Goal: Information Seeking & Learning: Compare options

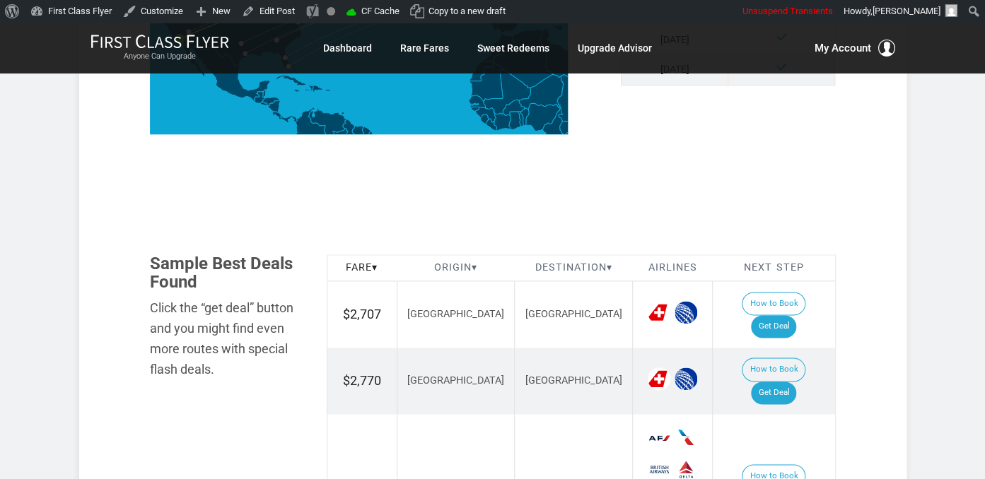
scroll to position [671, 0]
click at [787, 315] on link "Get Deal" at bounding box center [773, 326] width 45 height 23
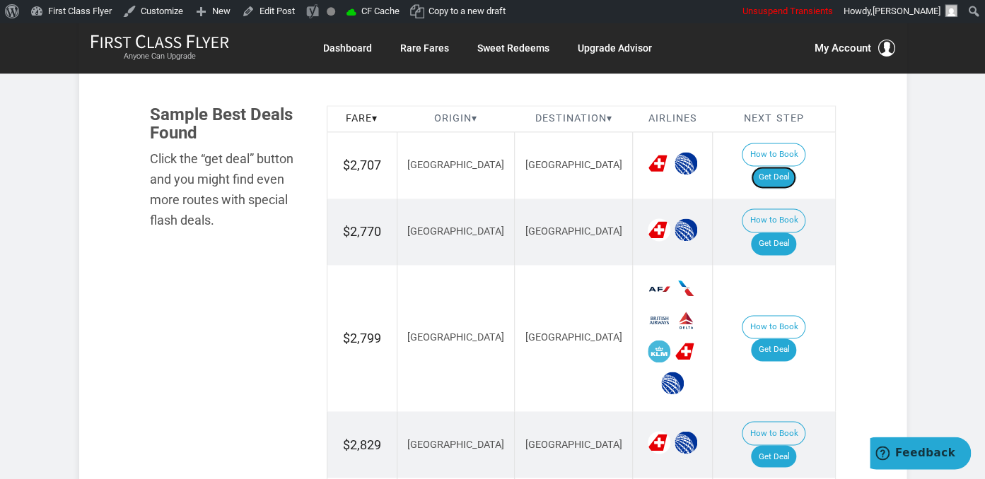
scroll to position [895, 0]
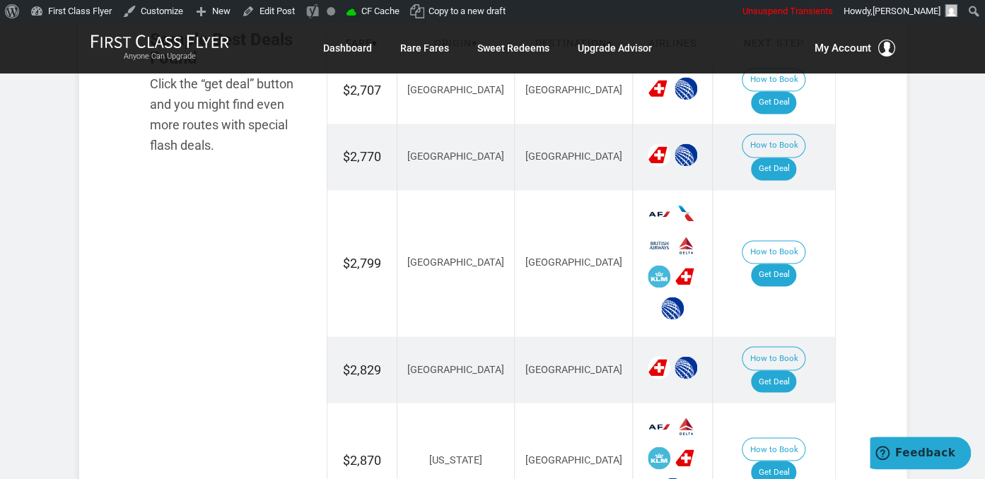
click at [785, 145] on td "How to Book Get Deal" at bounding box center [773, 157] width 122 height 66
click at [785, 158] on link "Get Deal" at bounding box center [773, 169] width 45 height 23
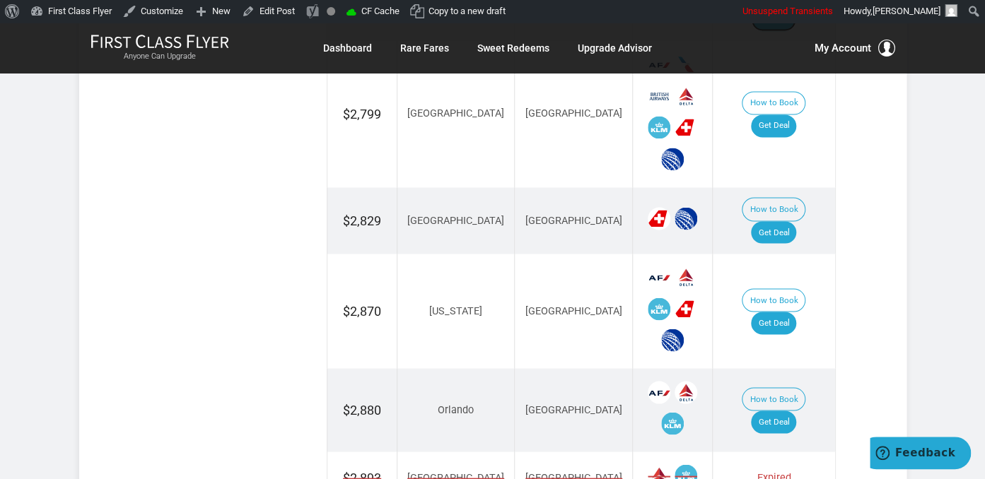
scroll to position [970, 0]
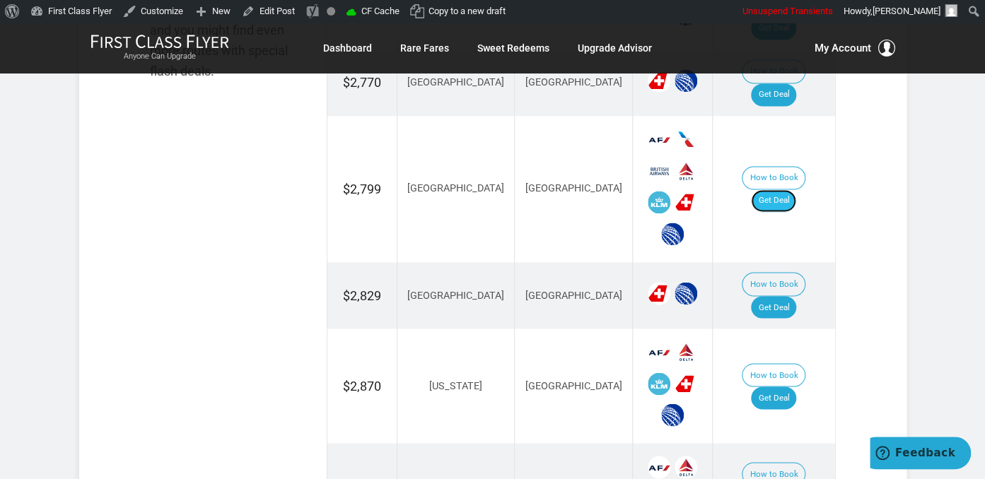
click at [792, 189] on link "Get Deal" at bounding box center [773, 200] width 45 height 23
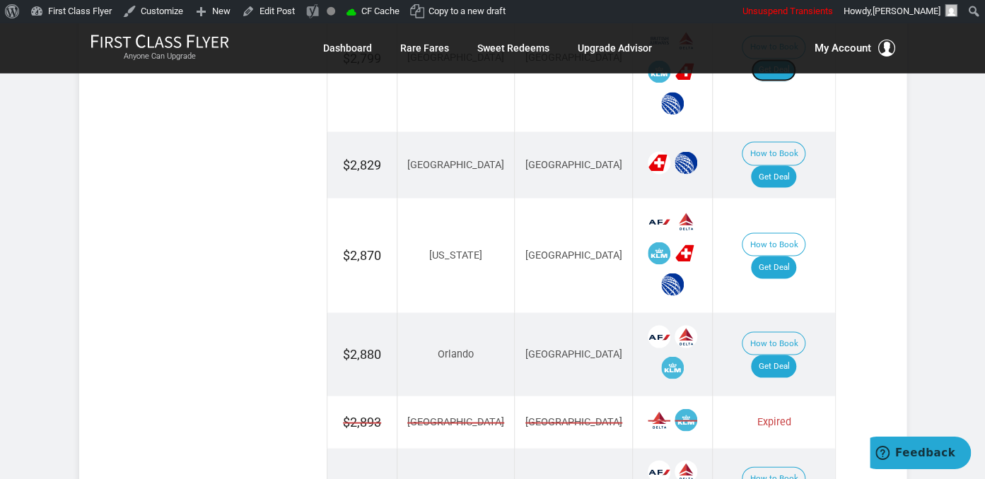
scroll to position [1120, 0]
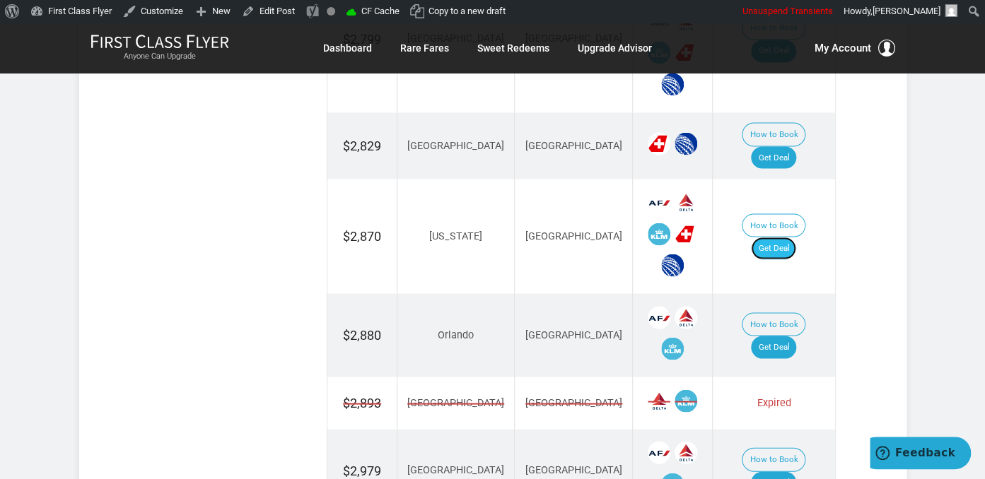
click at [790, 237] on link "Get Deal" at bounding box center [773, 248] width 45 height 23
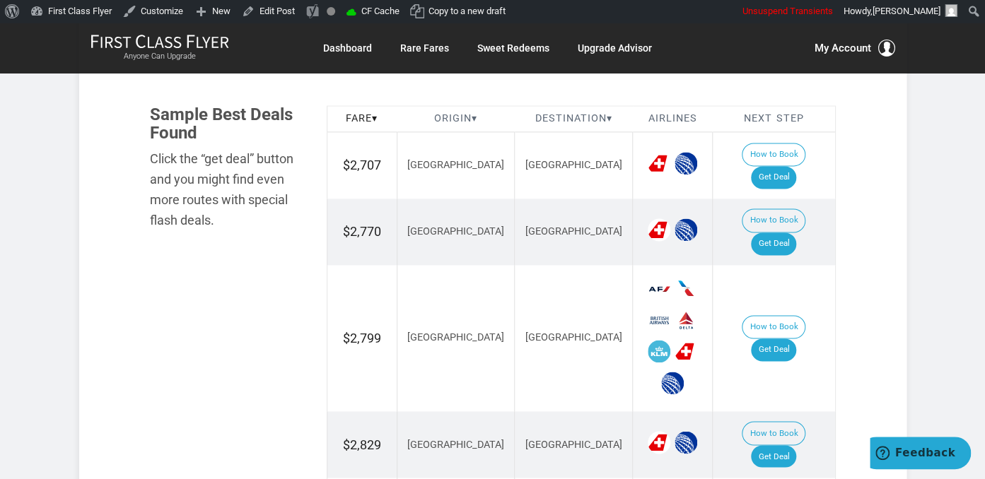
scroll to position [970, 0]
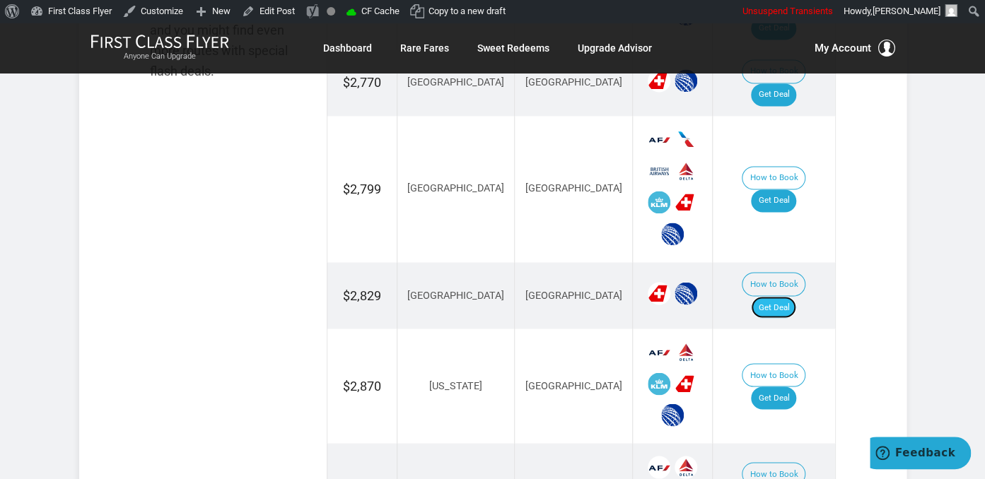
click at [780, 296] on link "Get Deal" at bounding box center [773, 307] width 45 height 23
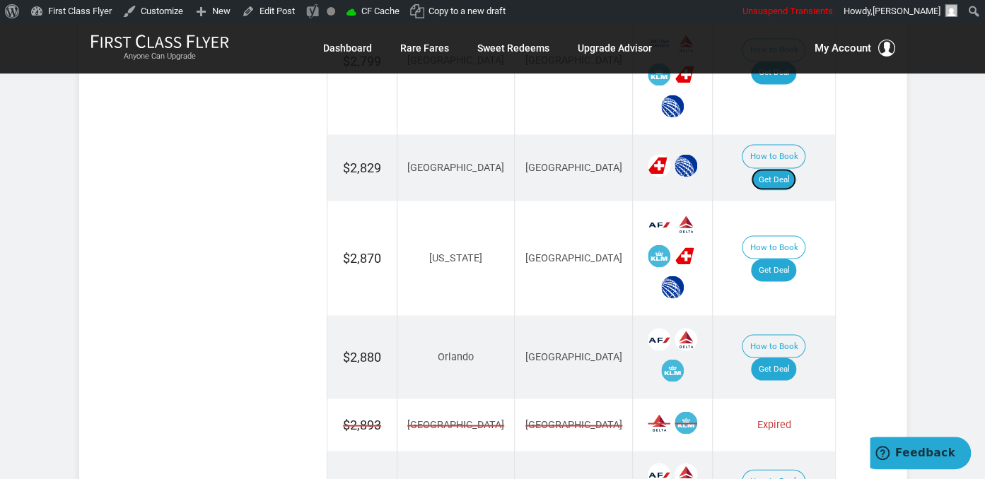
scroll to position [1120, 0]
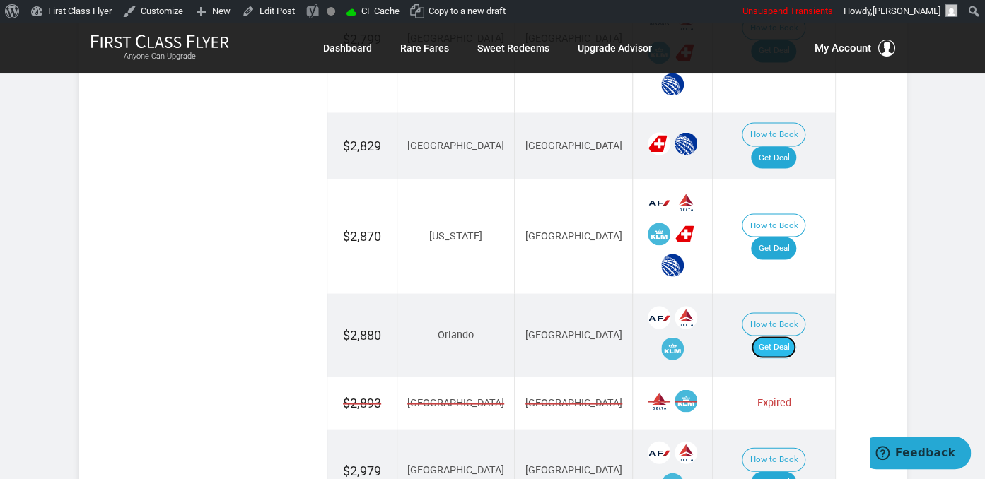
click at [796, 336] on link "Get Deal" at bounding box center [773, 347] width 45 height 23
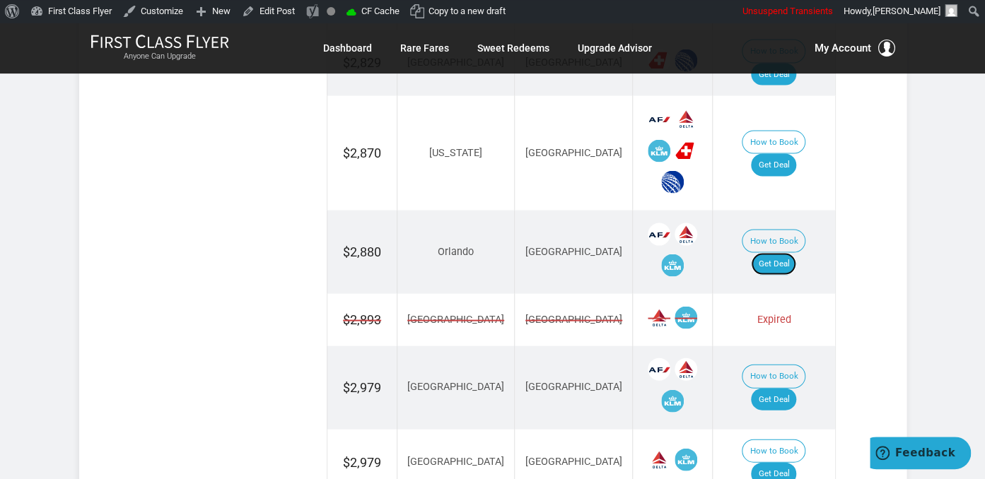
scroll to position [1269, 0]
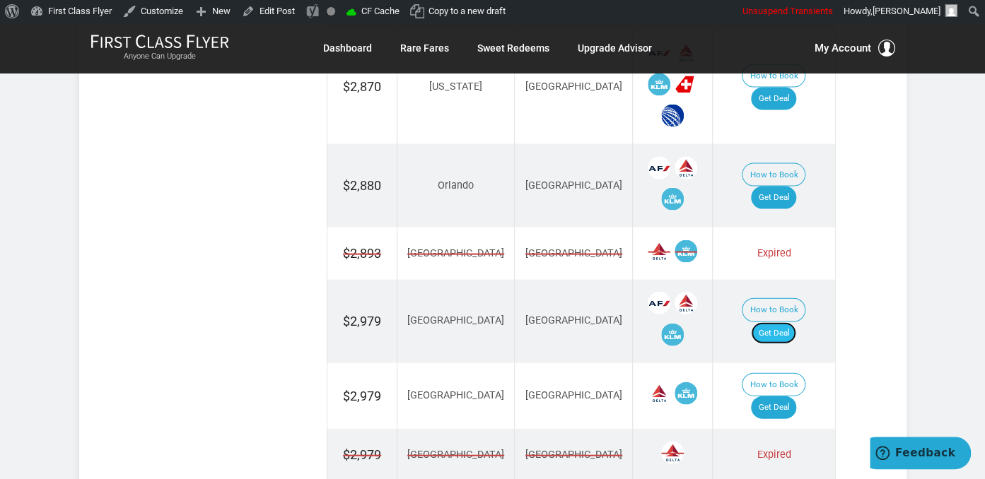
click at [796, 322] on link "Get Deal" at bounding box center [773, 333] width 45 height 23
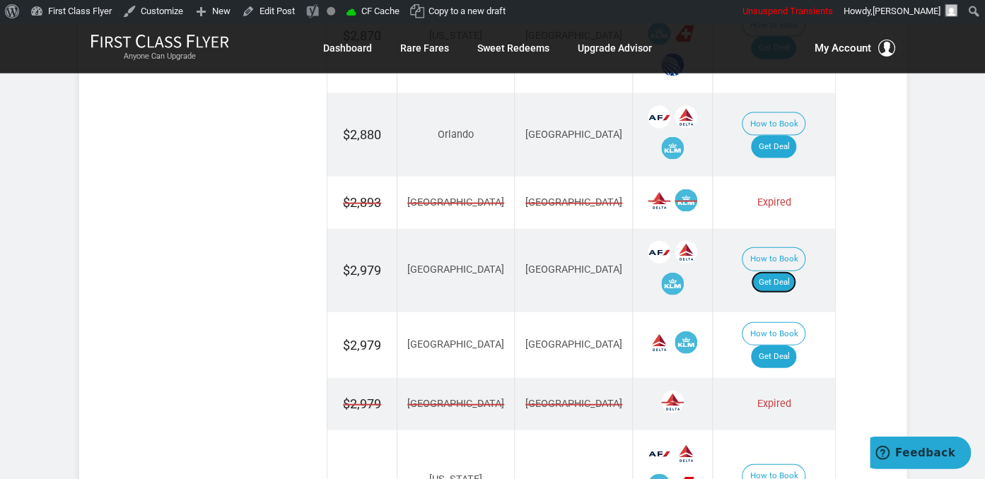
scroll to position [1343, 0]
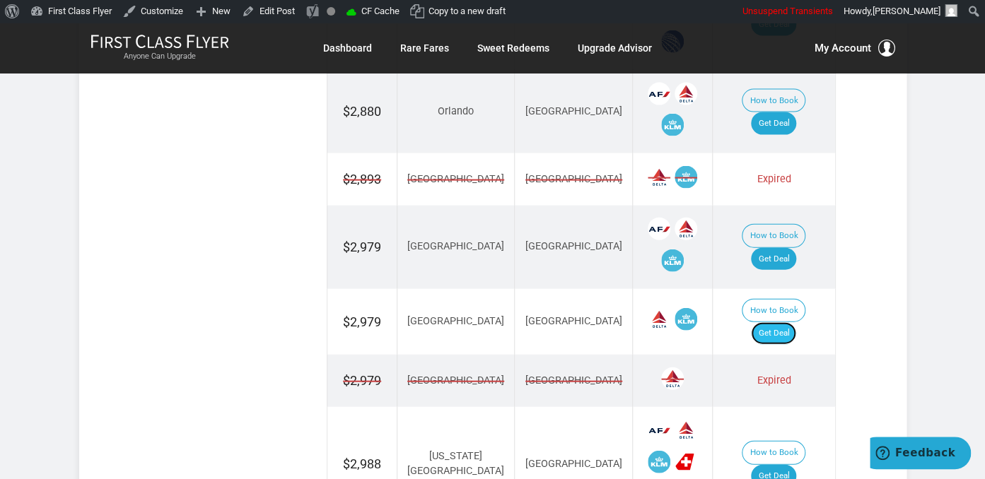
click at [772, 322] on link "Get Deal" at bounding box center [773, 333] width 45 height 23
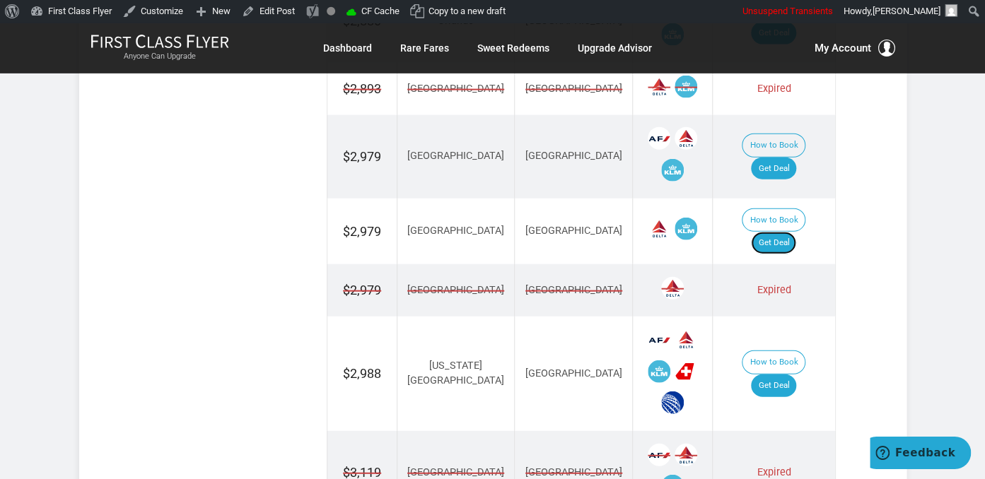
scroll to position [1493, 0]
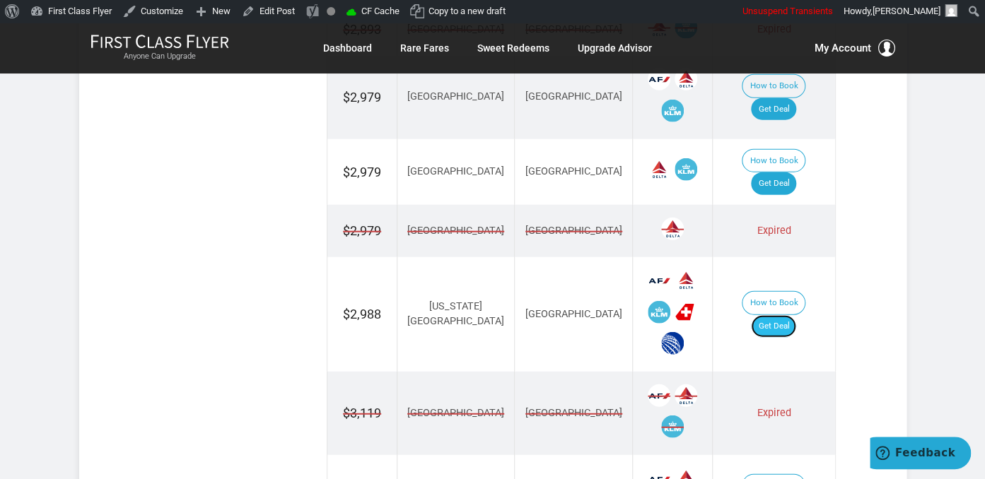
click at [793, 315] on link "Get Deal" at bounding box center [773, 326] width 45 height 23
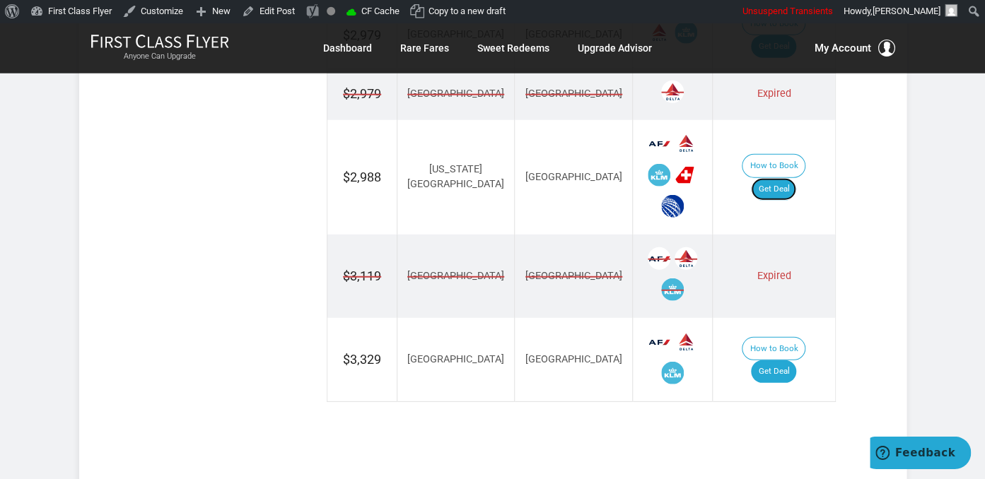
scroll to position [1642, 0]
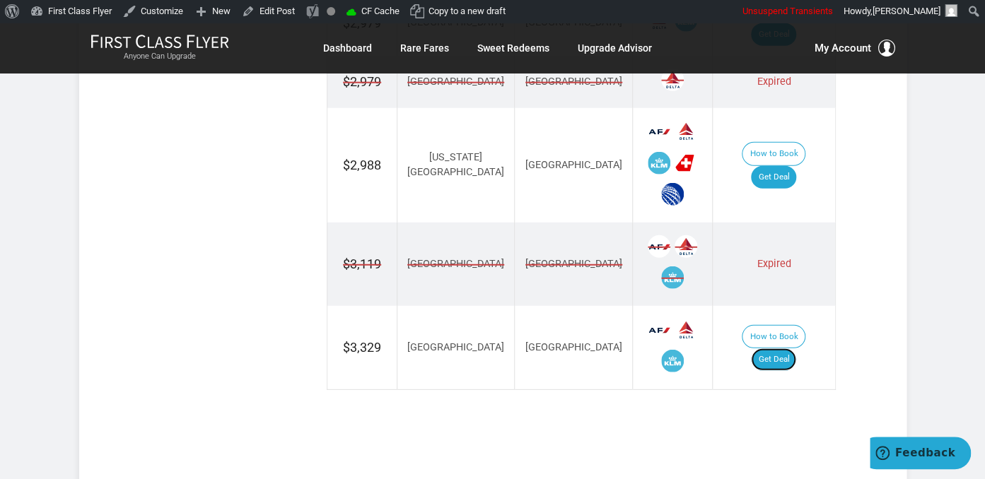
click at [788, 348] on link "Get Deal" at bounding box center [773, 359] width 45 height 23
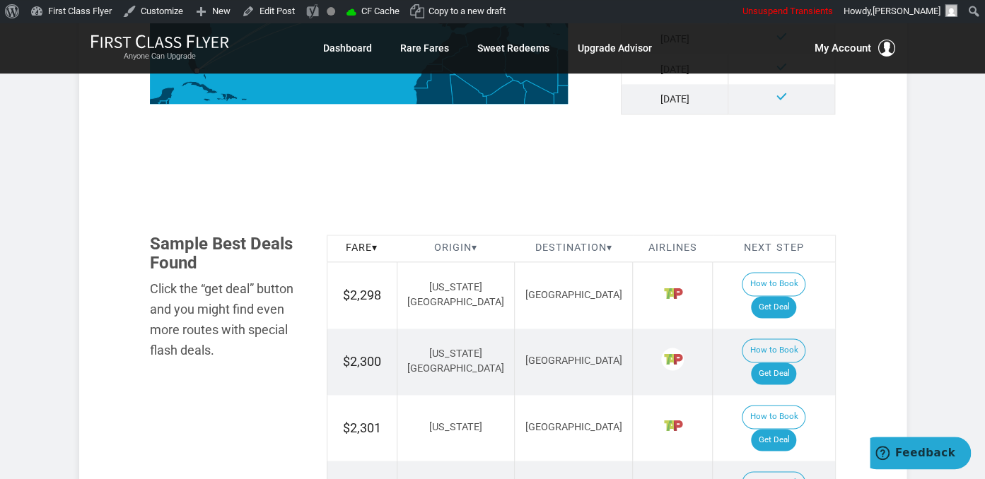
scroll to position [746, 0]
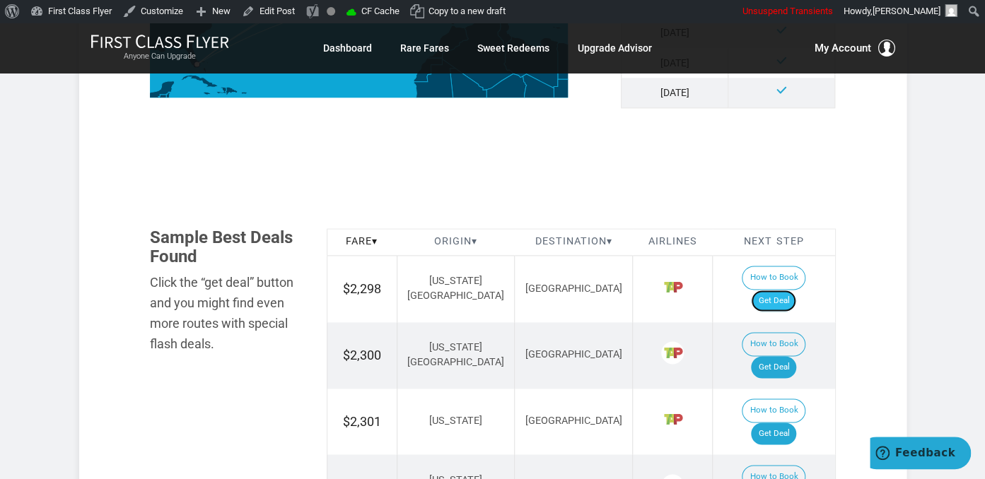
click at [785, 290] on link "Get Deal" at bounding box center [773, 301] width 45 height 23
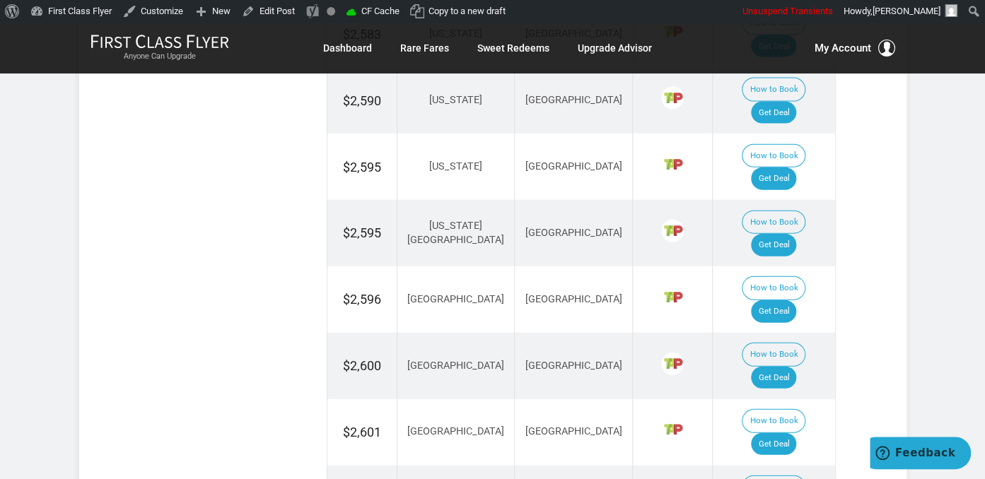
scroll to position [1493, 0]
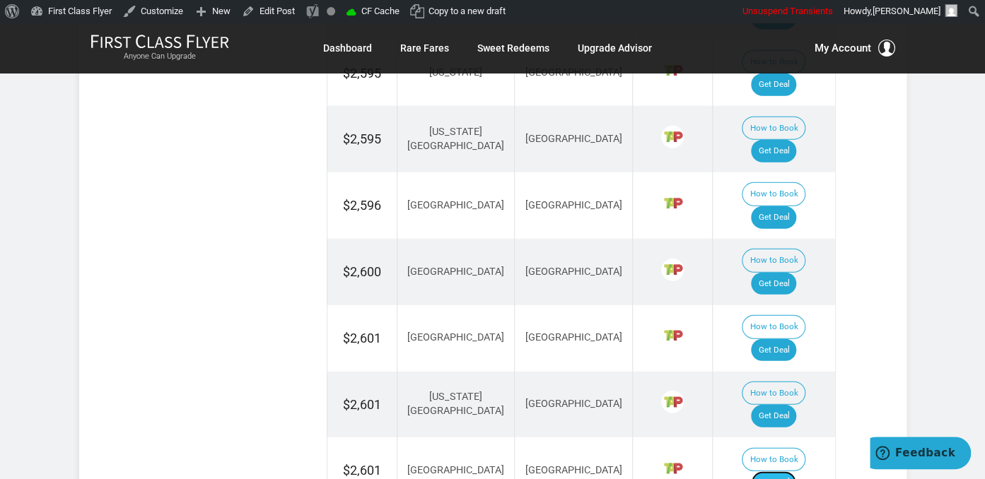
click at [792, 471] on link "Get Deal" at bounding box center [773, 482] width 45 height 23
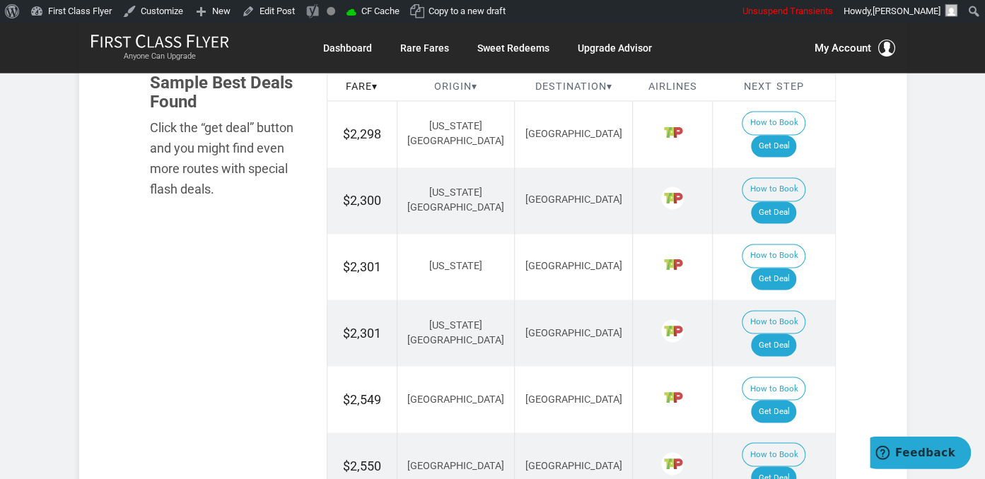
scroll to position [895, 0]
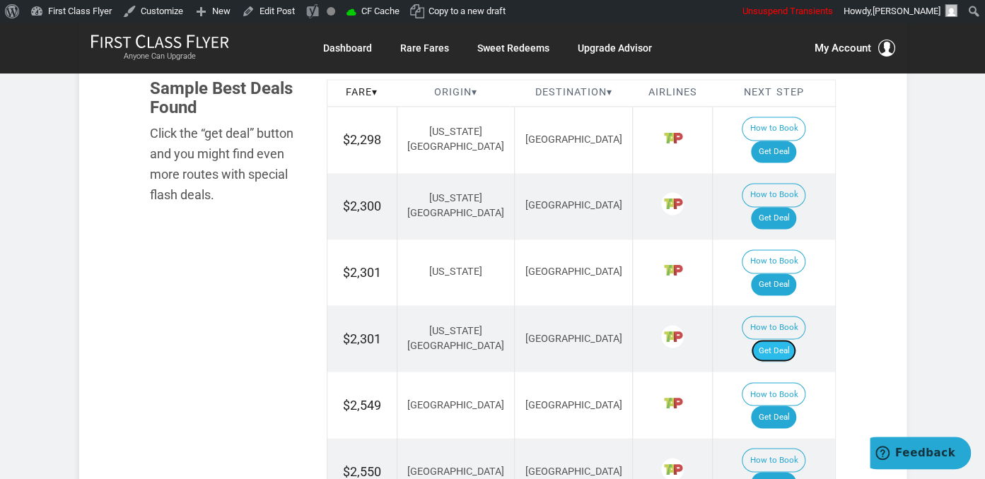
click at [789, 339] on link "Get Deal" at bounding box center [773, 350] width 45 height 23
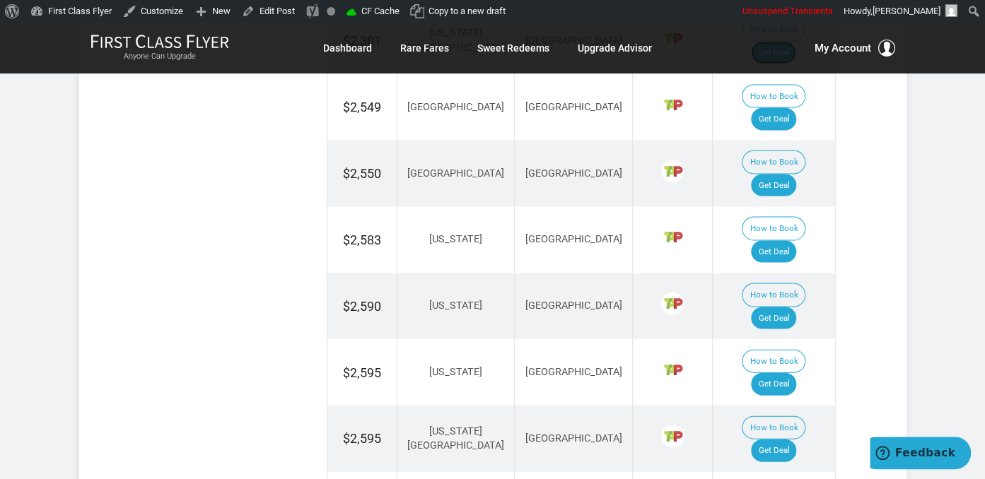
scroll to position [1343, 0]
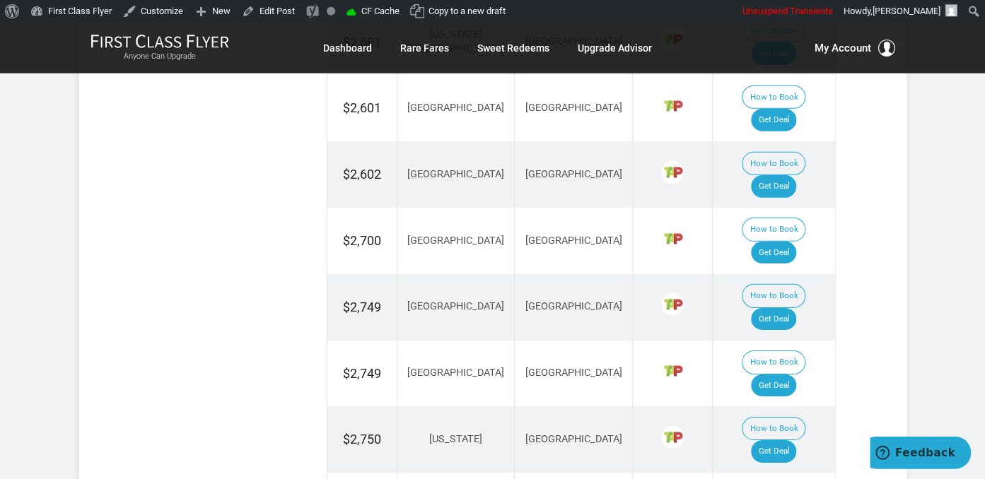
scroll to position [1866, 0]
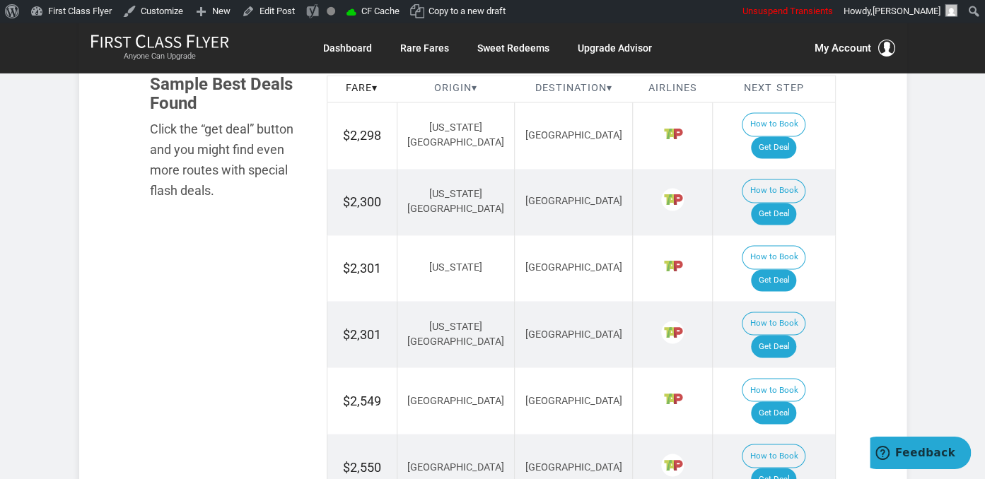
scroll to position [821, 0]
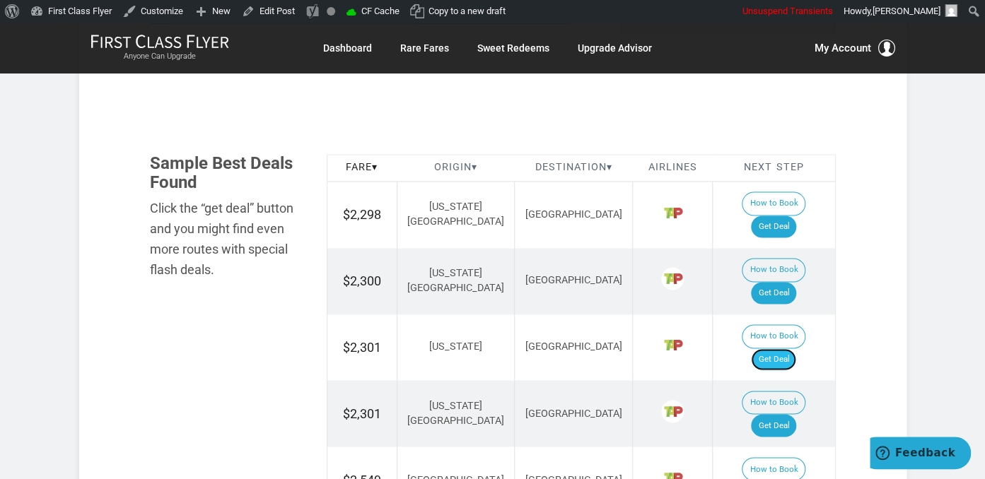
click at [784, 348] on link "Get Deal" at bounding box center [773, 359] width 45 height 23
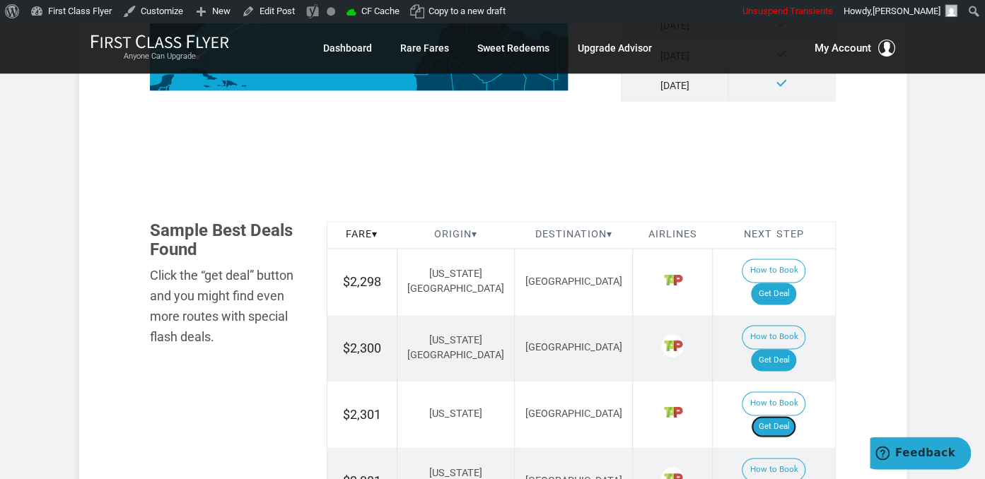
scroll to position [746, 0]
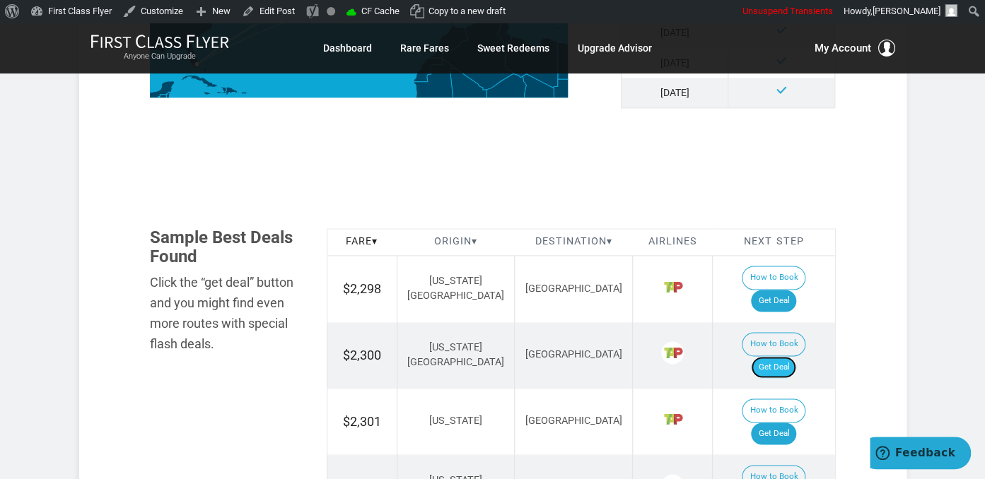
click at [769, 356] on link "Get Deal" at bounding box center [773, 367] width 45 height 23
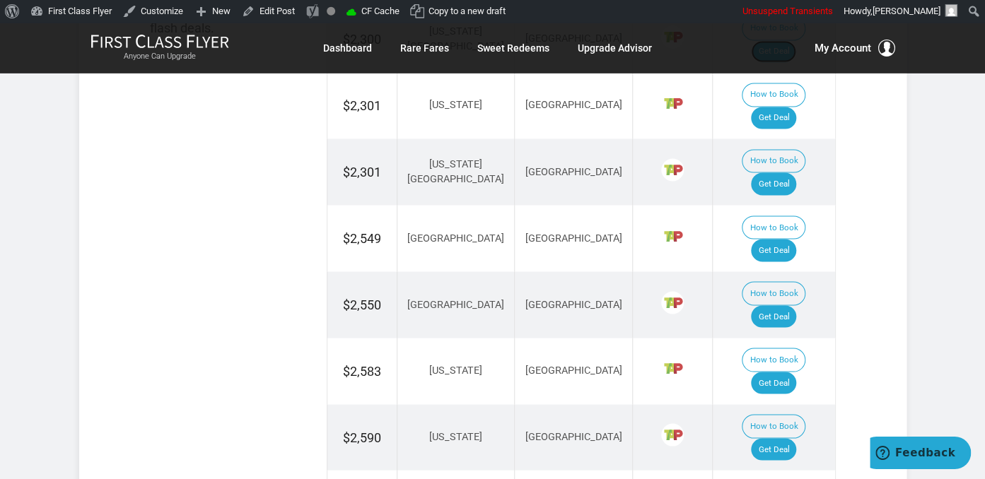
scroll to position [1194, 0]
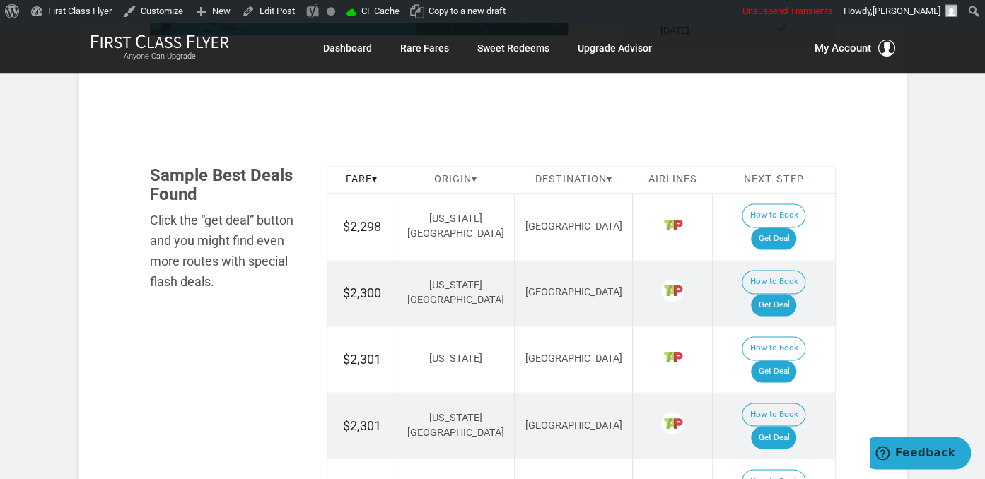
scroll to position [895, 0]
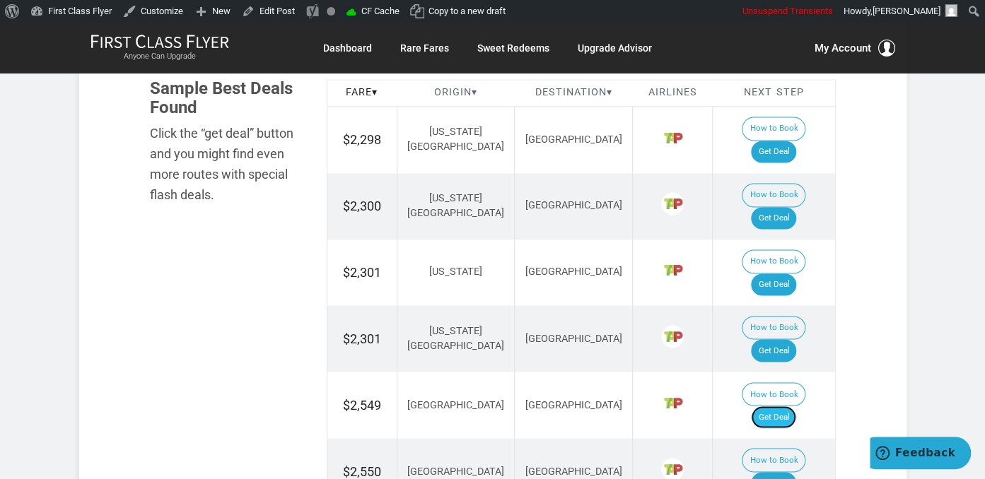
click at [792, 406] on link "Get Deal" at bounding box center [773, 417] width 45 height 23
drag, startPoint x: 787, startPoint y: 300, endPoint x: 786, endPoint y: 292, distance: 7.9
click at [788, 406] on link "Get Deal" at bounding box center [773, 417] width 45 height 23
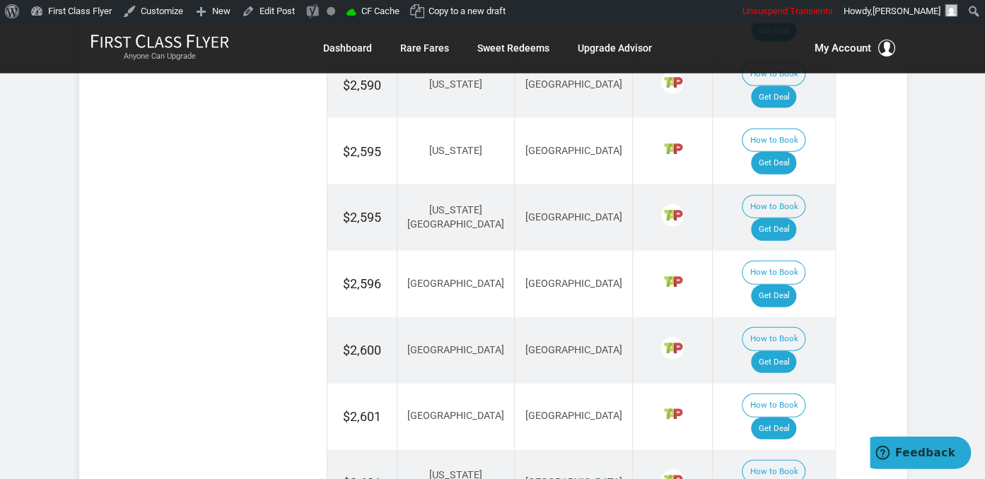
scroll to position [1418, 0]
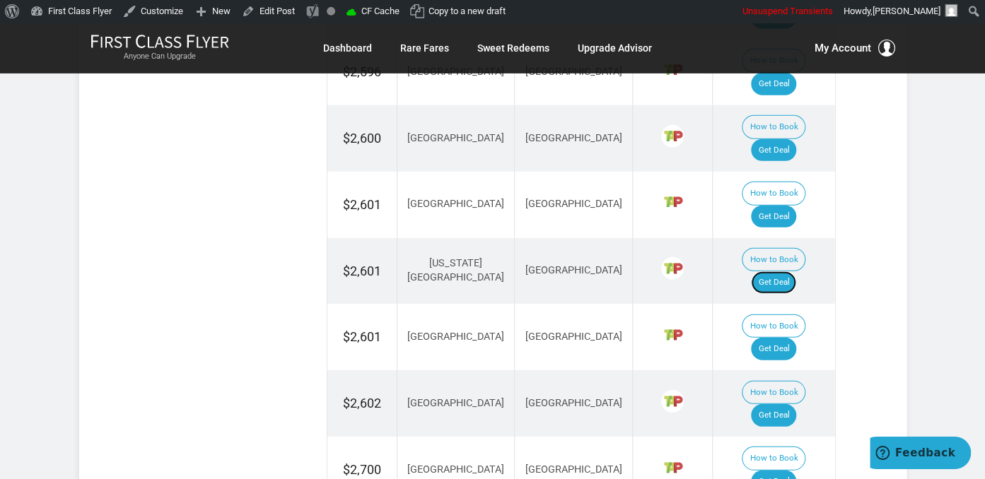
scroll to position [1642, 0]
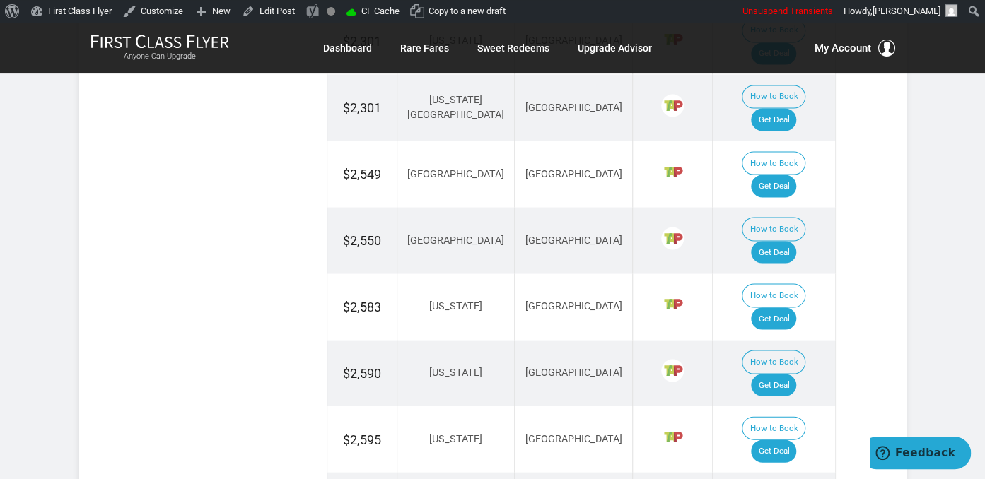
scroll to position [1120, 0]
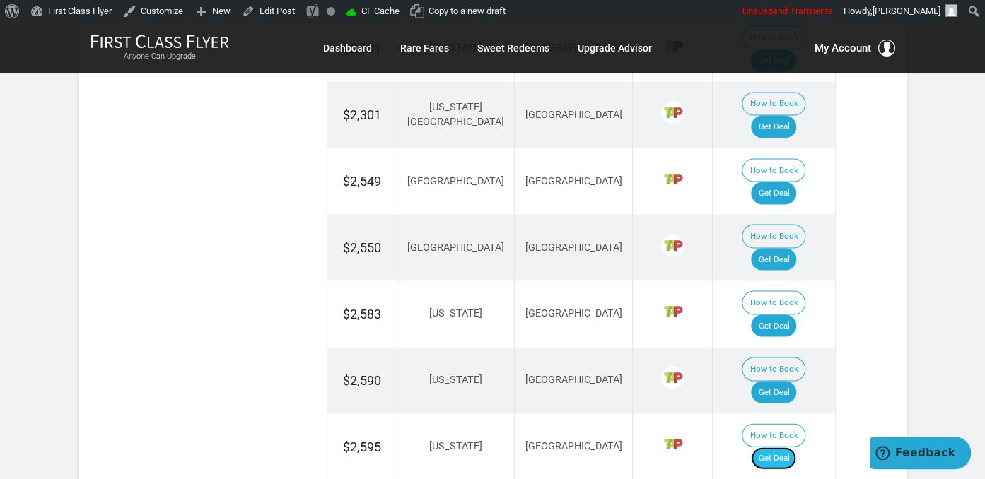
click at [780, 447] on link "Get Deal" at bounding box center [773, 458] width 45 height 23
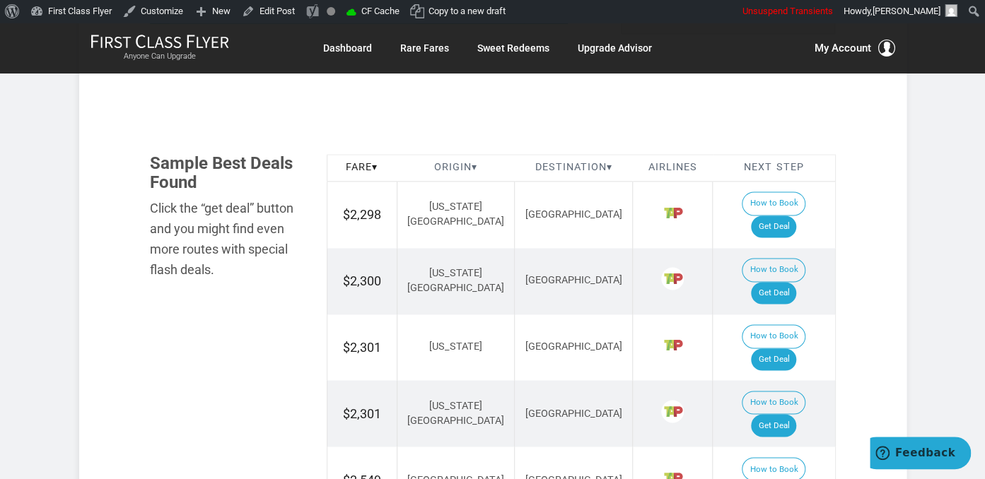
scroll to position [970, 0]
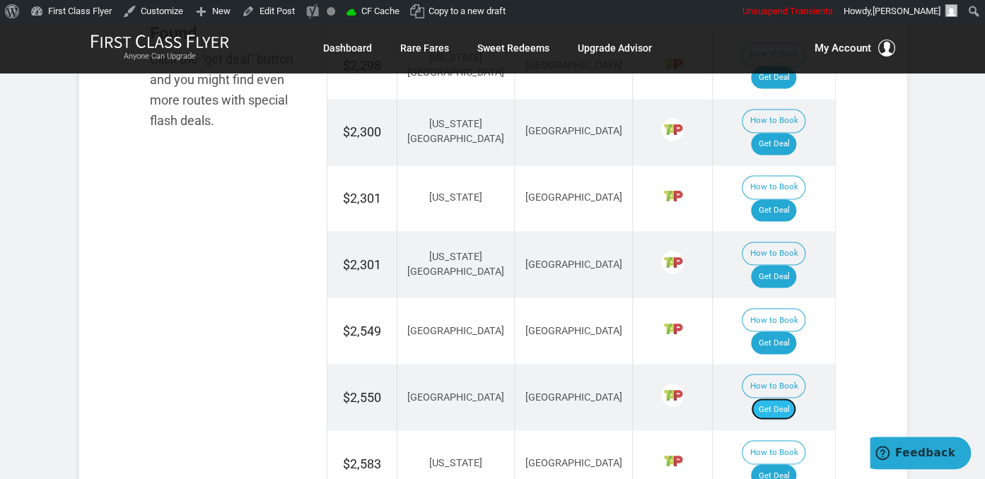
click at [780, 398] on link "Get Deal" at bounding box center [773, 409] width 45 height 23
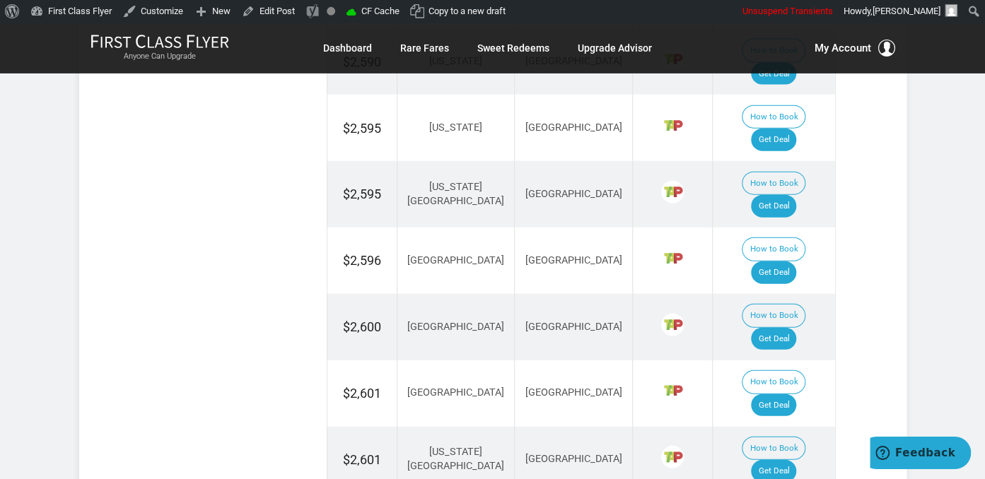
scroll to position [1418, 0]
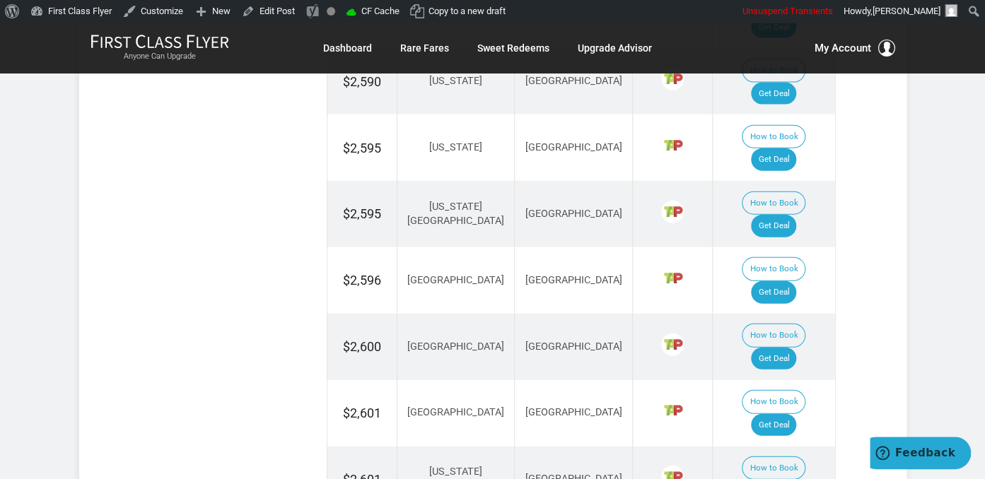
click at [784, 447] on td "How to Book Get Deal" at bounding box center [773, 480] width 122 height 66
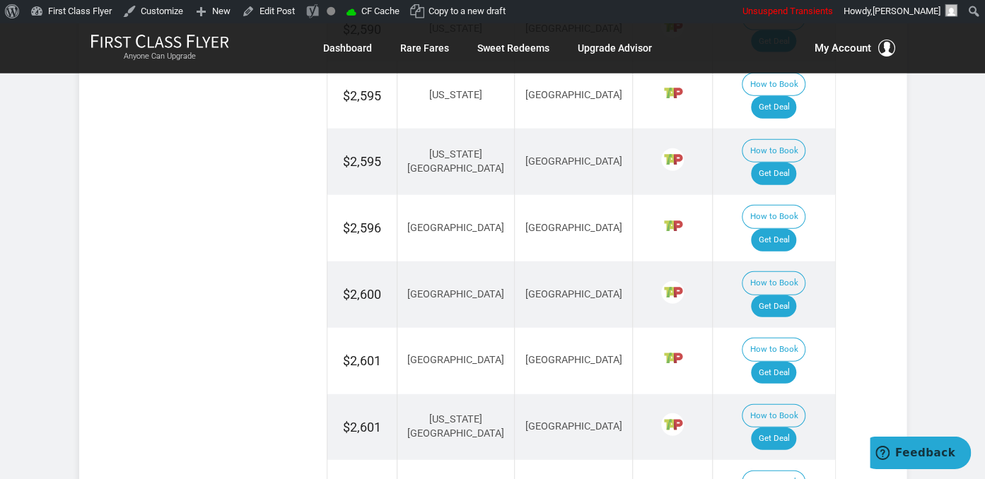
scroll to position [1567, 0]
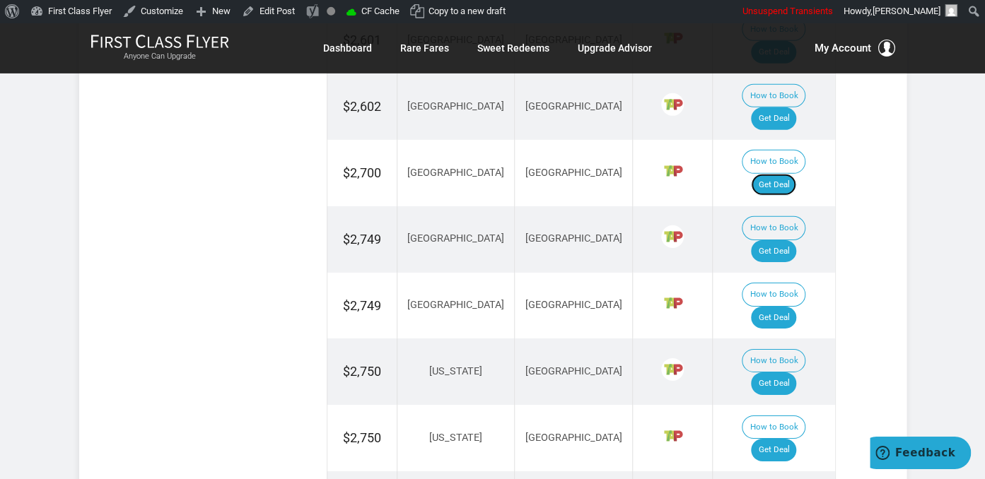
scroll to position [1940, 0]
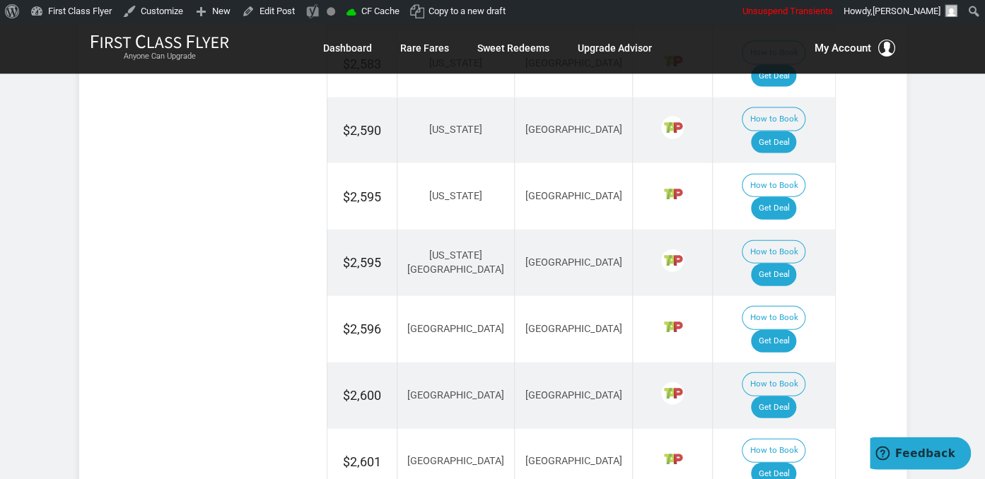
scroll to position [1343, 0]
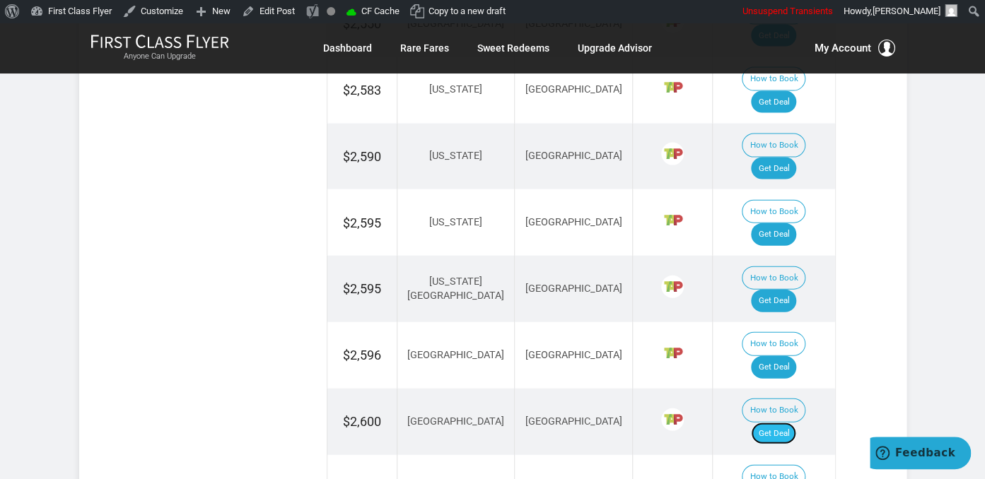
click at [786, 423] on link "Get Deal" at bounding box center [773, 434] width 45 height 23
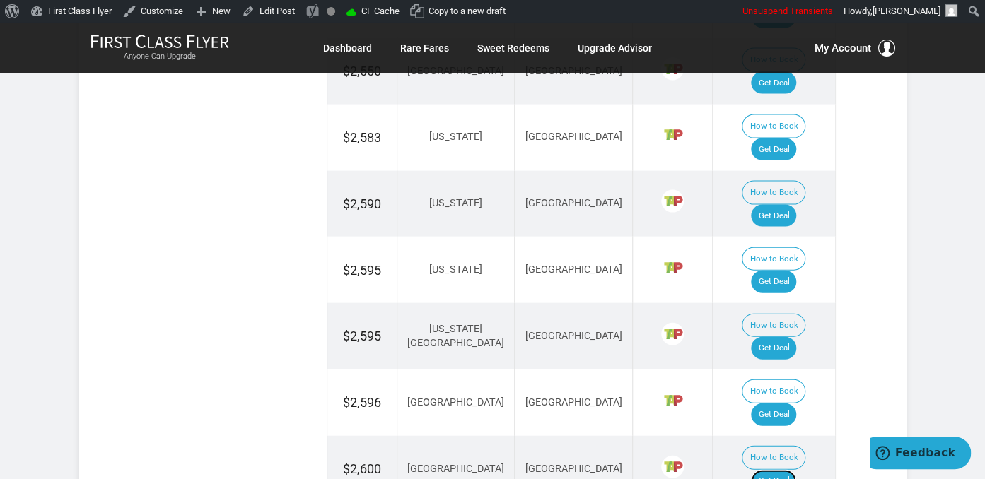
scroll to position [1194, 0]
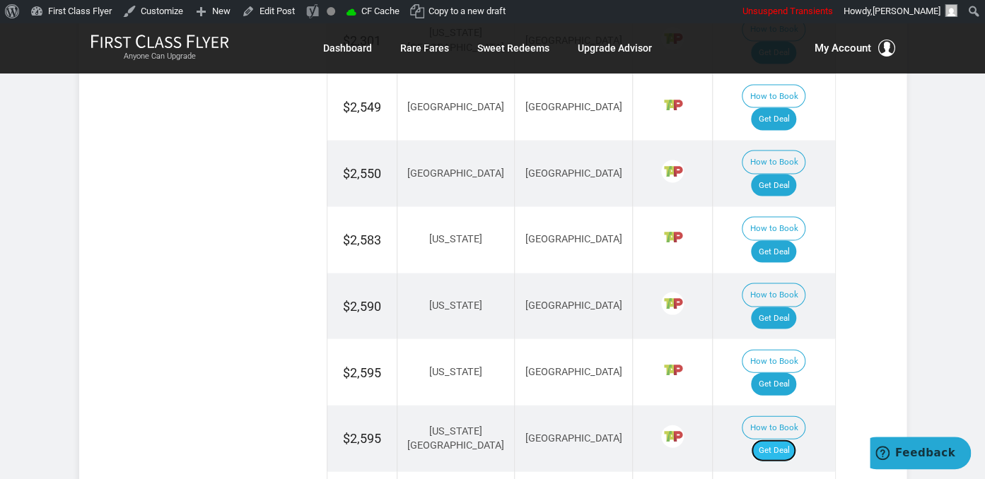
click at [793, 439] on link "Get Deal" at bounding box center [773, 450] width 45 height 23
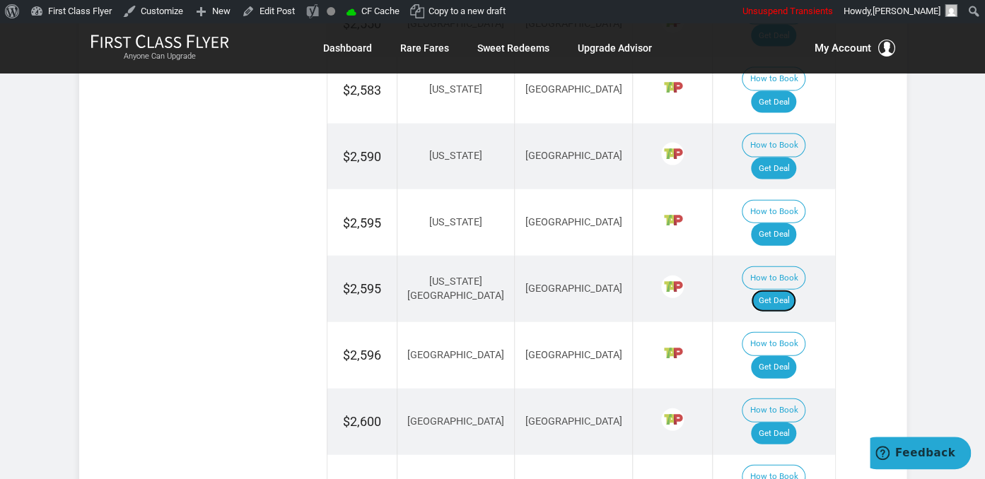
scroll to position [1120, 0]
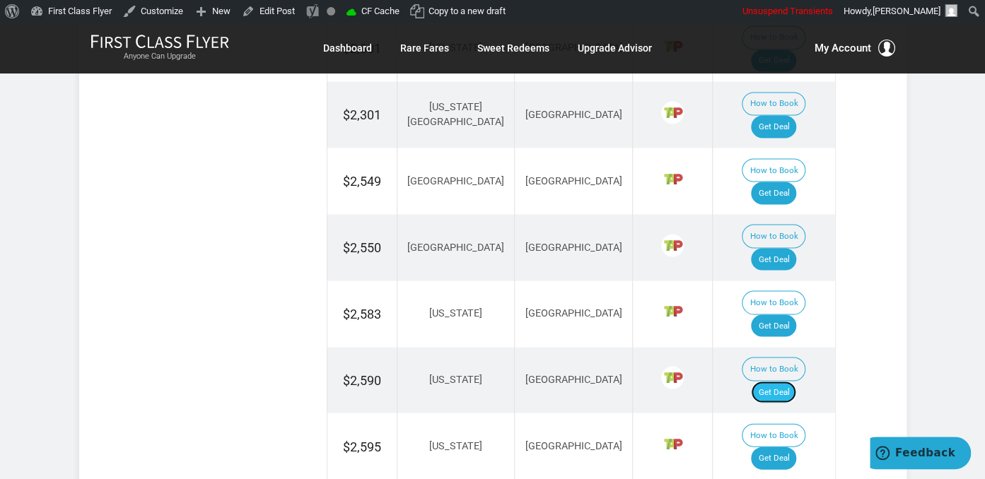
click at [782, 381] on link "Get Deal" at bounding box center [773, 392] width 45 height 23
click at [785, 315] on link "Get Deal" at bounding box center [773, 326] width 45 height 23
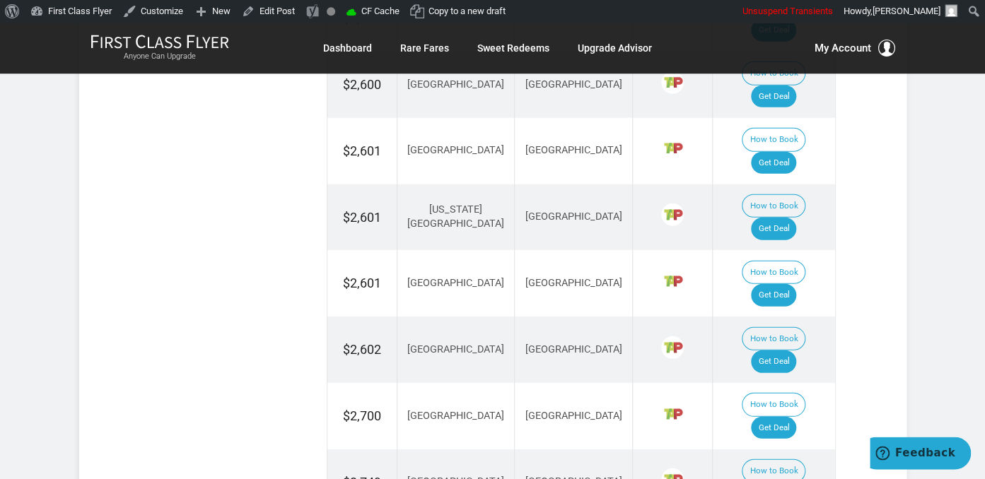
scroll to position [1791, 0]
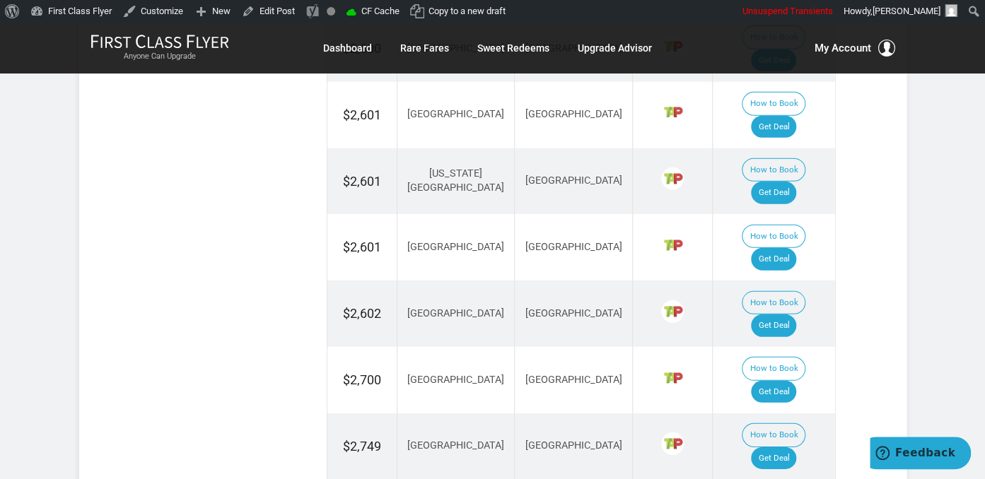
scroll to position [1567, 0]
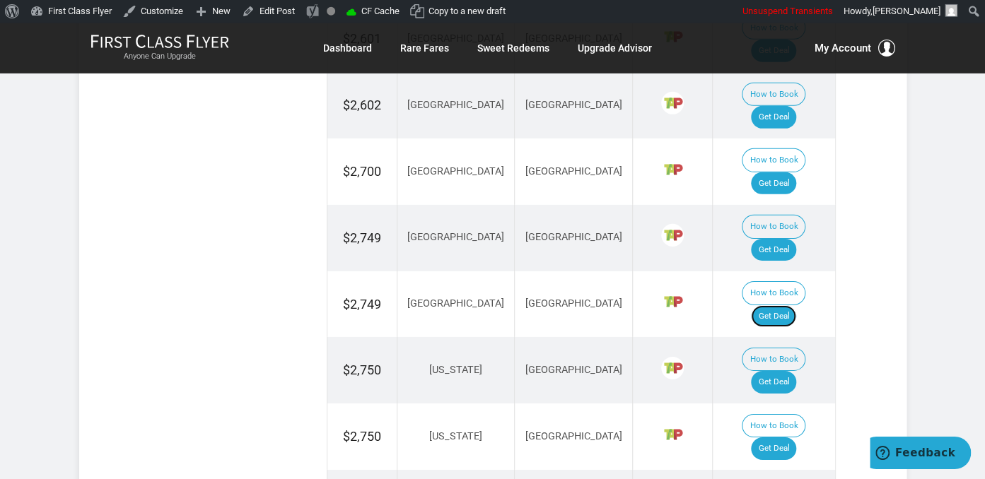
scroll to position [1940, 0]
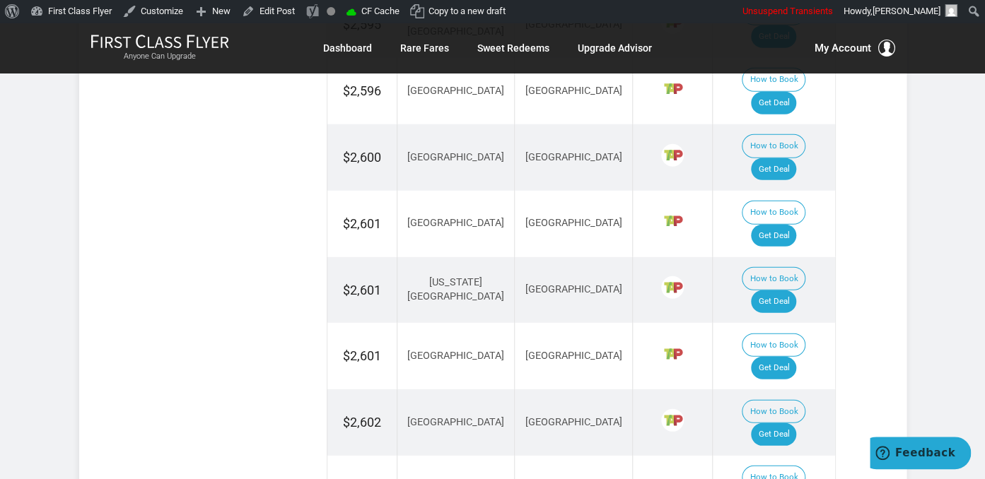
scroll to position [1567, 0]
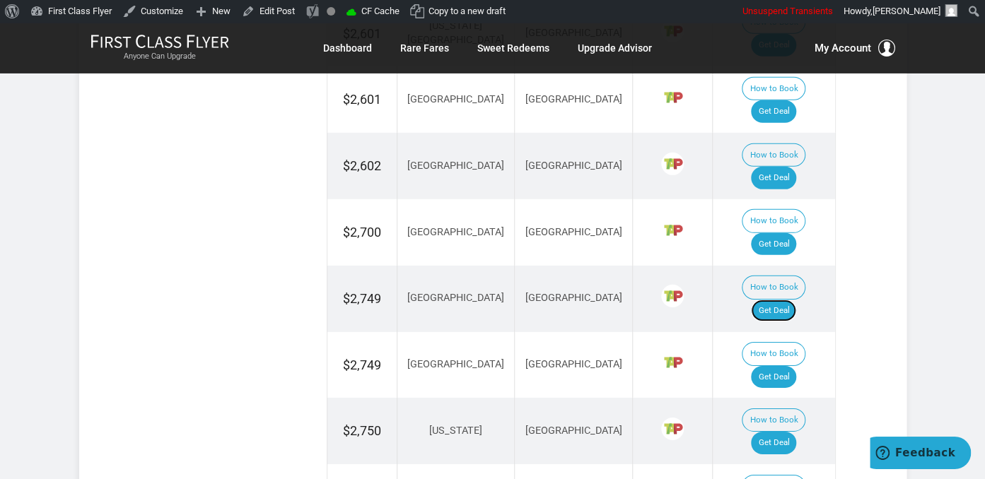
scroll to position [1866, 0]
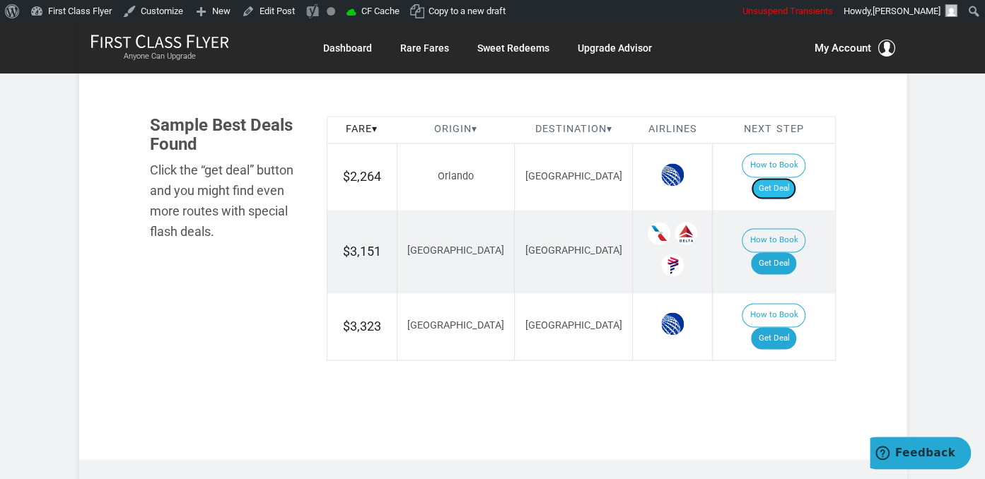
click at [789, 177] on link "Get Deal" at bounding box center [773, 188] width 45 height 23
click at [778, 252] on link "Get Deal" at bounding box center [773, 263] width 45 height 23
click at [780, 327] on link "Get Deal" at bounding box center [773, 338] width 45 height 23
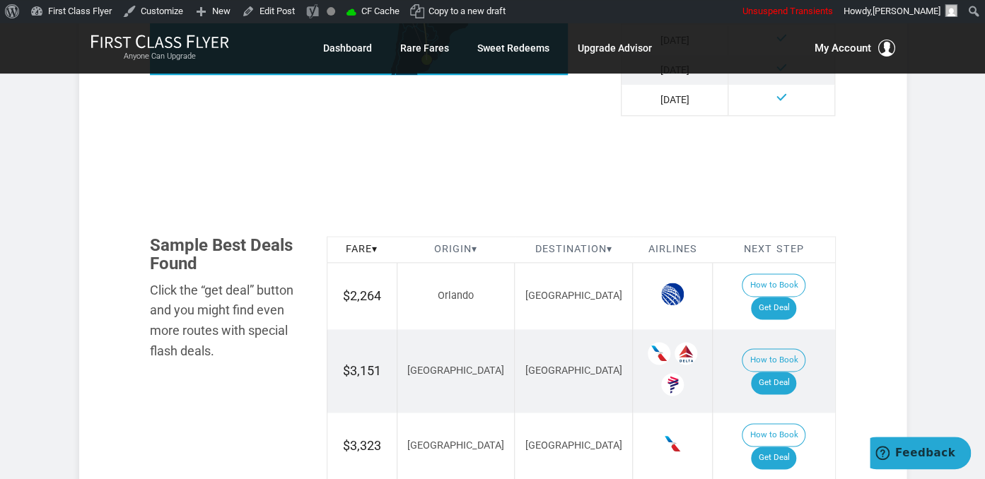
scroll to position [821, 0]
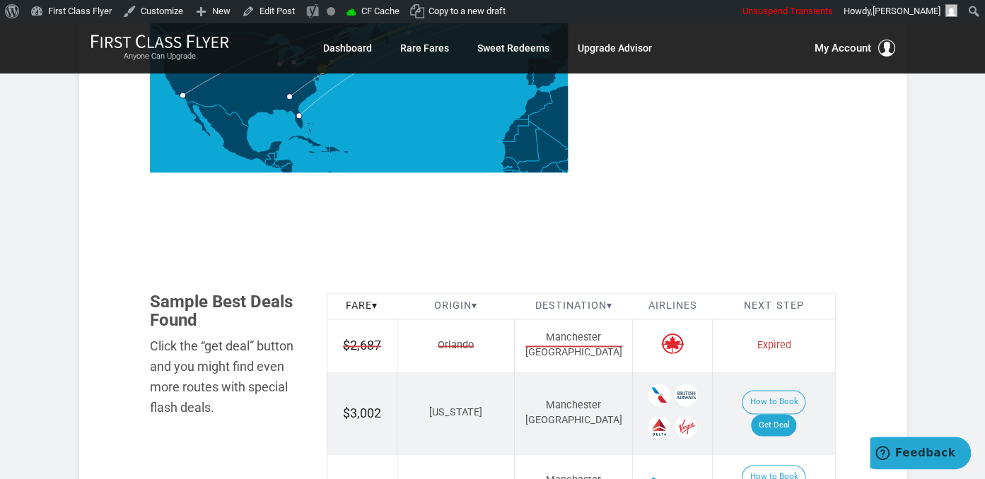
scroll to position [895, 0]
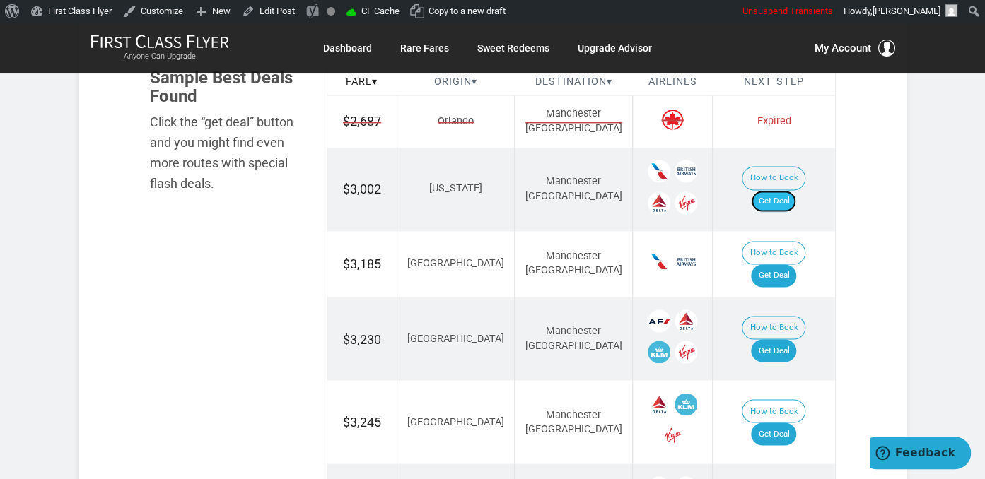
click at [785, 190] on link "Get Deal" at bounding box center [773, 201] width 45 height 23
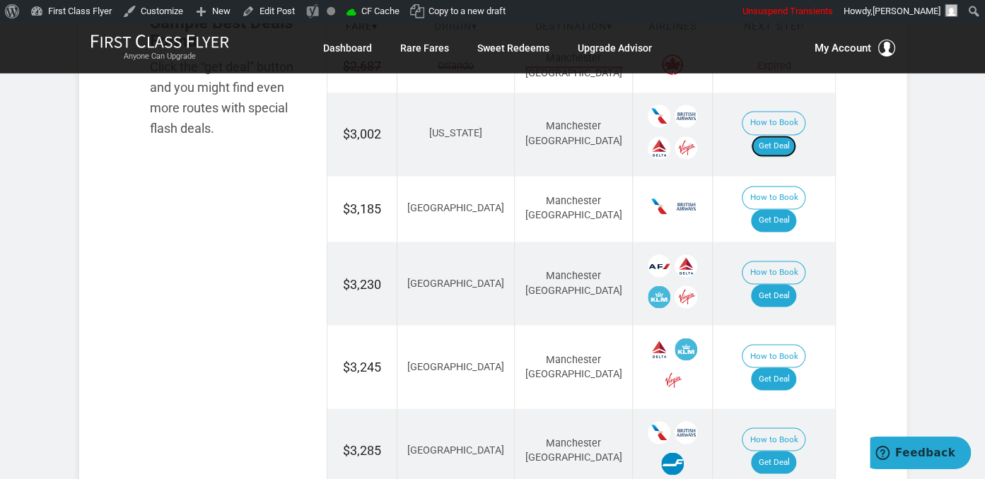
scroll to position [970, 0]
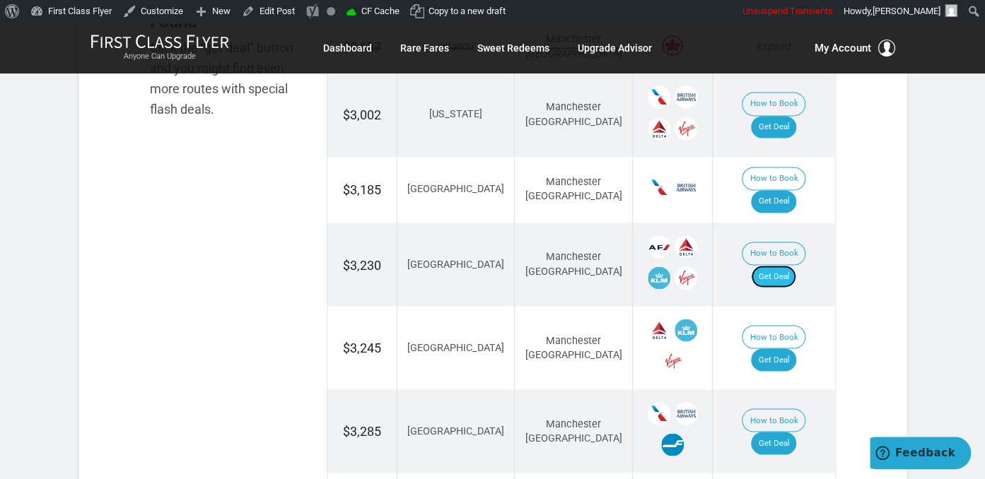
click at [796, 265] on link "Get Deal" at bounding box center [773, 276] width 45 height 23
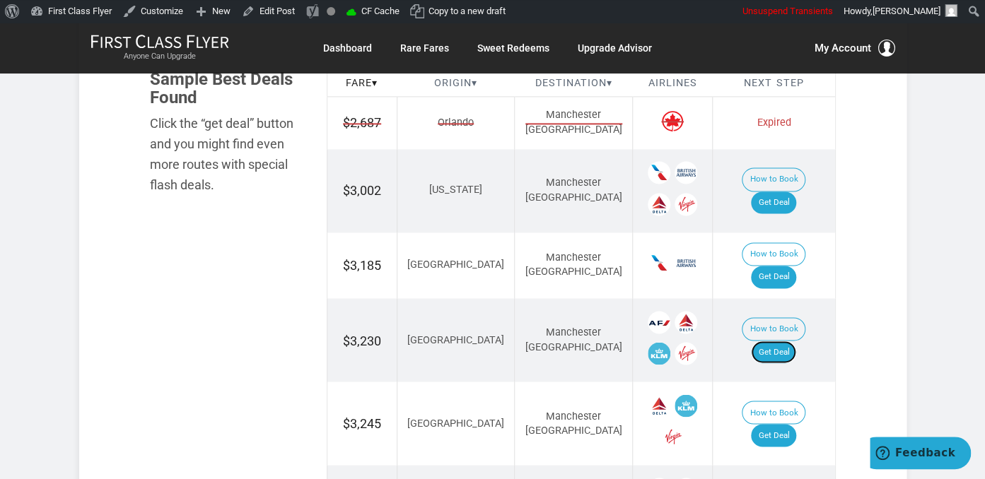
scroll to position [895, 0]
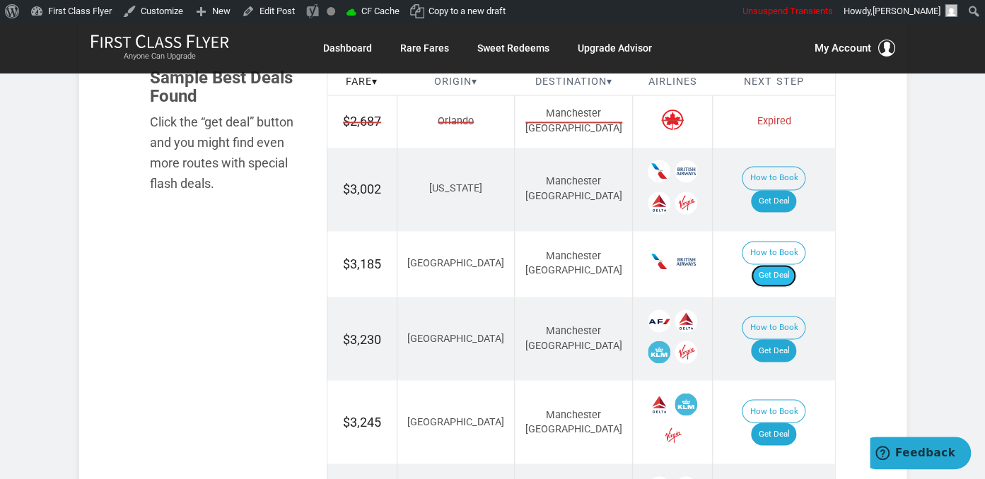
click at [790, 264] on link "Get Deal" at bounding box center [773, 275] width 45 height 23
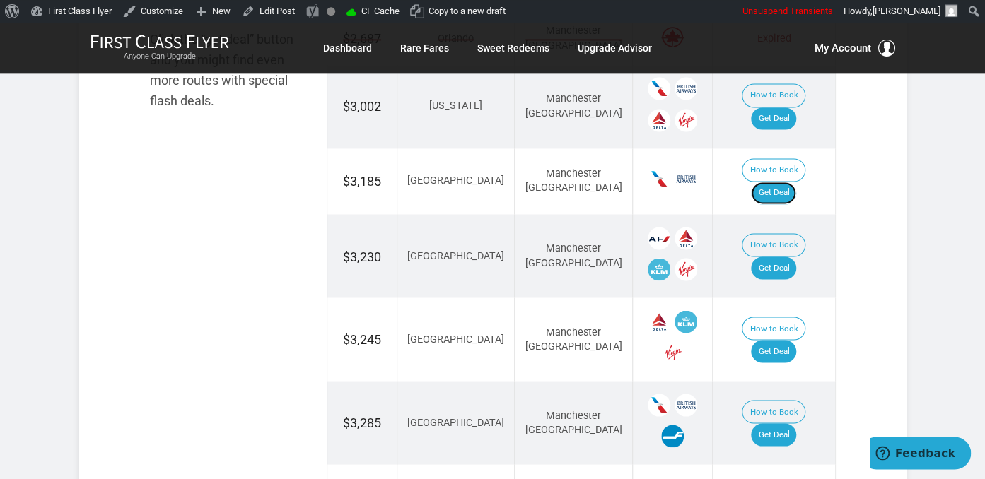
scroll to position [1045, 0]
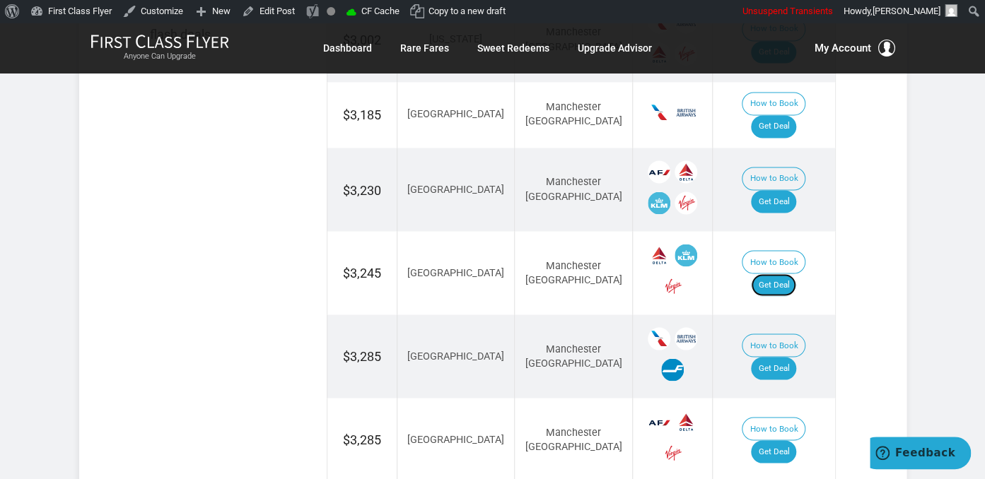
click at [778, 274] on link "Get Deal" at bounding box center [773, 285] width 45 height 23
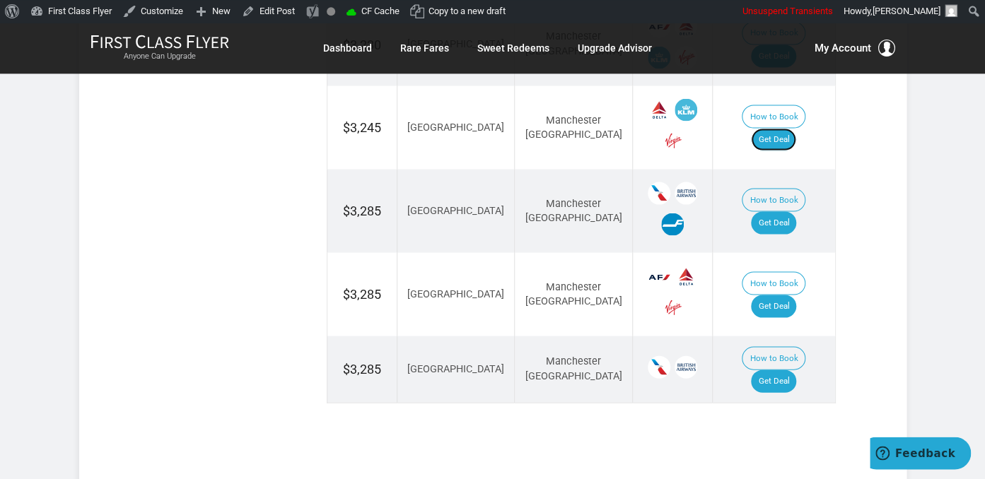
scroll to position [1194, 0]
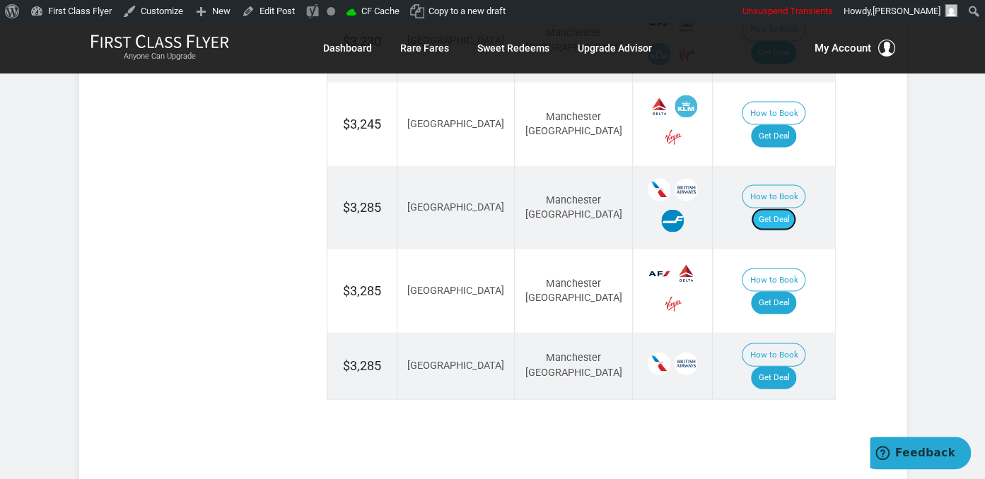
click at [770, 208] on link "Get Deal" at bounding box center [773, 219] width 45 height 23
click at [778, 291] on link "Get Deal" at bounding box center [773, 302] width 45 height 23
click at [785, 366] on link "Get Deal" at bounding box center [773, 377] width 45 height 23
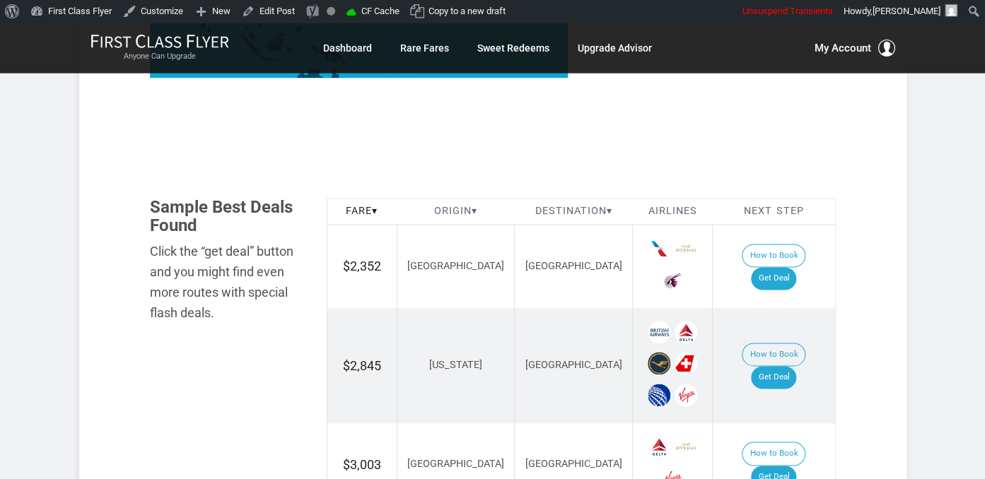
scroll to position [746, 0]
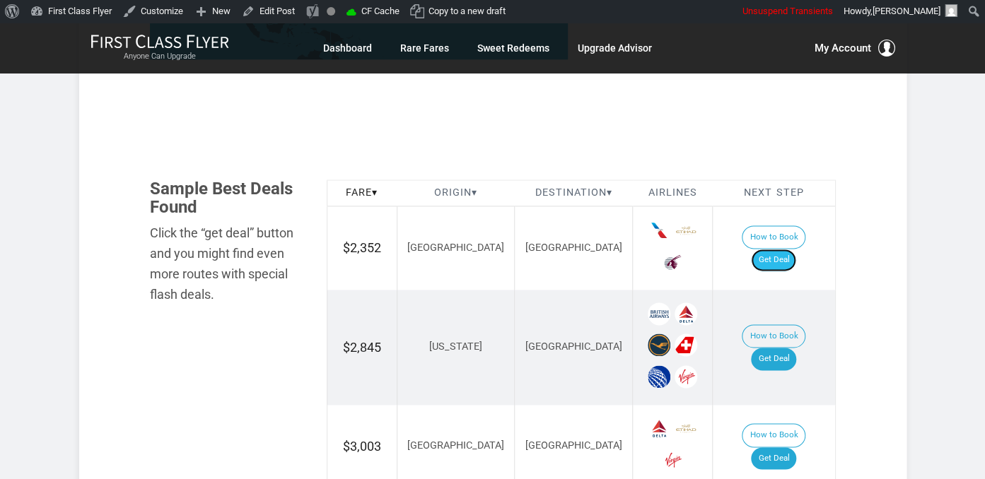
click at [783, 249] on link "Get Deal" at bounding box center [773, 260] width 45 height 23
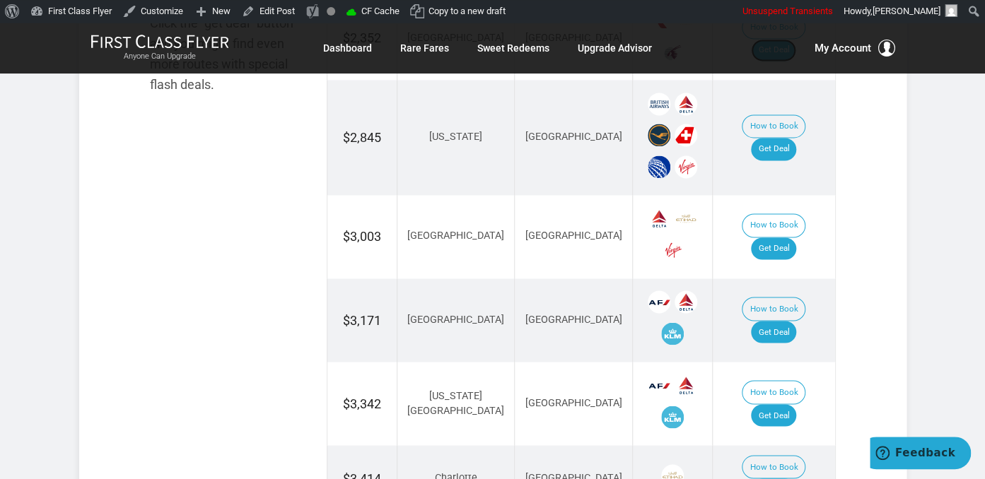
scroll to position [970, 0]
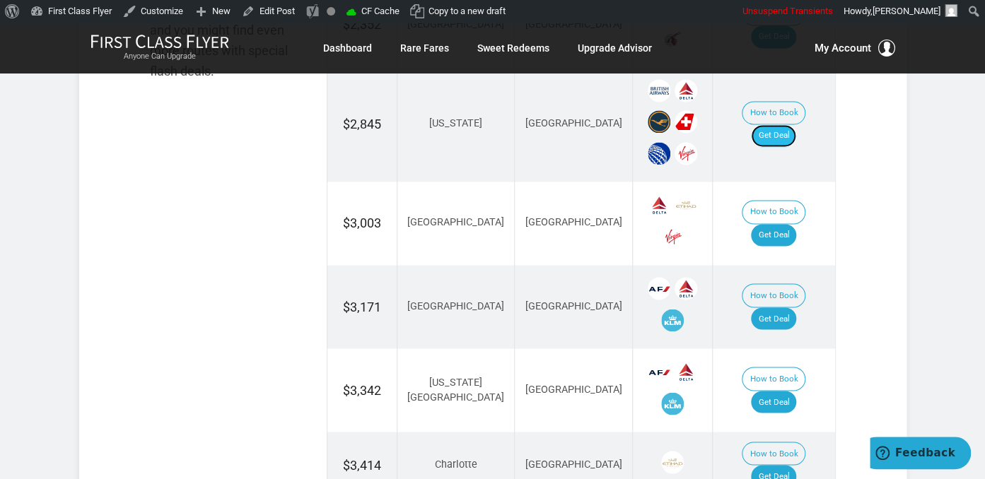
click at [787, 124] on link "Get Deal" at bounding box center [773, 135] width 45 height 23
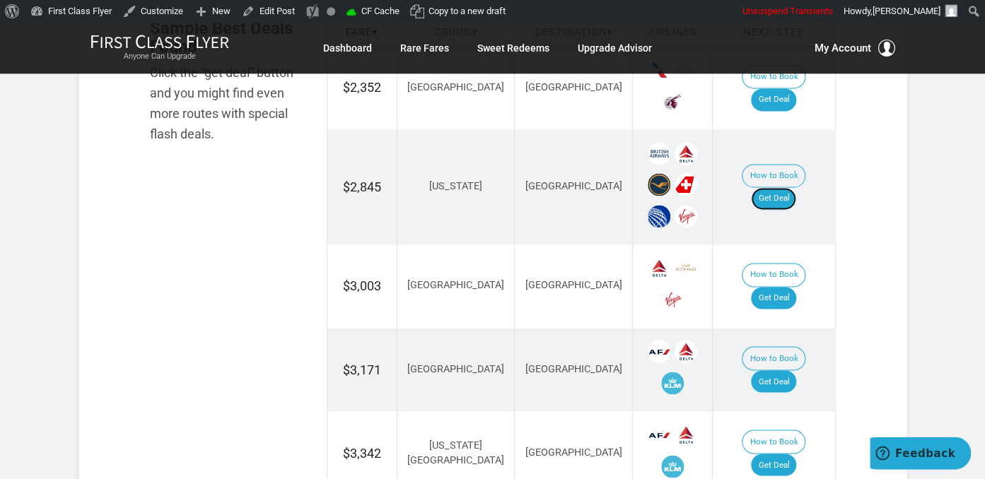
scroll to position [895, 0]
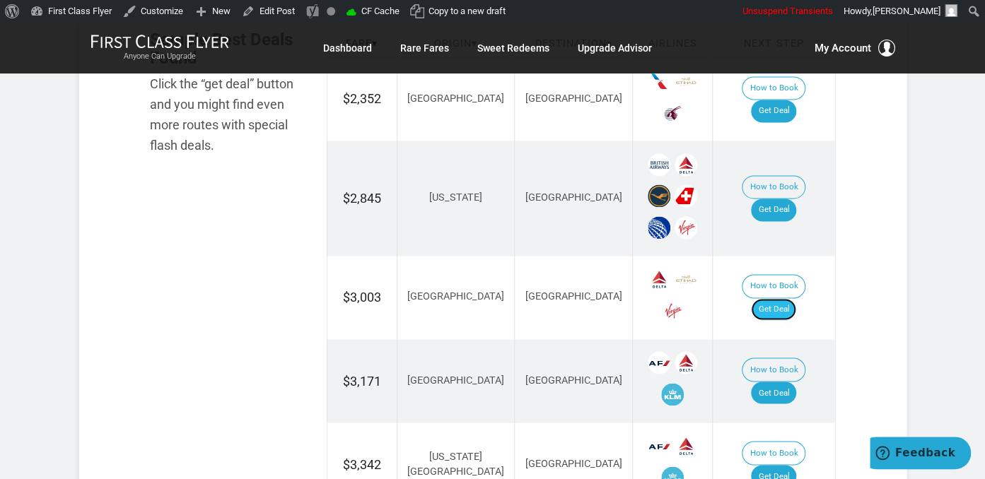
click at [780, 298] on link "Get Deal" at bounding box center [773, 309] width 45 height 23
click at [786, 298] on link "Get Deal" at bounding box center [773, 309] width 45 height 23
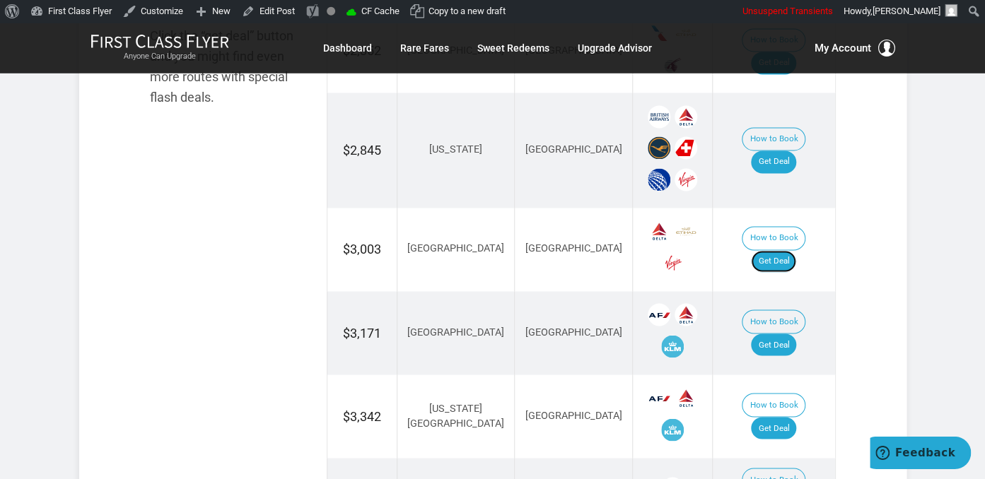
scroll to position [970, 0]
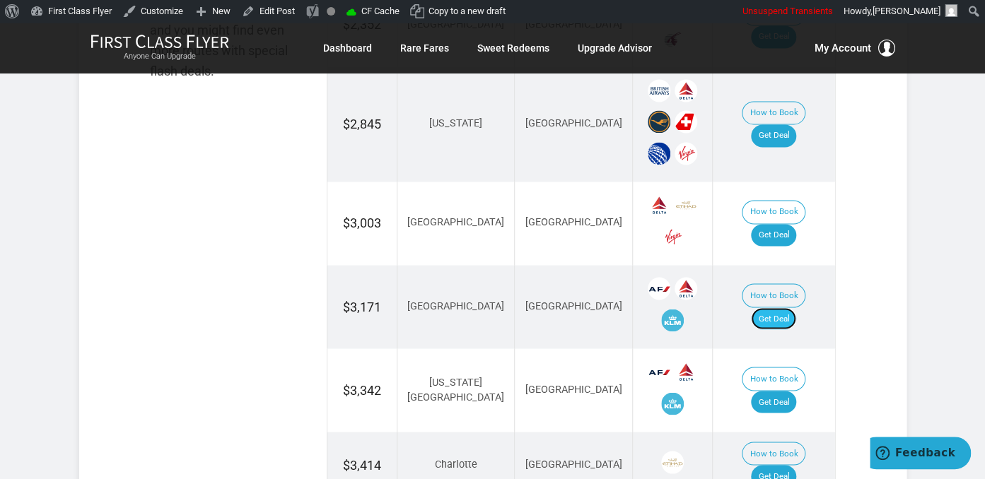
click at [794, 307] on link "Get Deal" at bounding box center [773, 318] width 45 height 23
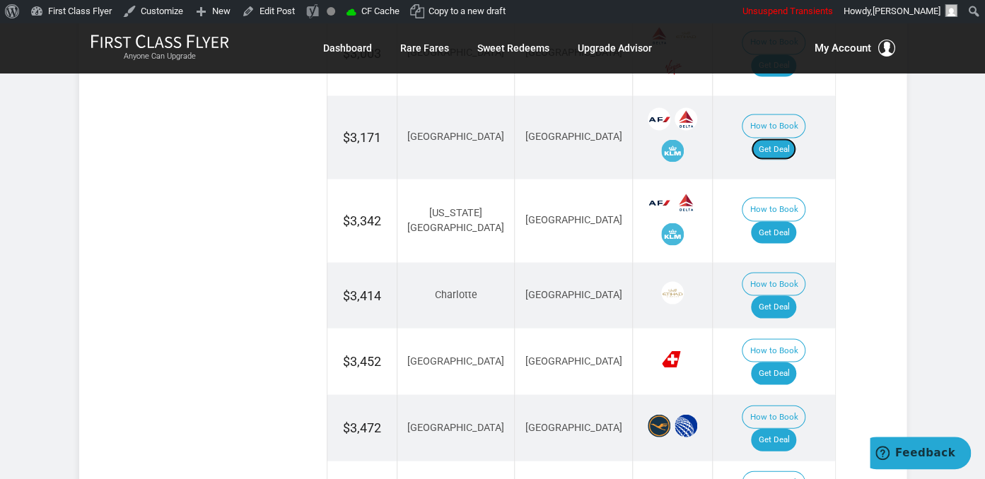
scroll to position [1194, 0]
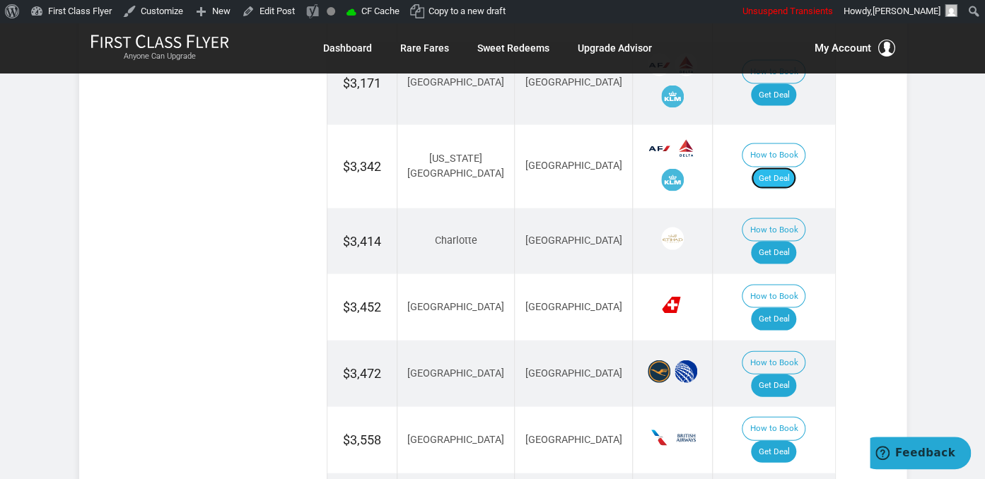
click at [796, 167] on link "Get Deal" at bounding box center [773, 178] width 45 height 23
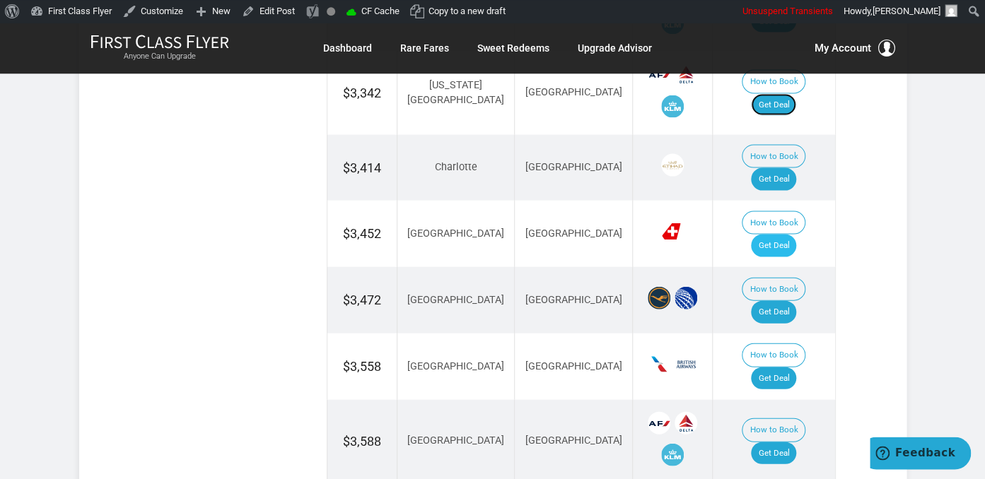
scroll to position [1269, 0]
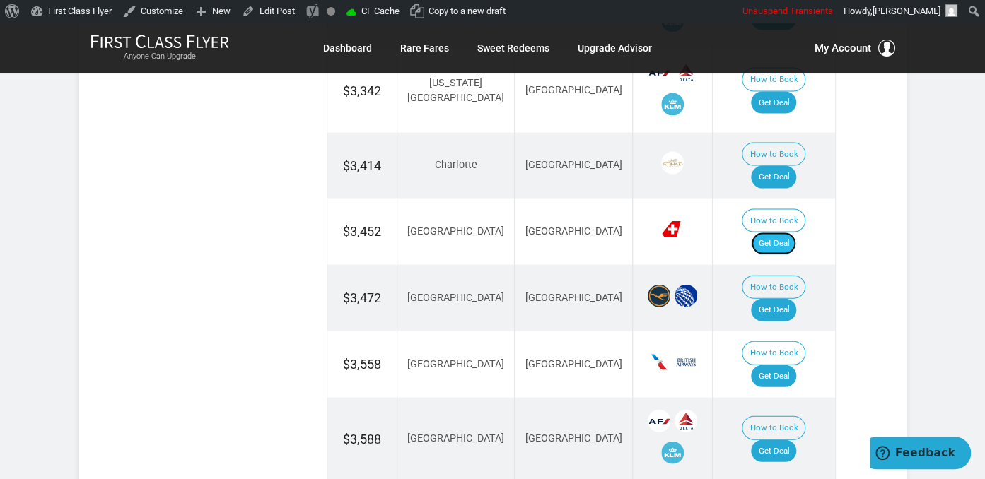
click at [790, 233] on link "Get Deal" at bounding box center [773, 244] width 45 height 23
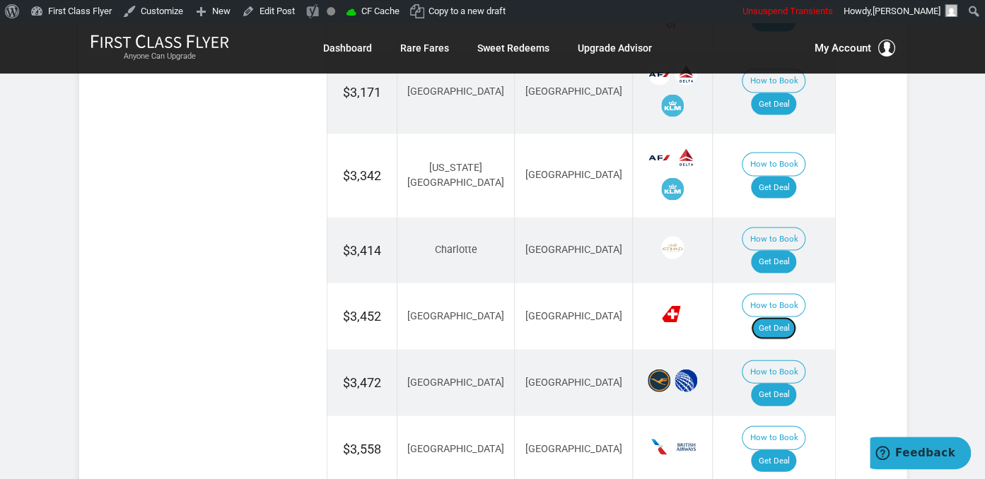
scroll to position [1194, 0]
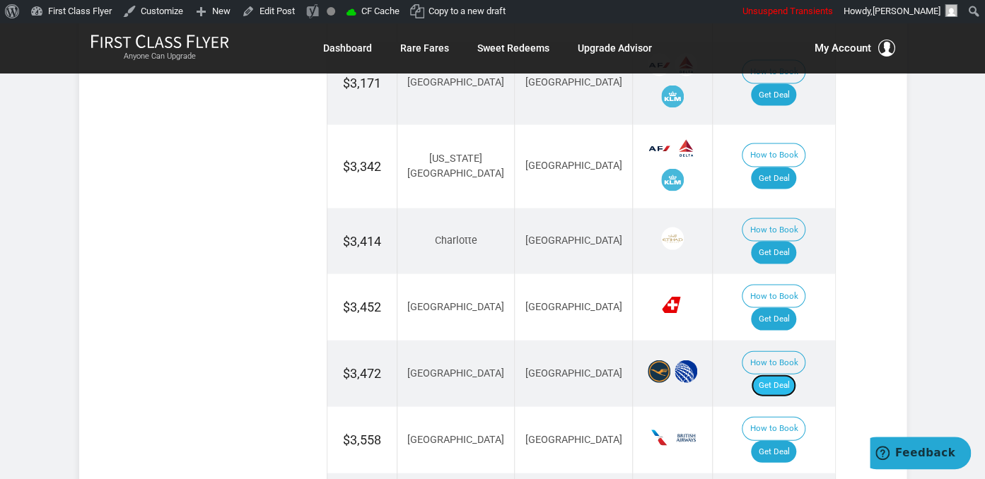
click at [796, 374] on link "Get Deal" at bounding box center [773, 385] width 45 height 23
click at [786, 241] on link "Get Deal" at bounding box center [773, 252] width 45 height 23
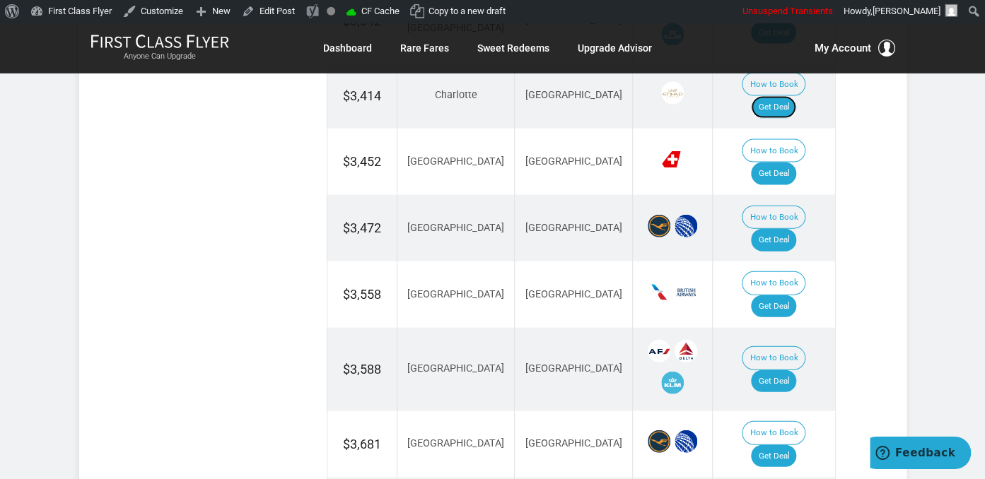
scroll to position [1343, 0]
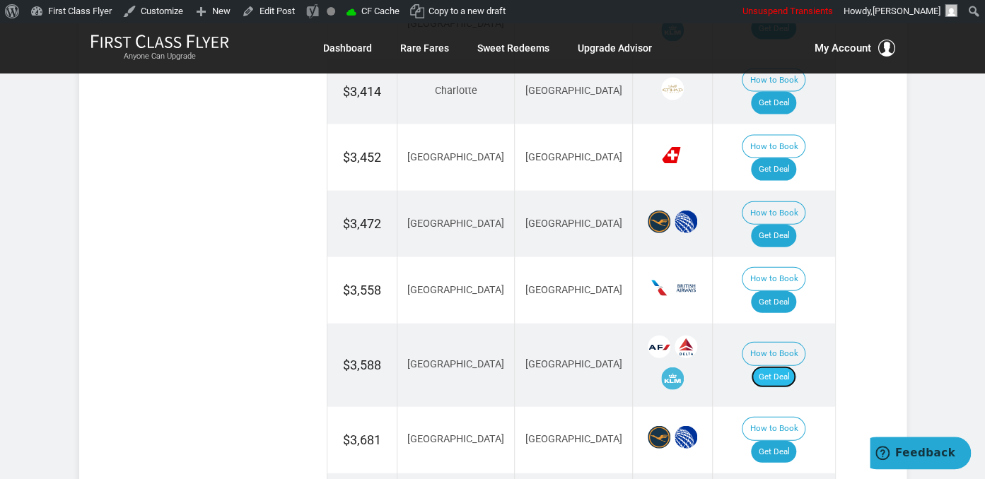
click at [777, 366] on link "Get Deal" at bounding box center [773, 377] width 45 height 23
drag, startPoint x: 775, startPoint y: 349, endPoint x: 719, endPoint y: 47, distance: 307.6
click at [775, 441] on link "Get Deal" at bounding box center [773, 452] width 45 height 23
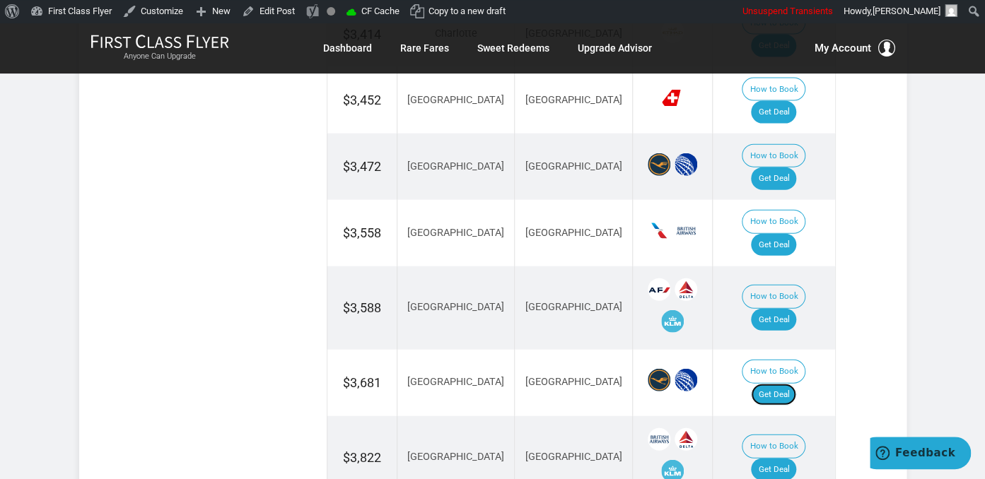
scroll to position [1418, 0]
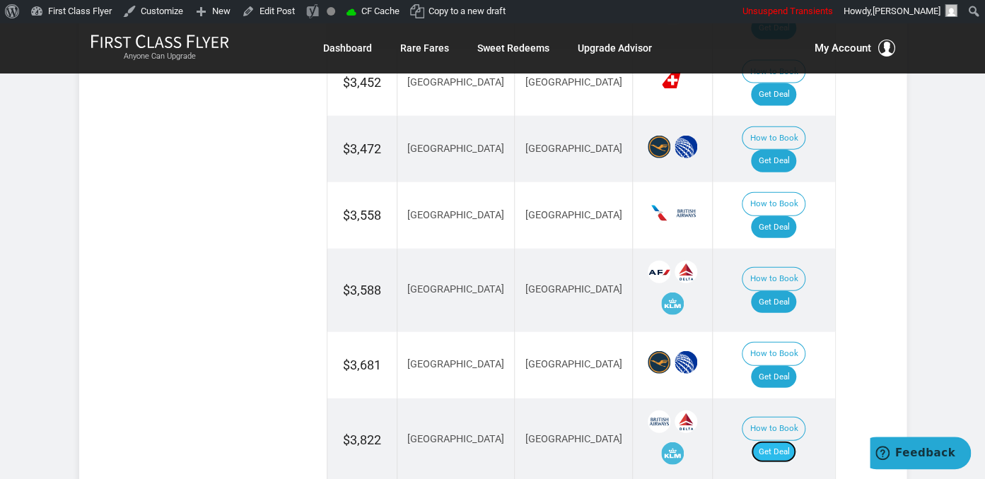
click at [782, 441] on link "Get Deal" at bounding box center [773, 452] width 45 height 23
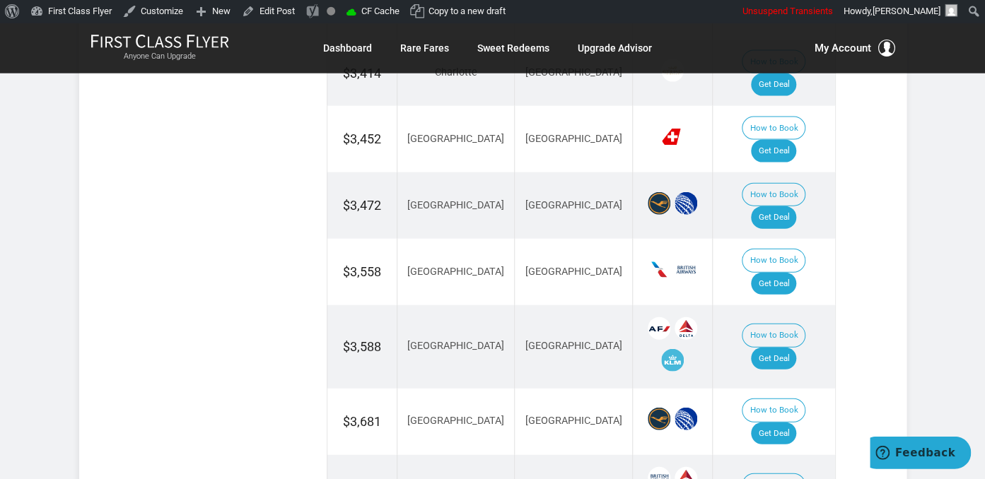
scroll to position [1343, 0]
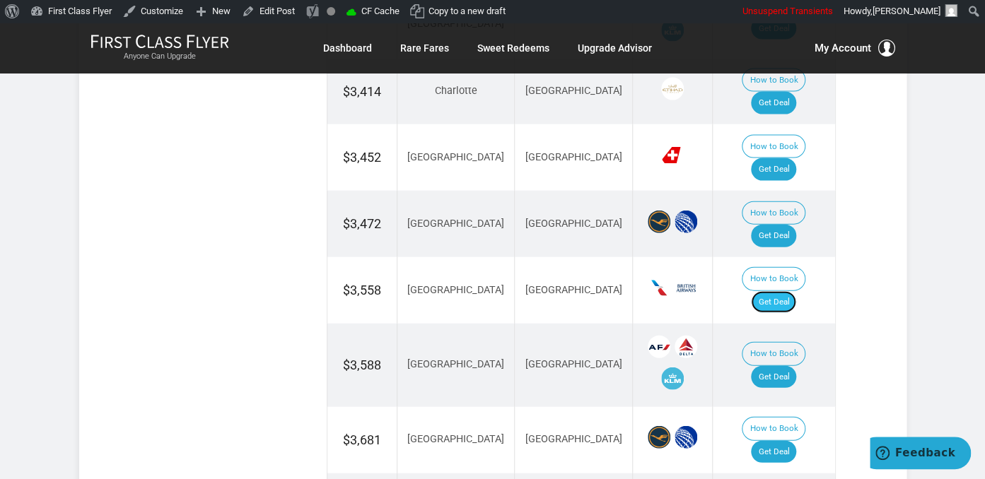
click at [796, 291] on link "Get Deal" at bounding box center [773, 302] width 45 height 23
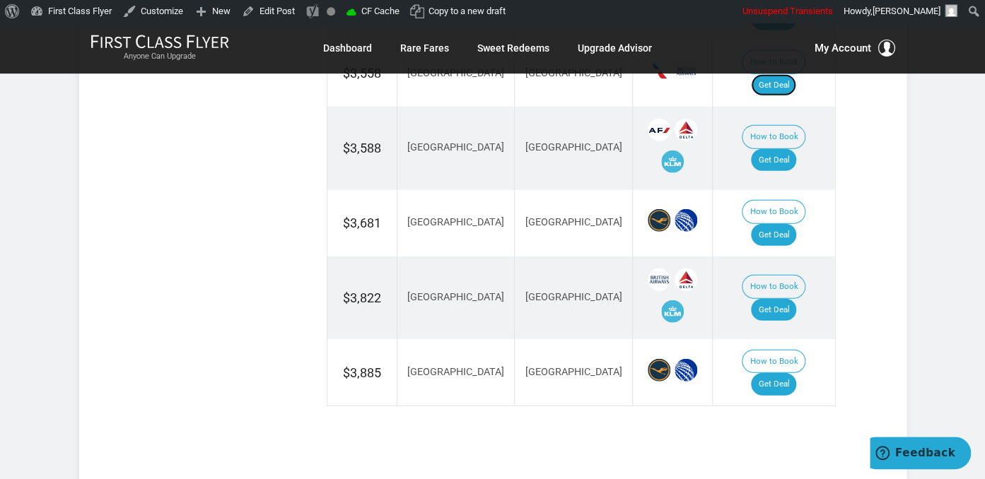
scroll to position [1567, 0]
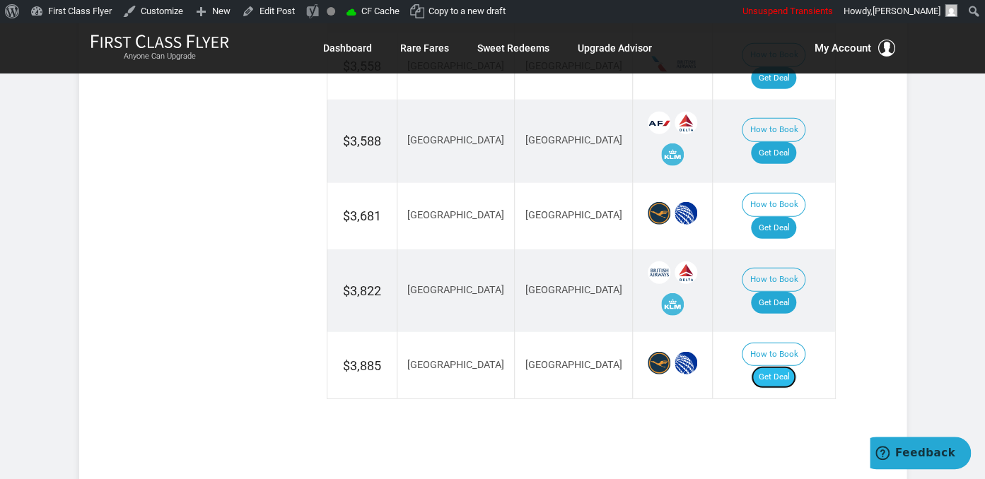
click at [794, 366] on link "Get Deal" at bounding box center [773, 377] width 45 height 23
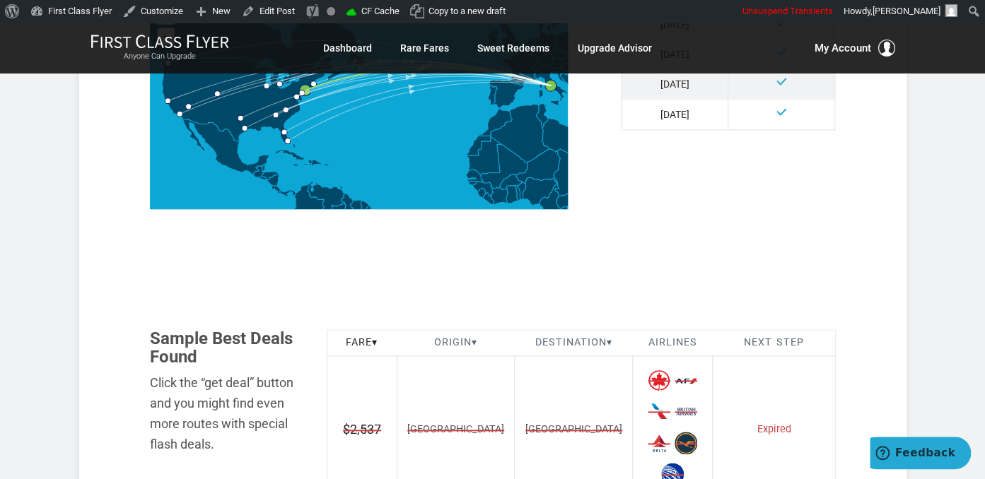
scroll to position [895, 0]
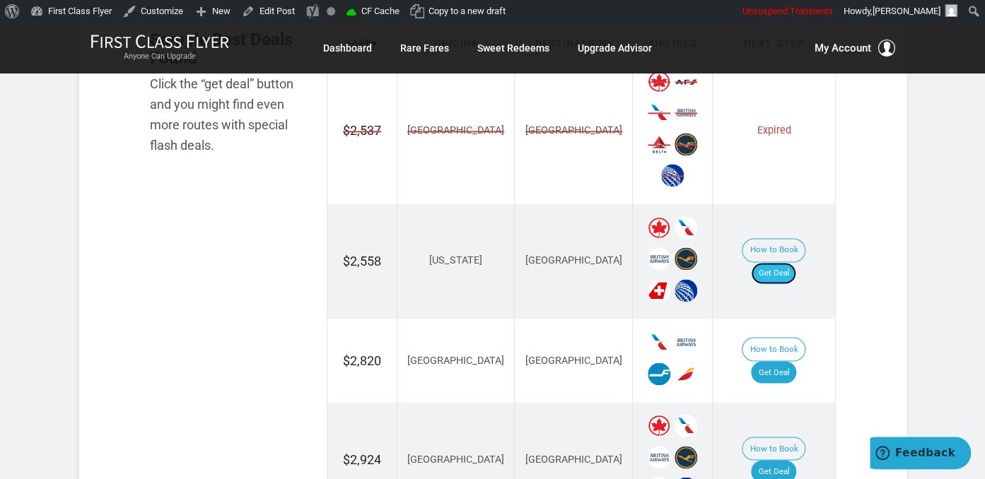
click at [787, 262] on link "Get Deal" at bounding box center [773, 273] width 45 height 23
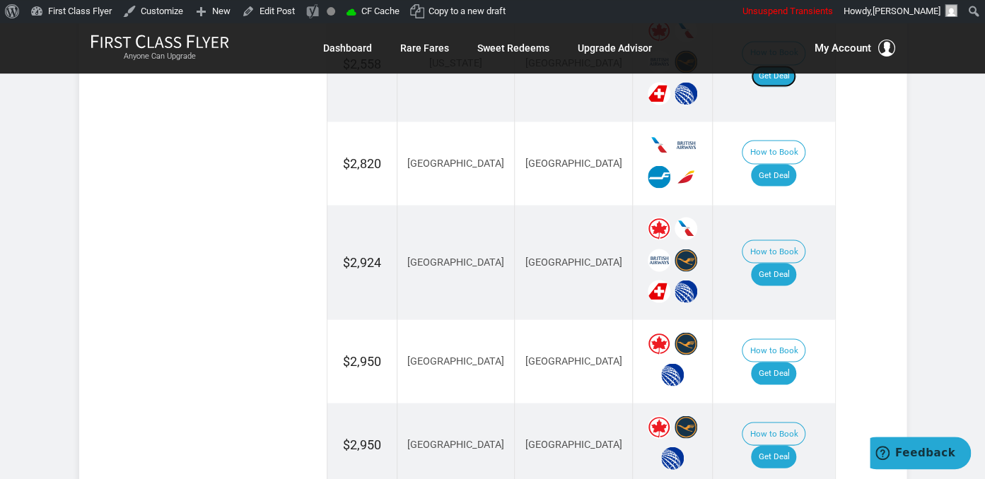
scroll to position [1120, 0]
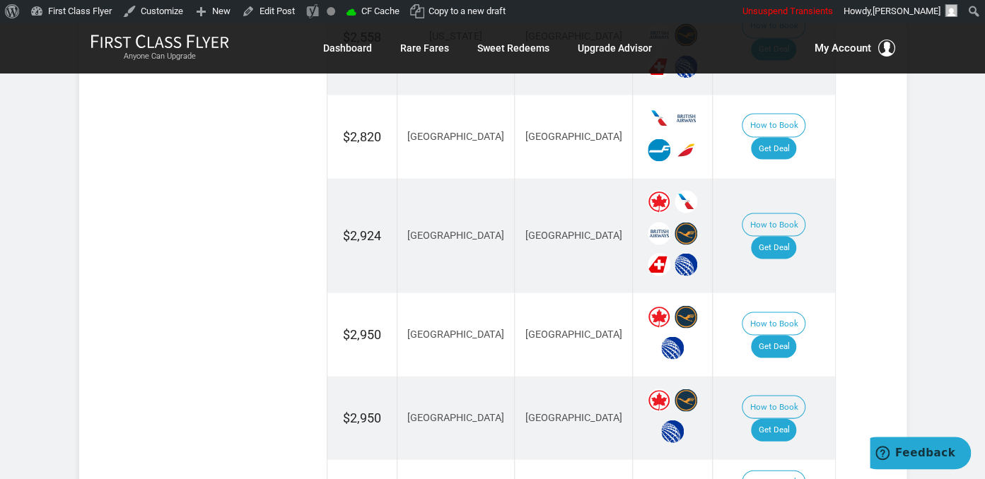
click at [790, 138] on td "How to Book Get Deal" at bounding box center [773, 136] width 122 height 83
click at [796, 137] on link "Get Deal" at bounding box center [773, 148] width 45 height 23
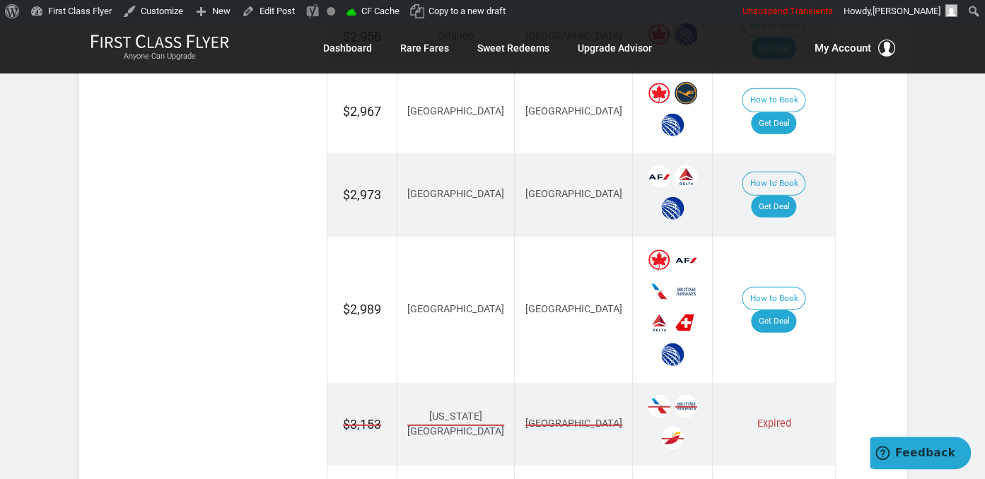
scroll to position [1791, 0]
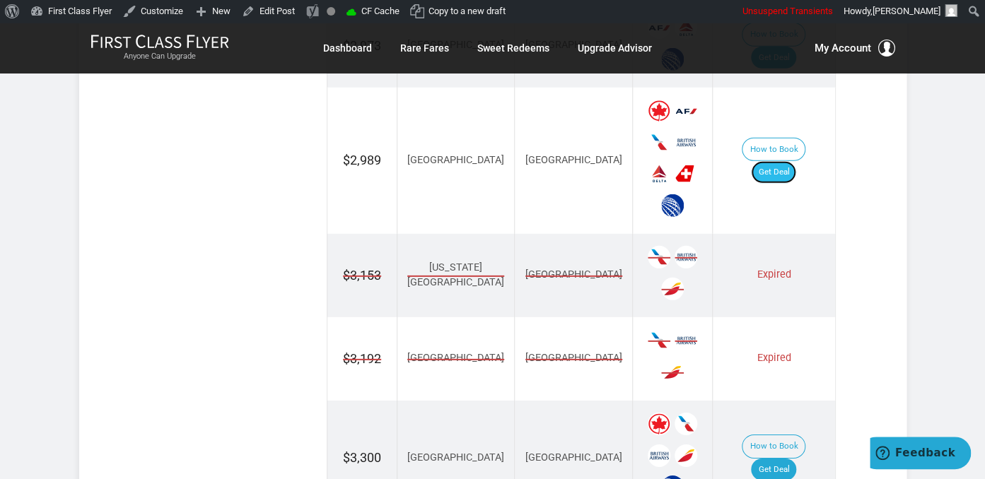
click at [787, 161] on link "Get Deal" at bounding box center [773, 172] width 45 height 23
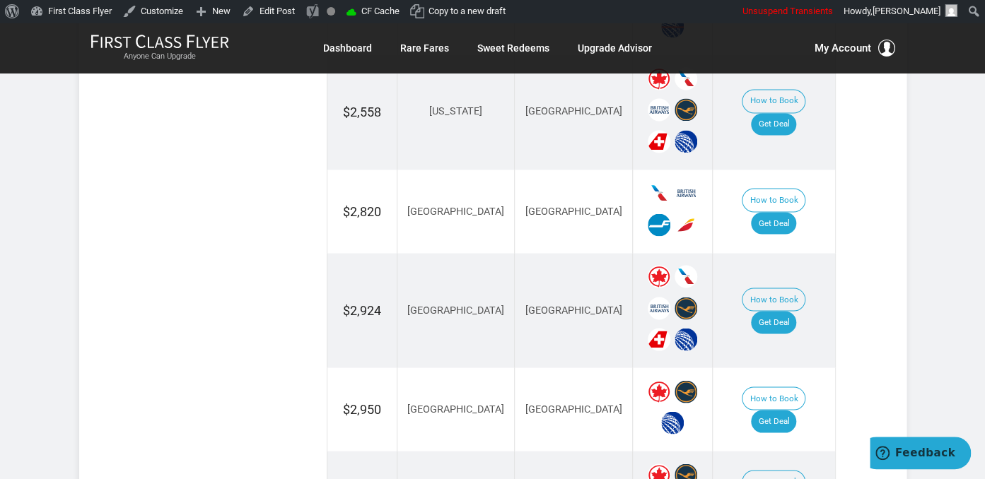
scroll to position [970, 0]
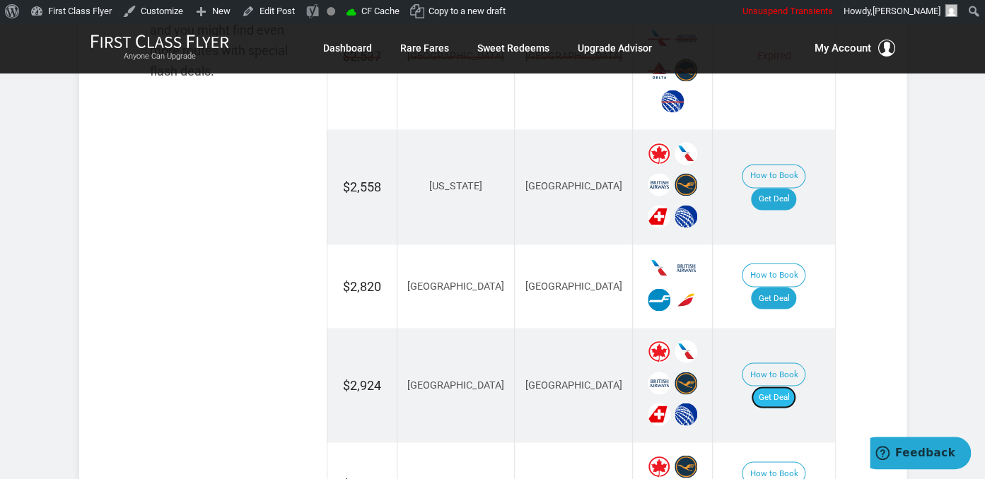
click at [794, 386] on link "Get Deal" at bounding box center [773, 397] width 45 height 23
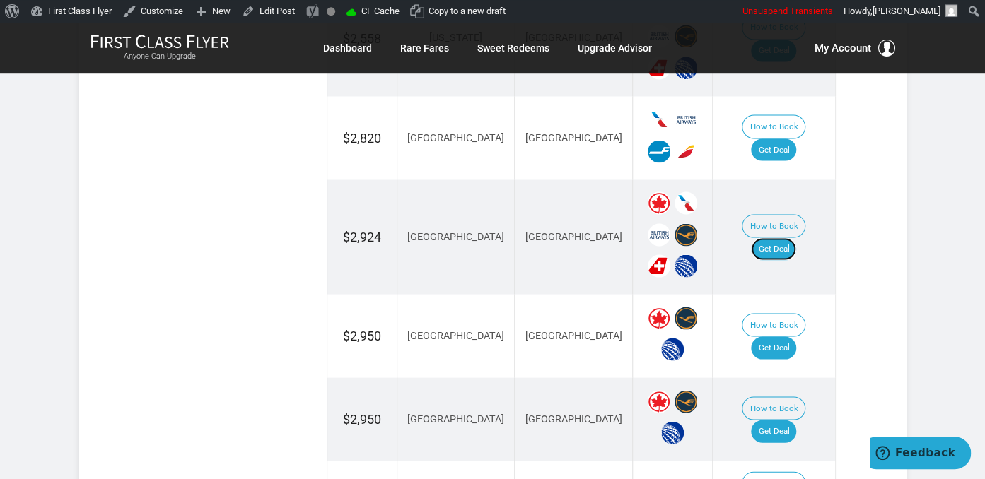
scroll to position [1120, 0]
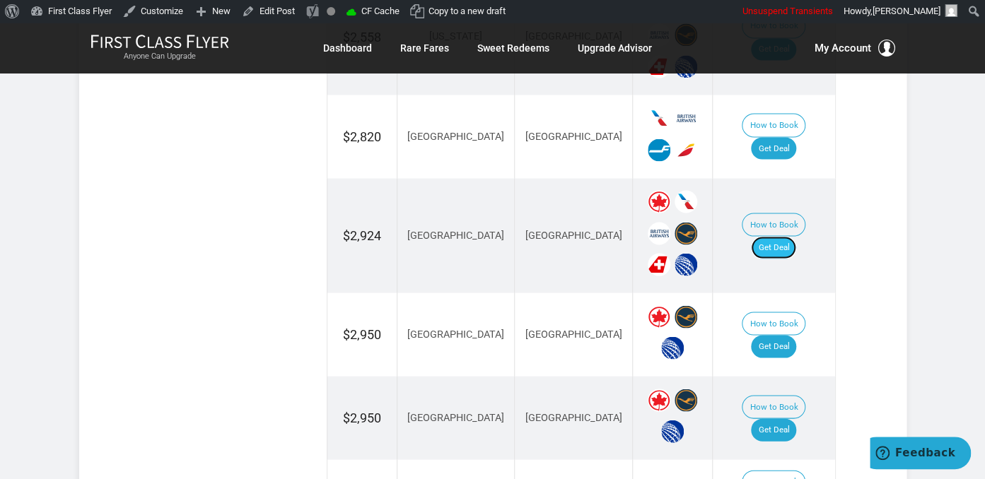
click at [792, 236] on link "Get Deal" at bounding box center [773, 247] width 45 height 23
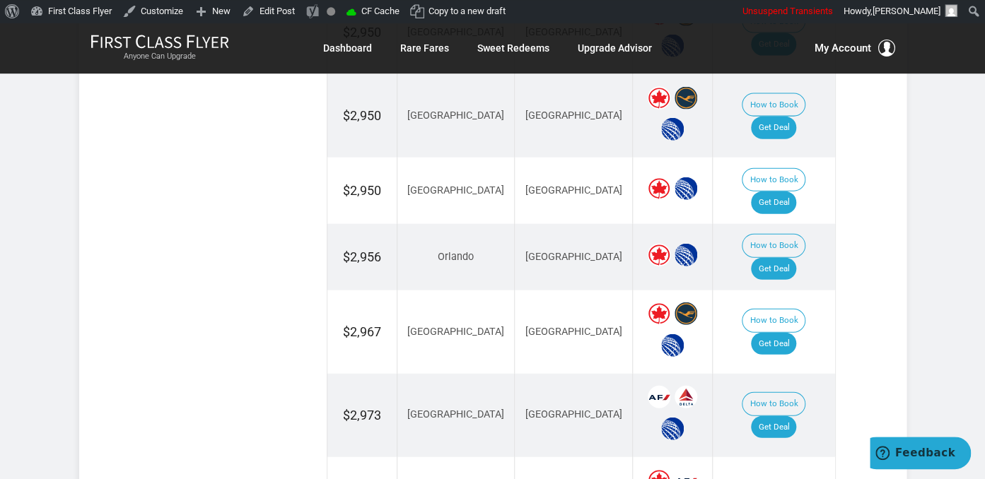
scroll to position [1493, 0]
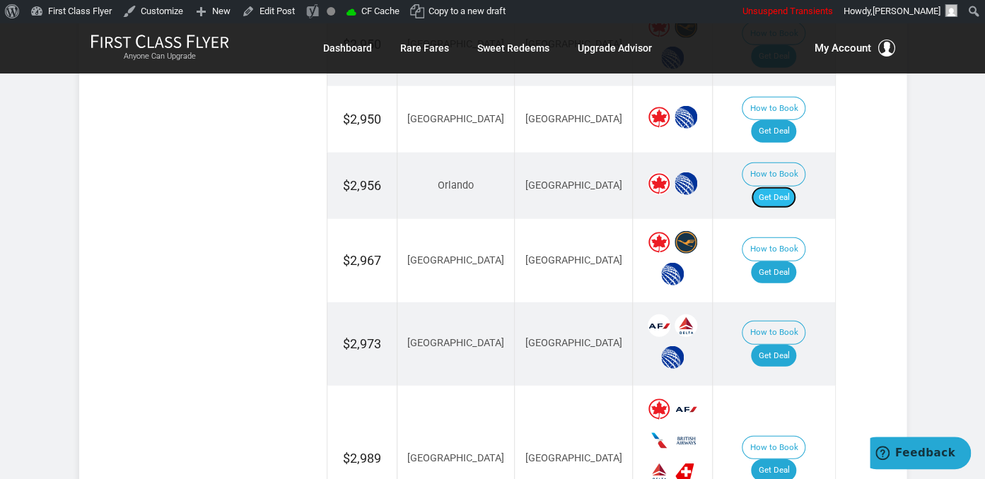
click at [793, 187] on link "Get Deal" at bounding box center [773, 198] width 45 height 23
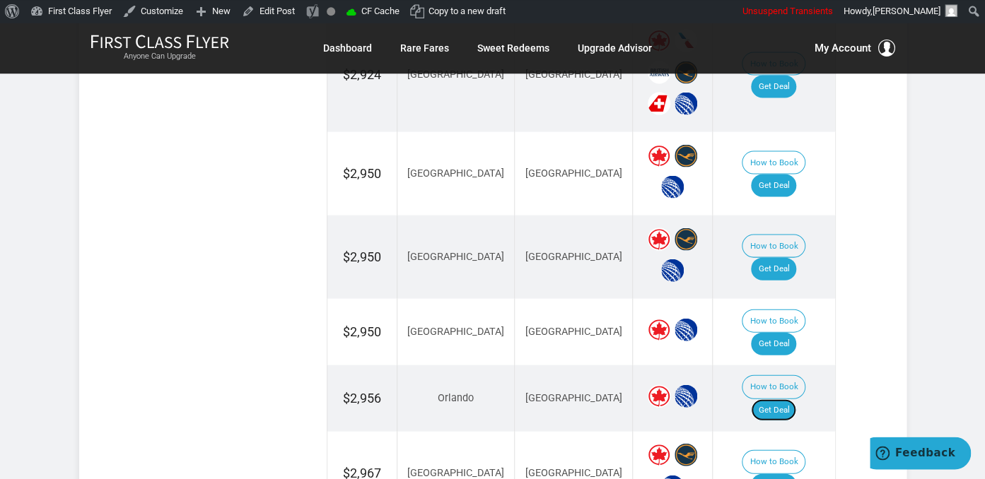
scroll to position [1269, 0]
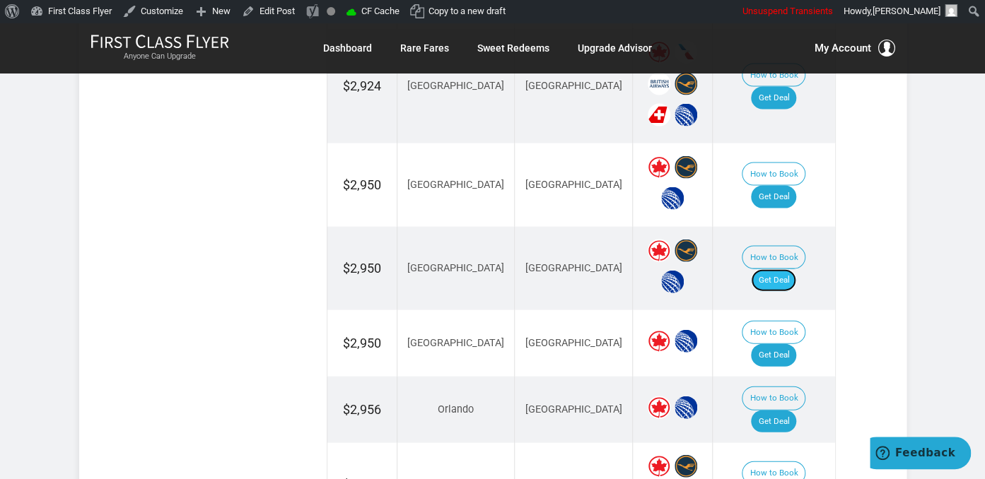
click at [777, 269] on link "Get Deal" at bounding box center [773, 280] width 45 height 23
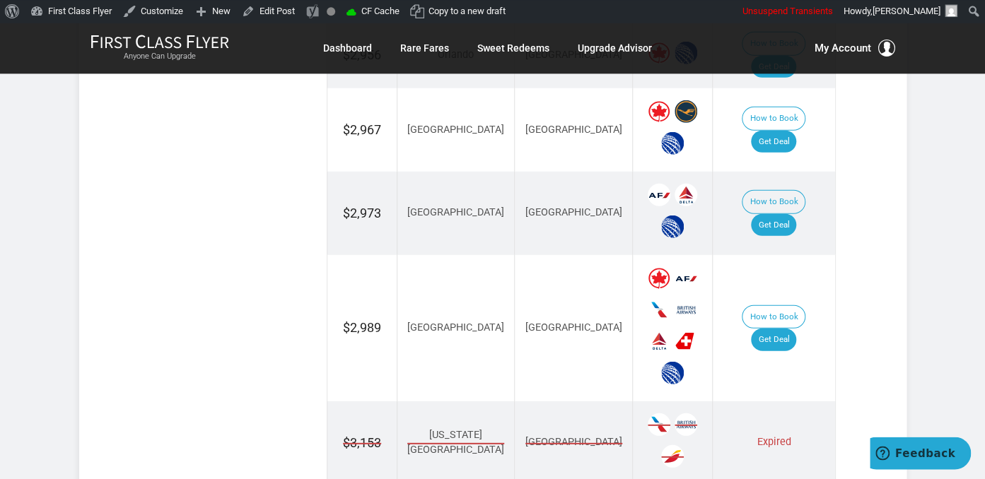
scroll to position [1642, 0]
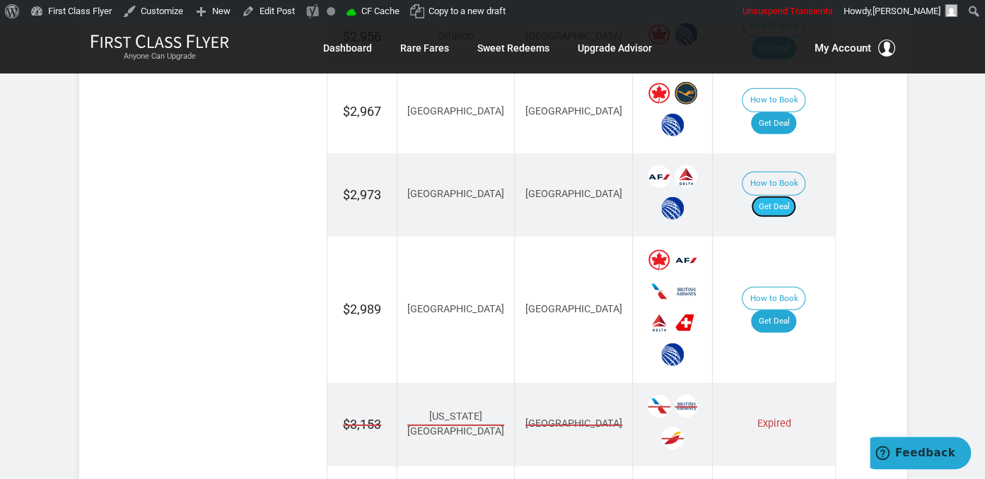
click at [796, 196] on link "Get Deal" at bounding box center [773, 207] width 45 height 23
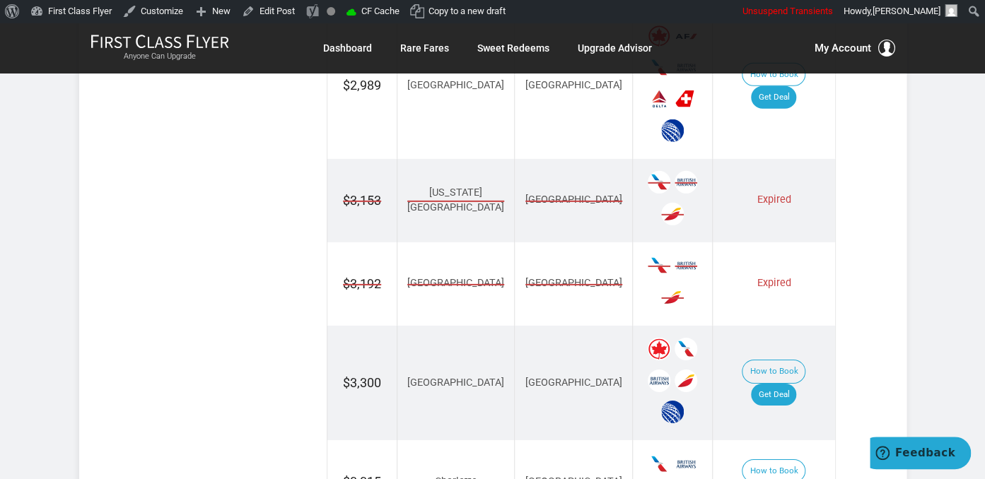
scroll to position [1493, 0]
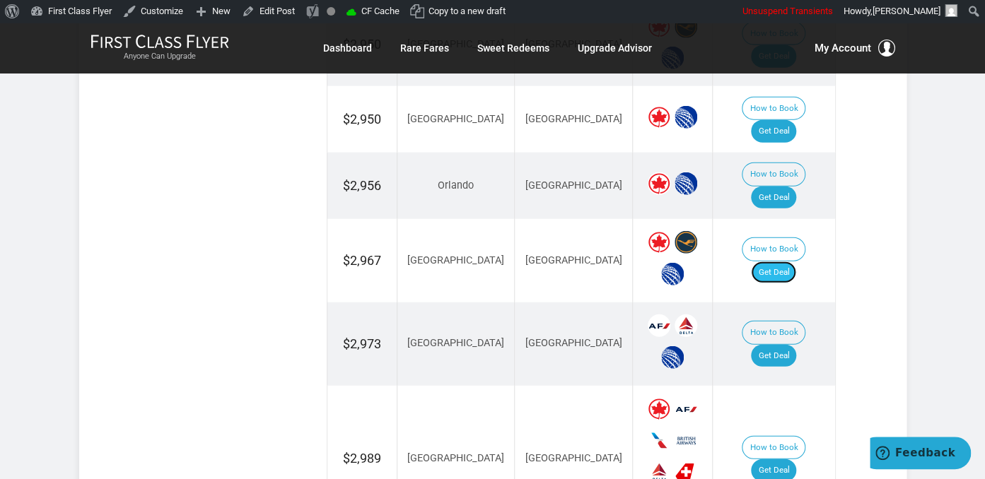
click at [780, 262] on link "Get Deal" at bounding box center [773, 273] width 45 height 23
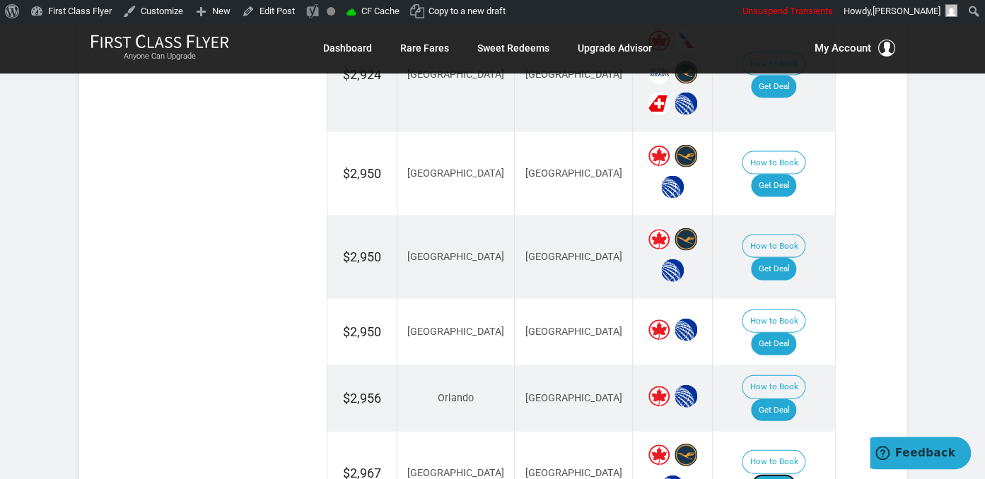
scroll to position [1320, 0]
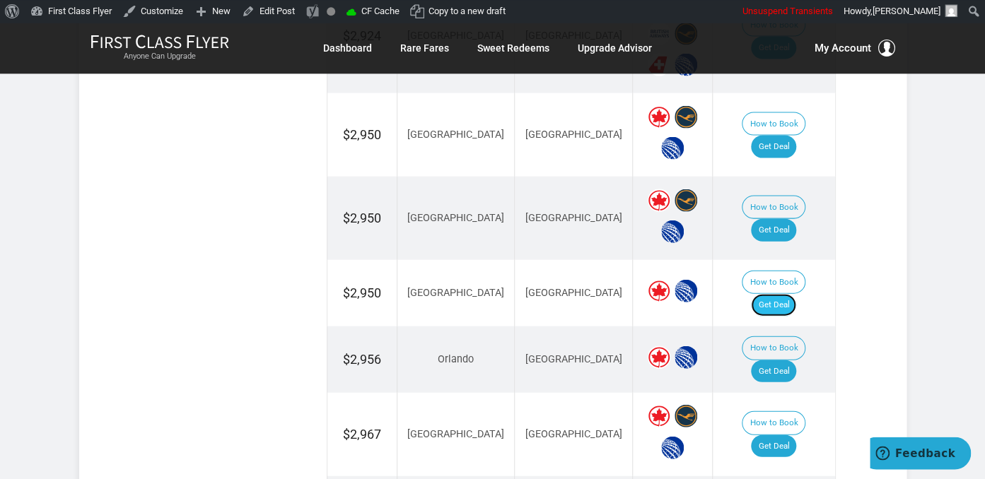
click at [783, 293] on link "Get Deal" at bounding box center [773, 304] width 45 height 23
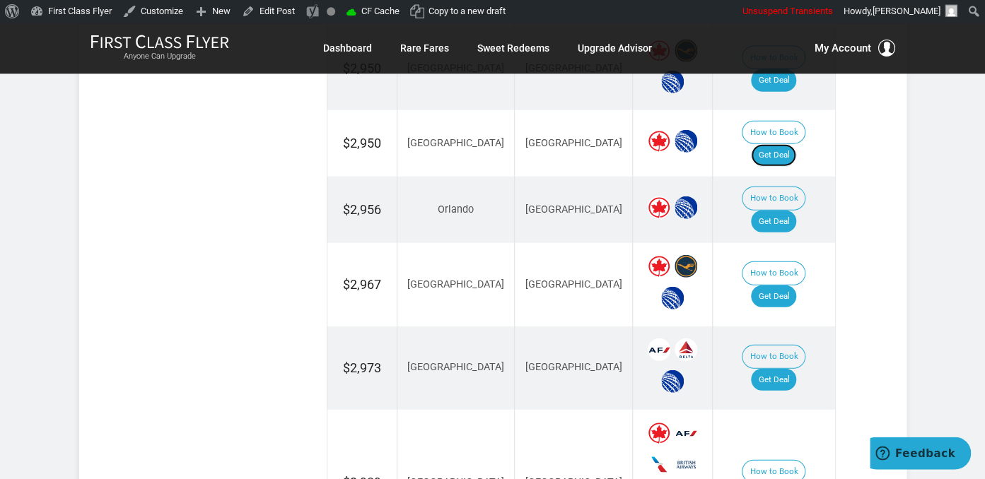
scroll to position [1245, 0]
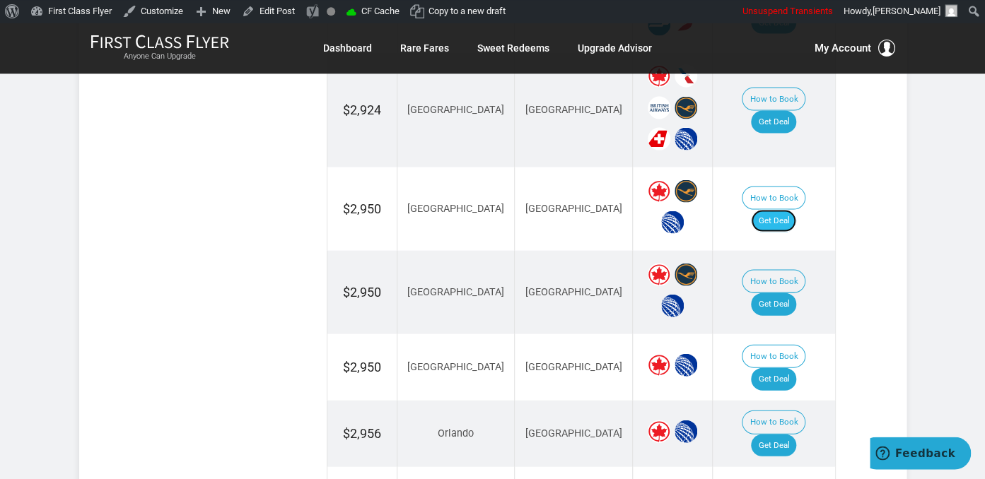
click at [792, 209] on link "Get Deal" at bounding box center [773, 220] width 45 height 23
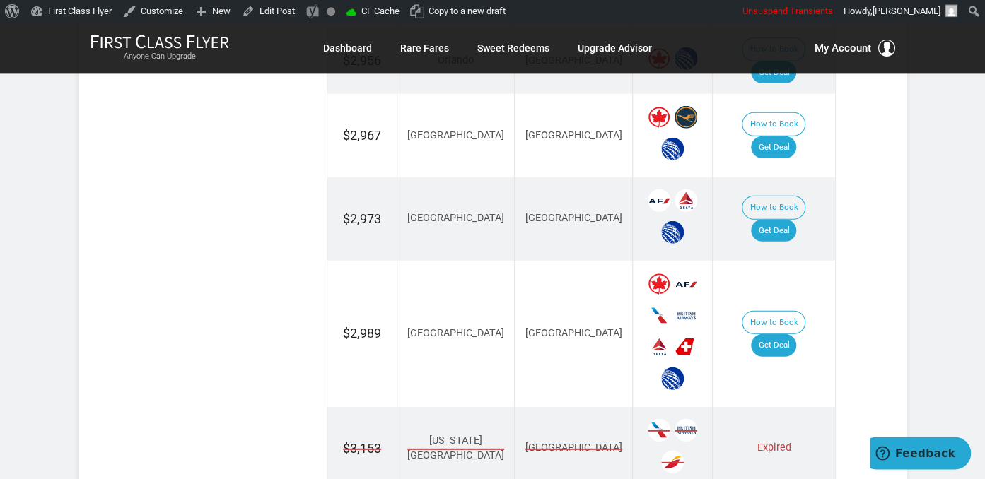
scroll to position [1917, 0]
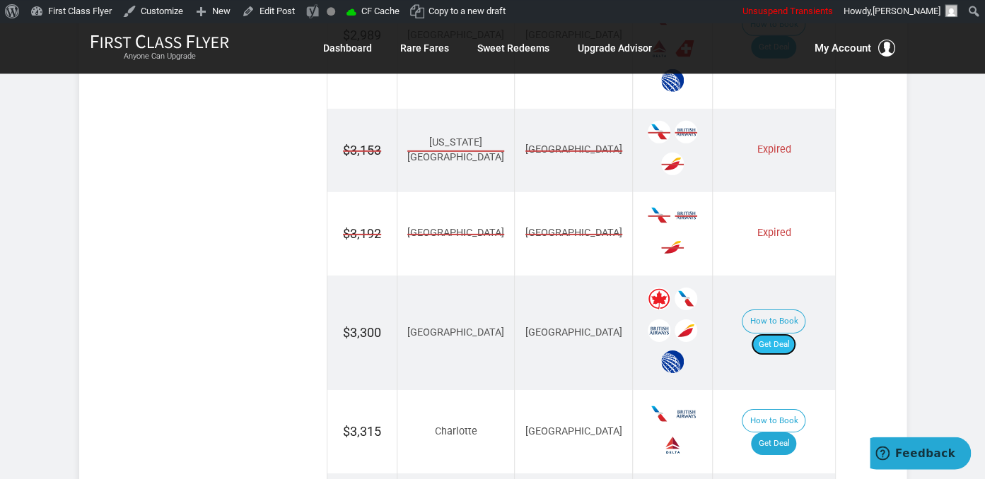
click at [775, 333] on link "Get Deal" at bounding box center [773, 344] width 45 height 23
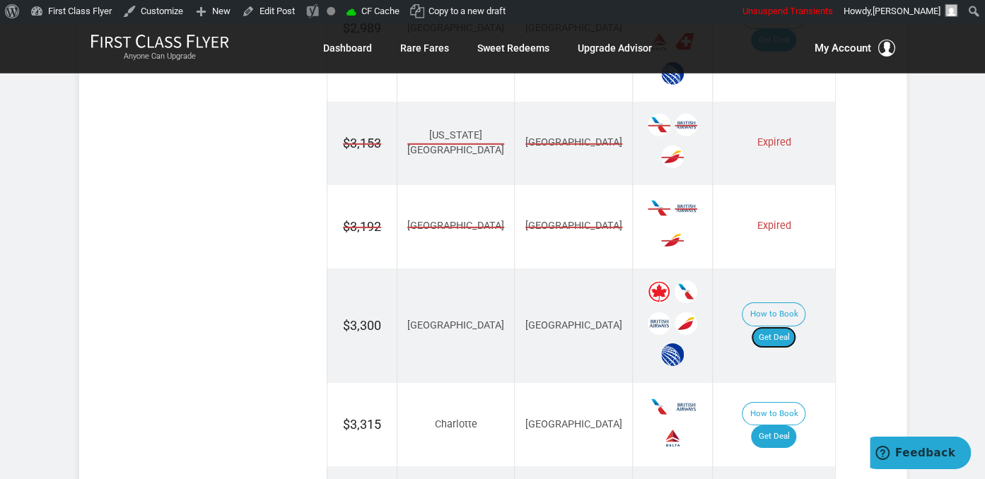
scroll to position [2141, 0]
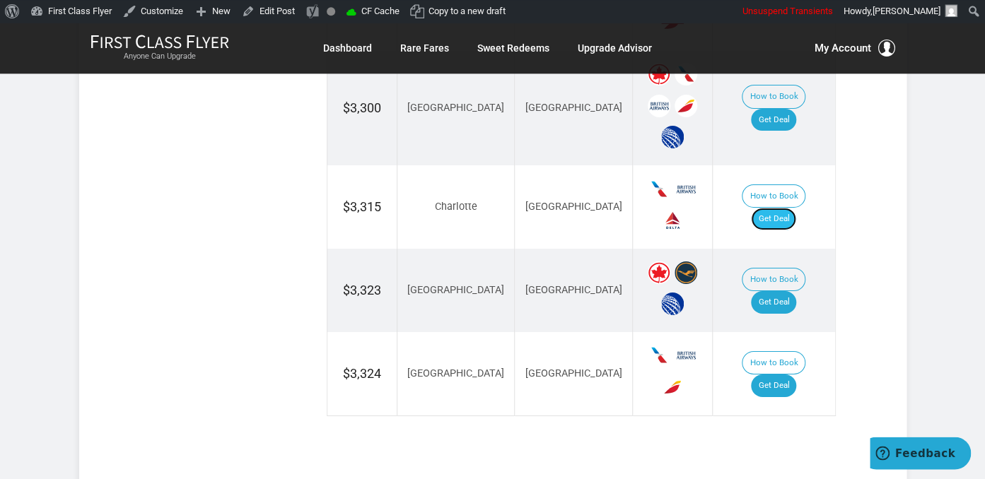
click at [790, 208] on link "Get Deal" at bounding box center [773, 219] width 45 height 23
click at [780, 375] on link "Get Deal" at bounding box center [773, 386] width 45 height 23
click at [792, 291] on link "Get Deal" at bounding box center [773, 302] width 45 height 23
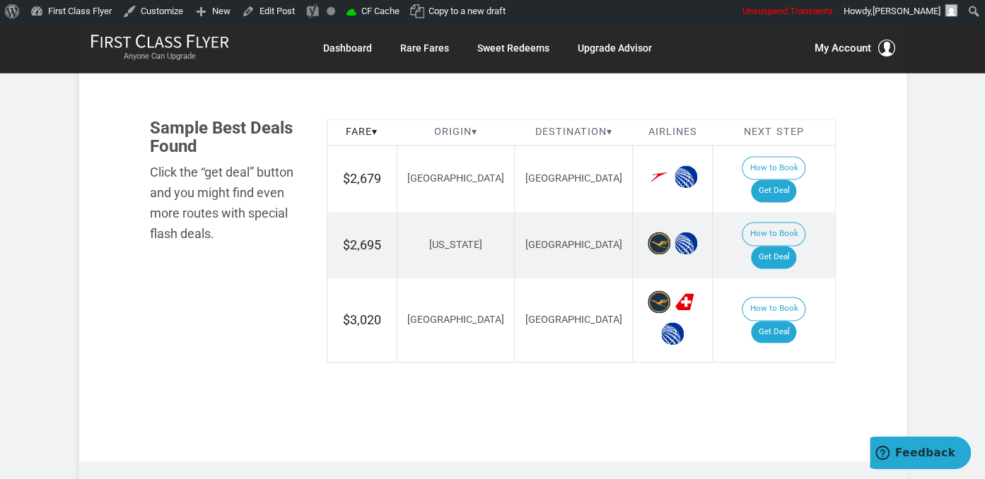
scroll to position [821, 0]
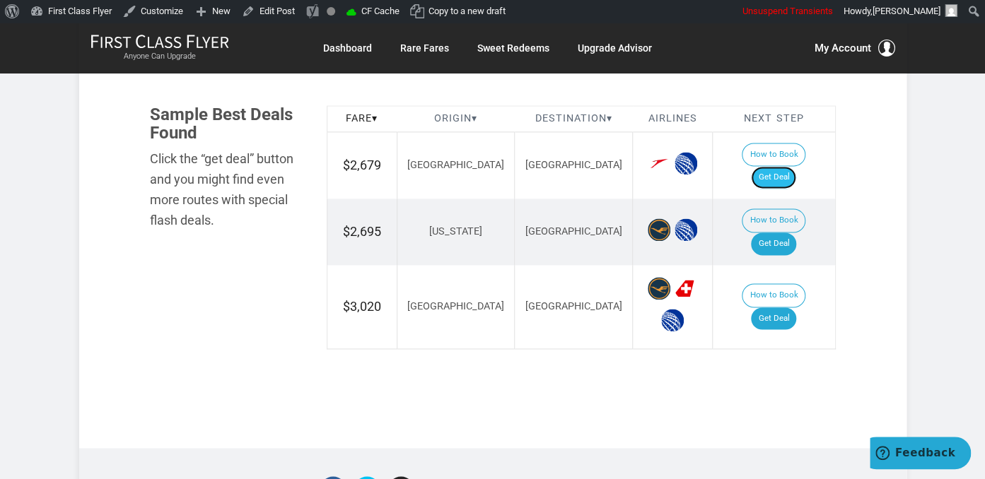
click at [784, 166] on link "Get Deal" at bounding box center [773, 177] width 45 height 23
click at [793, 307] on link "Get Deal" at bounding box center [773, 318] width 45 height 23
click at [787, 233] on link "Get Deal" at bounding box center [773, 244] width 45 height 23
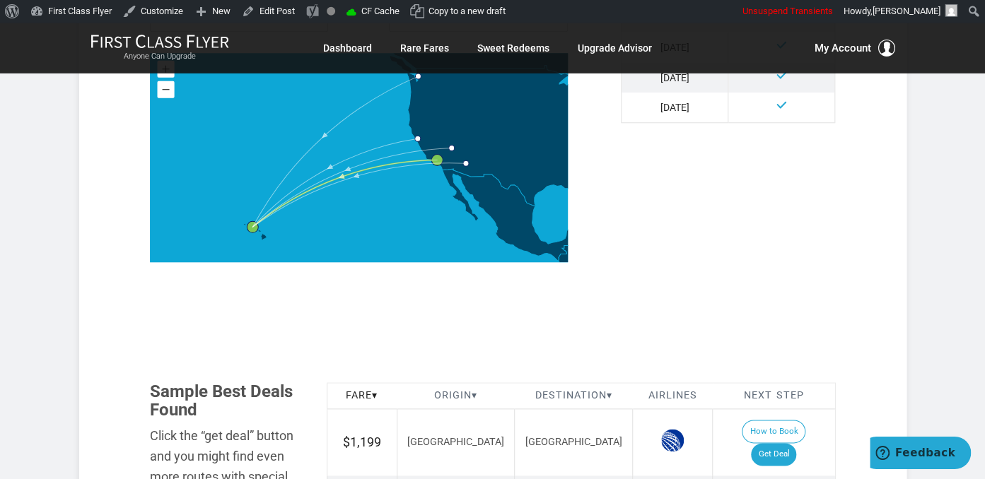
scroll to position [821, 0]
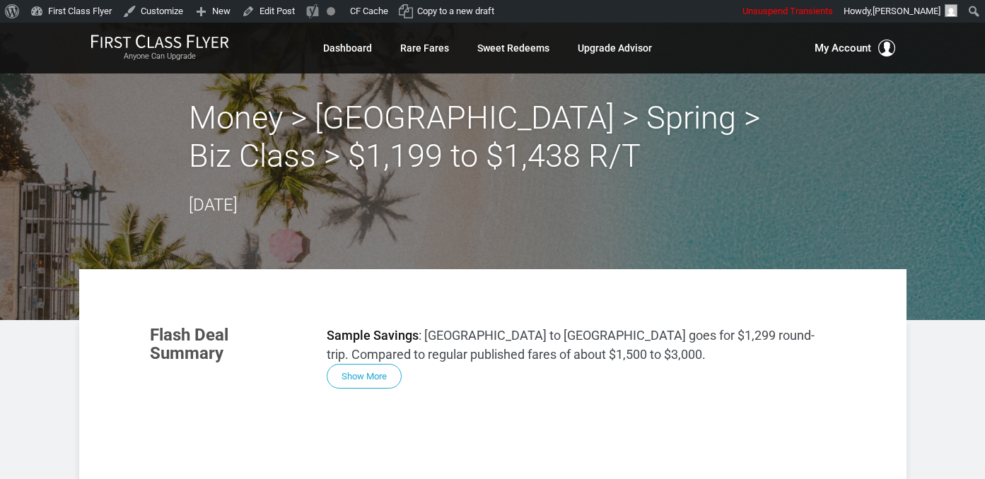
scroll to position [671, 0]
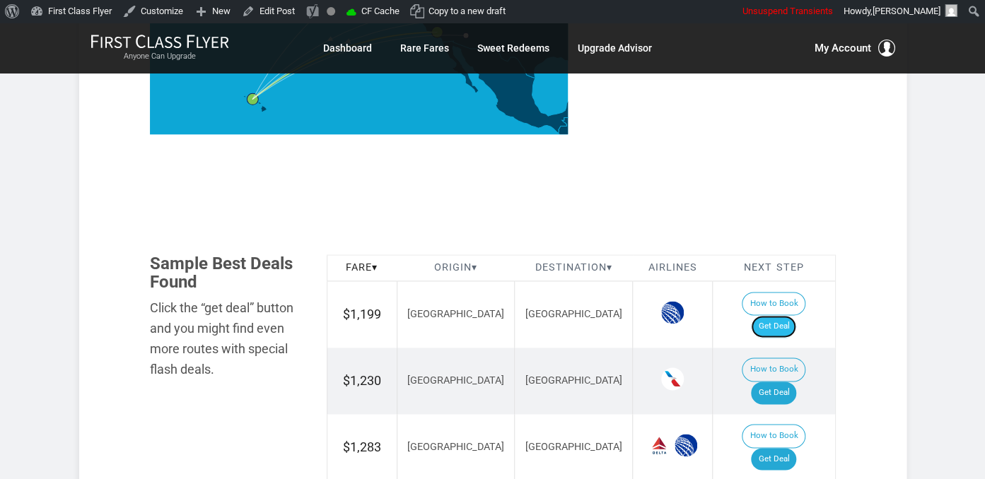
click at [788, 315] on link "Get Deal" at bounding box center [773, 326] width 45 height 23
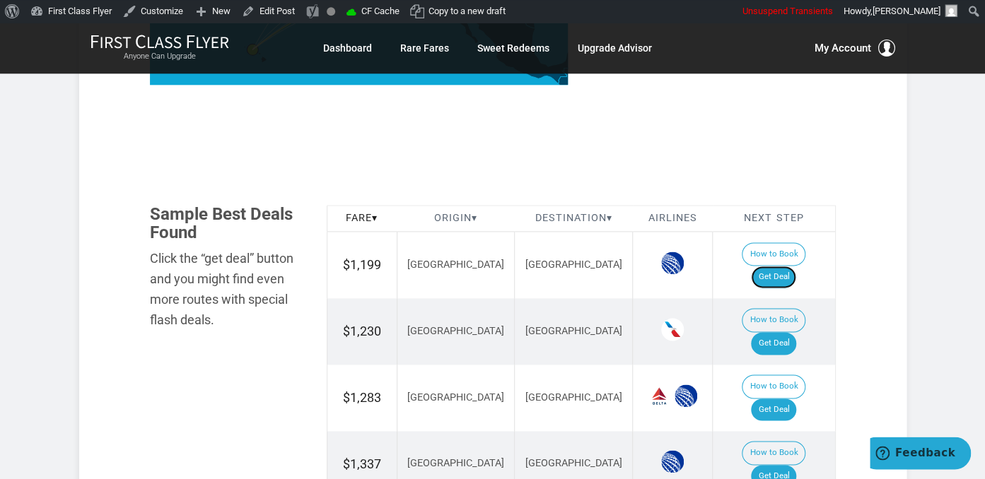
scroll to position [821, 0]
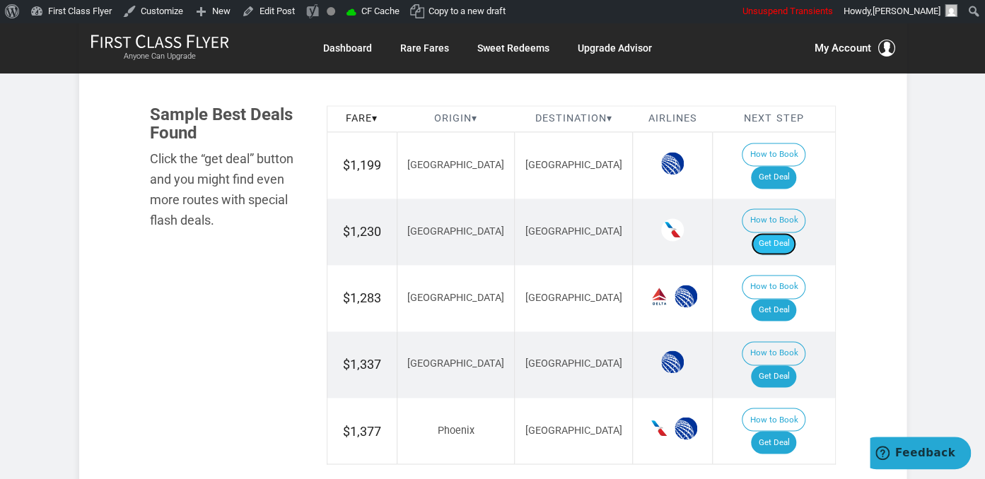
click at [796, 233] on link "Get Deal" at bounding box center [773, 244] width 45 height 23
click at [787, 299] on link "Get Deal" at bounding box center [773, 310] width 45 height 23
click at [792, 431] on link "Get Deal" at bounding box center [773, 442] width 45 height 23
click at [780, 365] on link "Get Deal" at bounding box center [773, 376] width 45 height 23
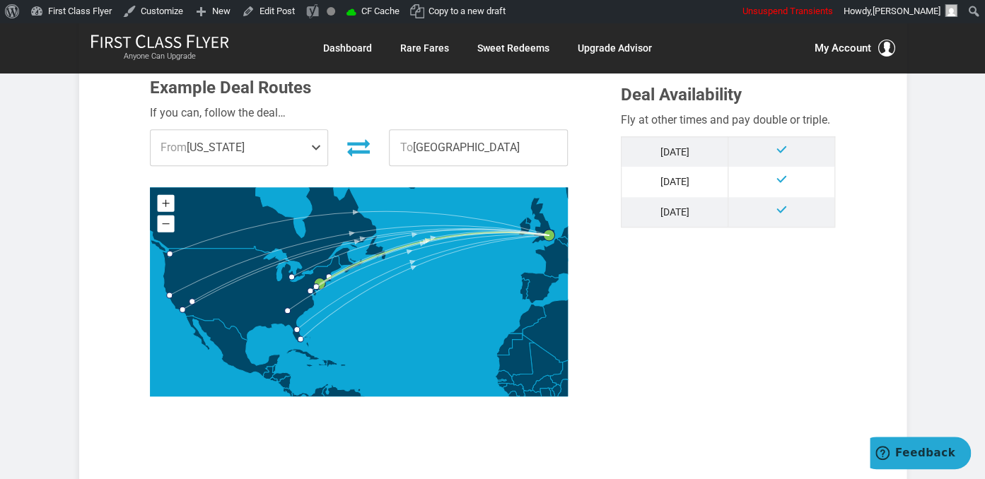
scroll to position [746, 0]
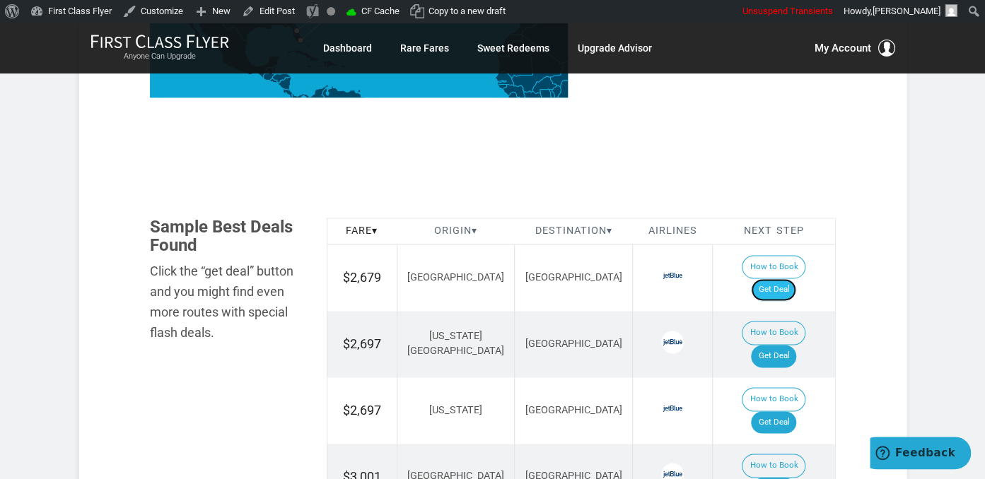
click at [785, 278] on link "Get Deal" at bounding box center [773, 289] width 45 height 23
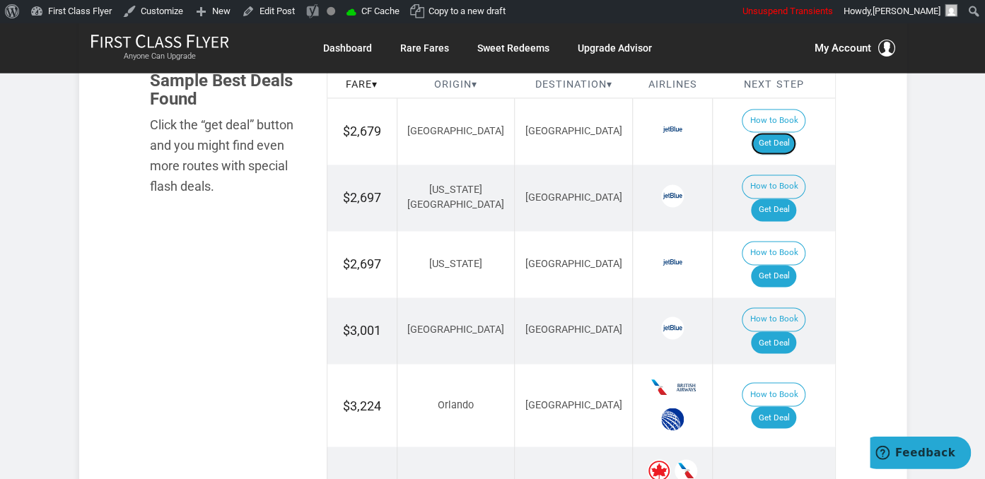
scroll to position [895, 0]
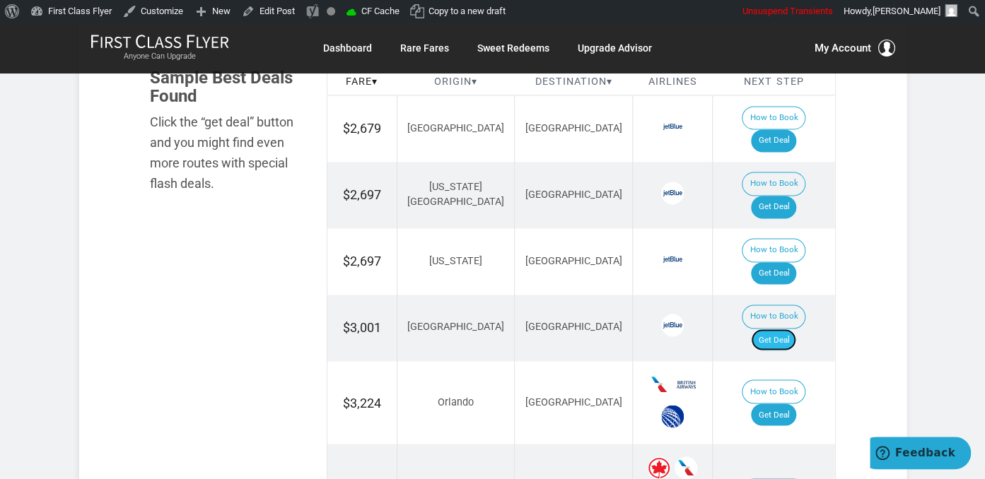
click at [791, 329] on link "Get Deal" at bounding box center [773, 340] width 45 height 23
click at [789, 196] on link "Get Deal" at bounding box center [773, 207] width 45 height 23
click at [773, 196] on link "Get Deal" at bounding box center [773, 207] width 45 height 23
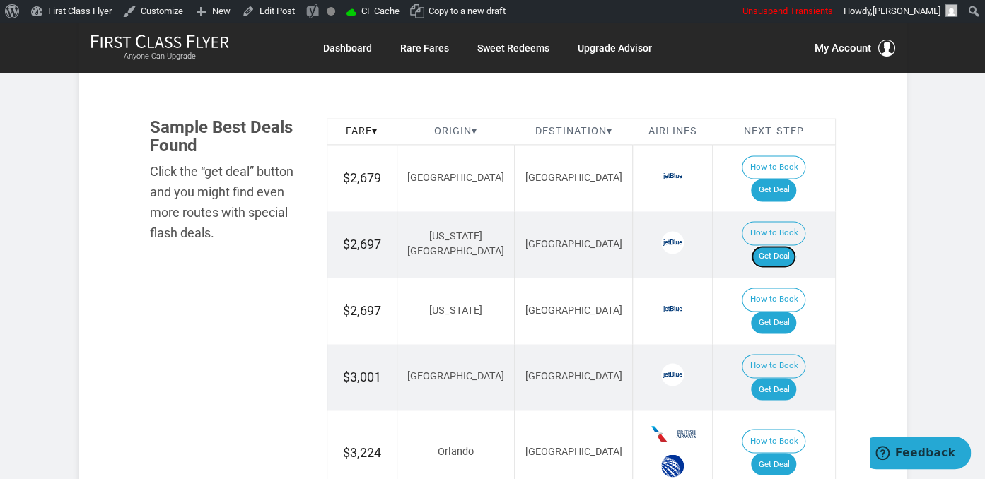
scroll to position [746, 0]
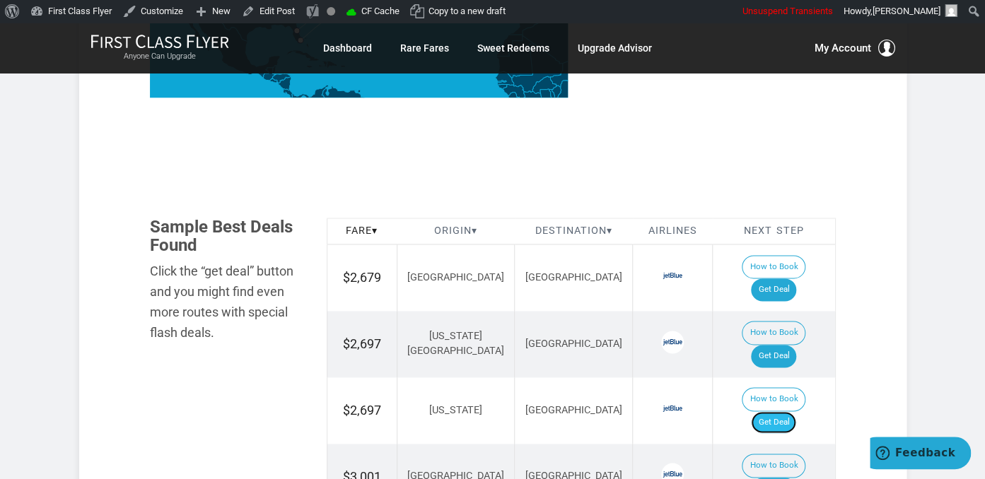
click at [778, 411] on link "Get Deal" at bounding box center [773, 422] width 45 height 23
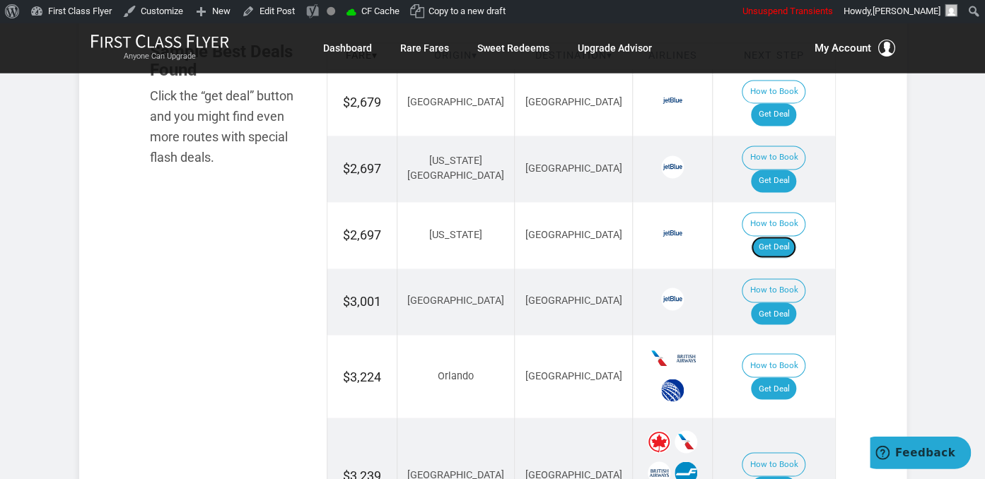
scroll to position [895, 0]
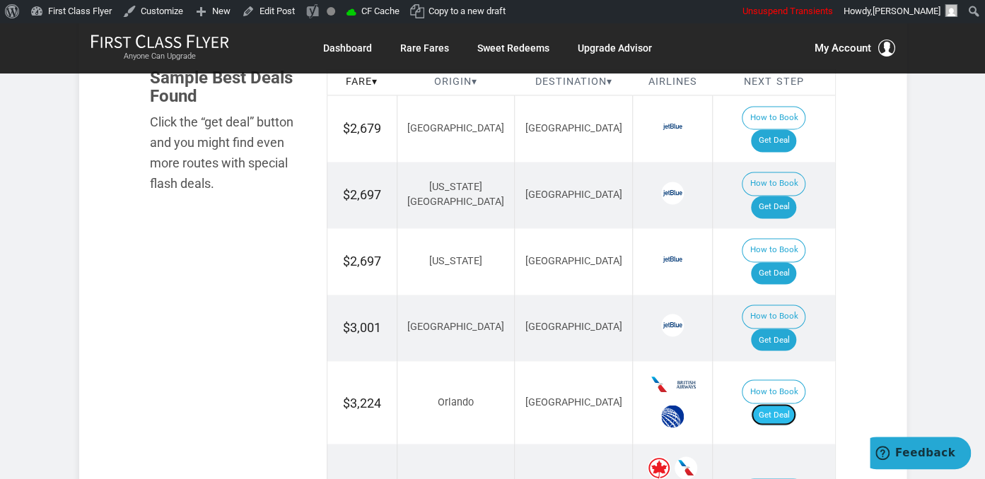
click at [789, 404] on link "Get Deal" at bounding box center [773, 415] width 45 height 23
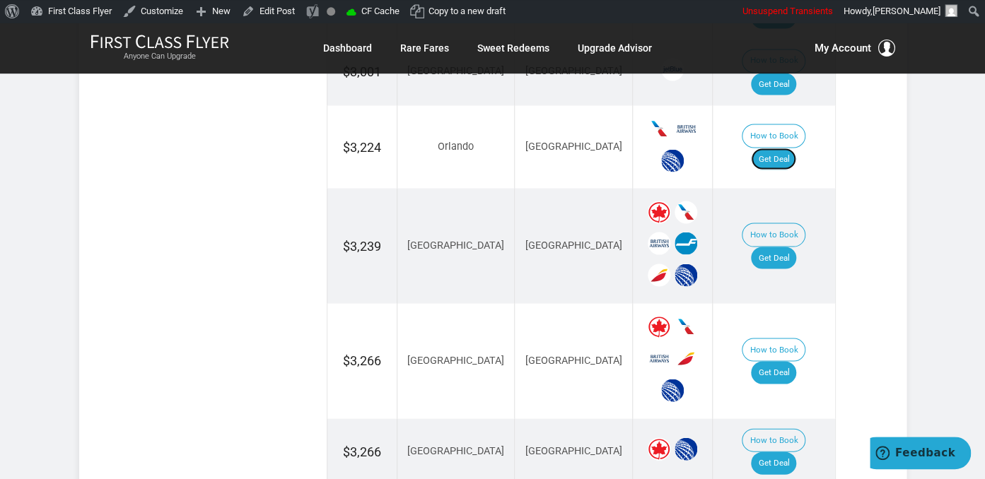
scroll to position [1194, 0]
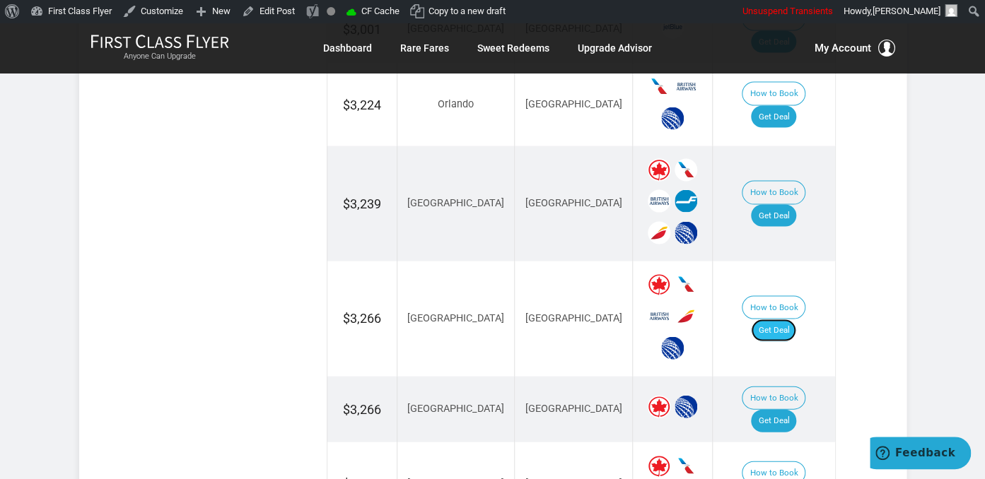
click at [785, 319] on link "Get Deal" at bounding box center [773, 330] width 45 height 23
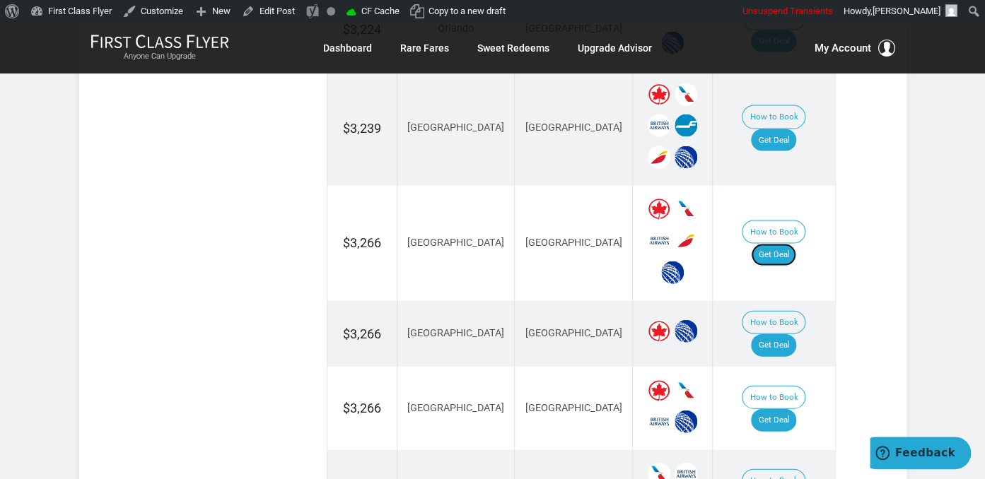
scroll to position [970, 0]
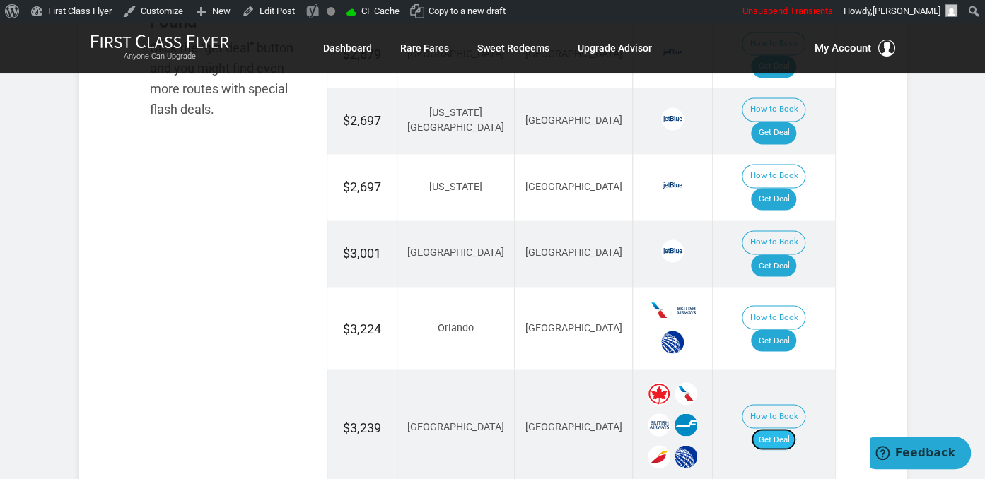
click at [792, 428] on link "Get Deal" at bounding box center [773, 439] width 45 height 23
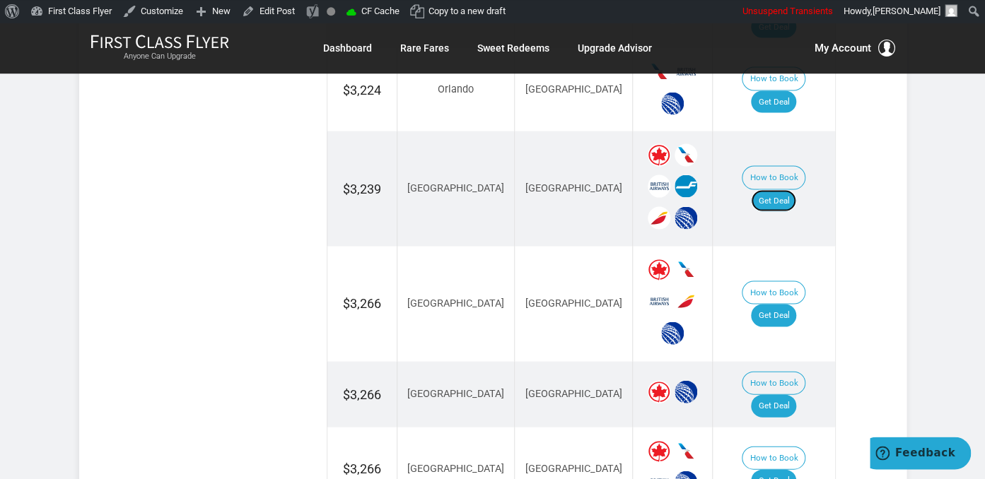
scroll to position [1269, 0]
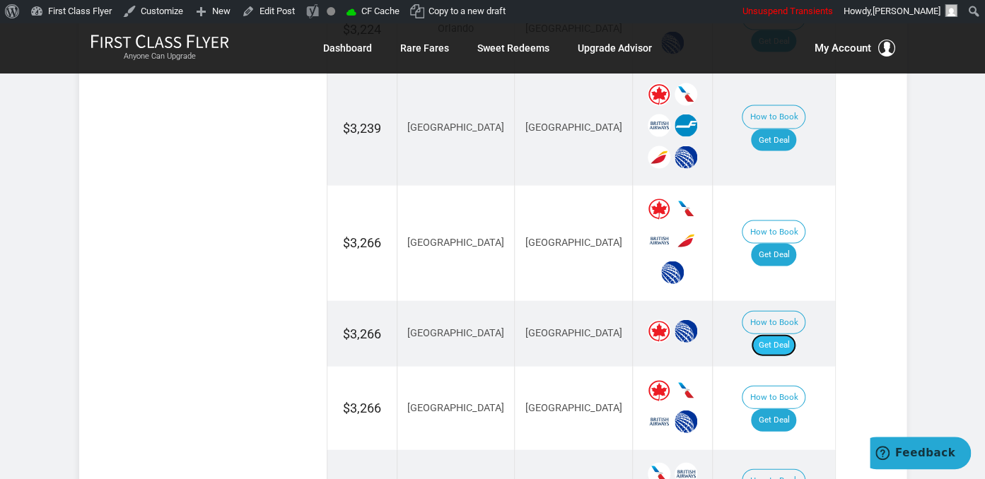
click at [786, 334] on link "Get Deal" at bounding box center [773, 345] width 45 height 23
click at [792, 334] on link "Get Deal" at bounding box center [773, 345] width 45 height 23
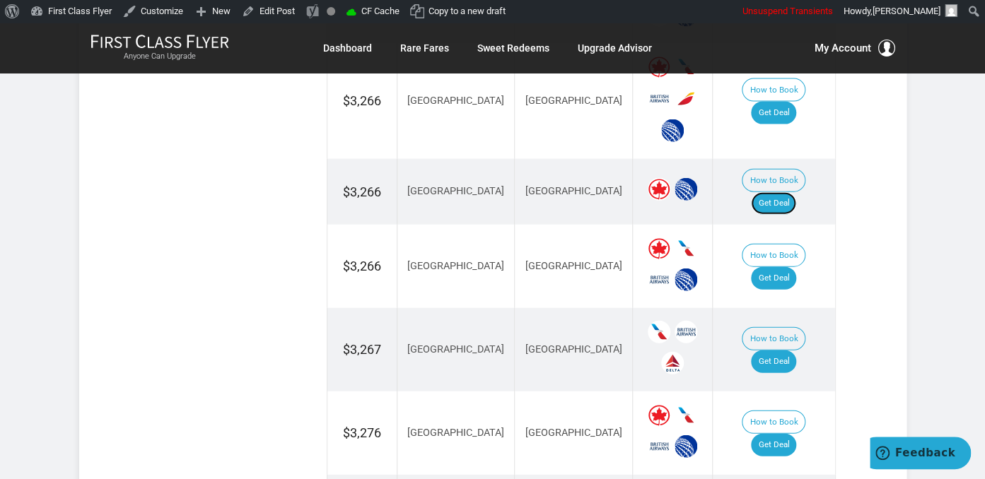
scroll to position [1418, 0]
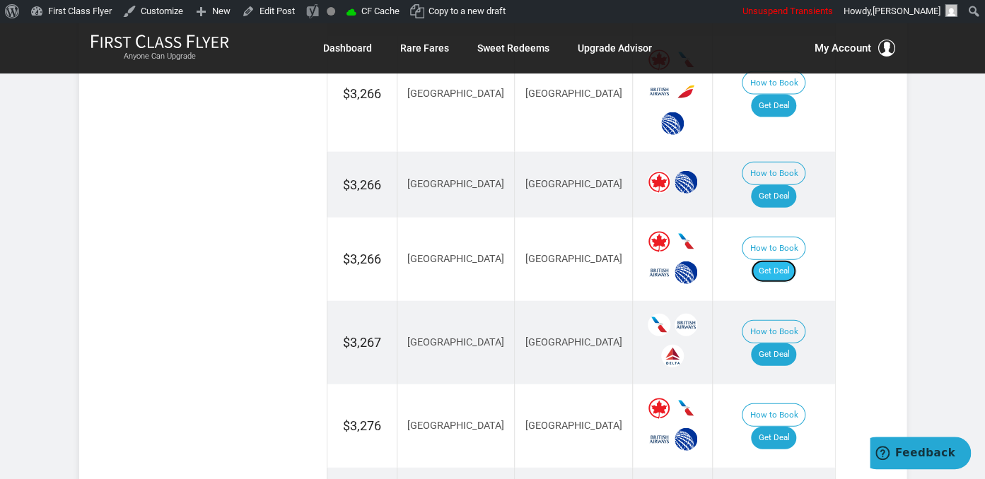
click at [777, 260] on link "Get Deal" at bounding box center [773, 271] width 45 height 23
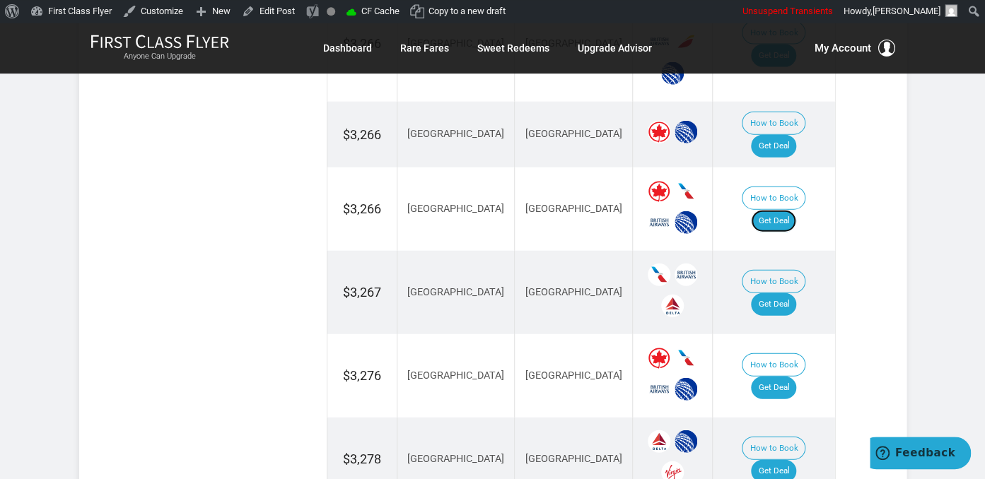
scroll to position [1493, 0]
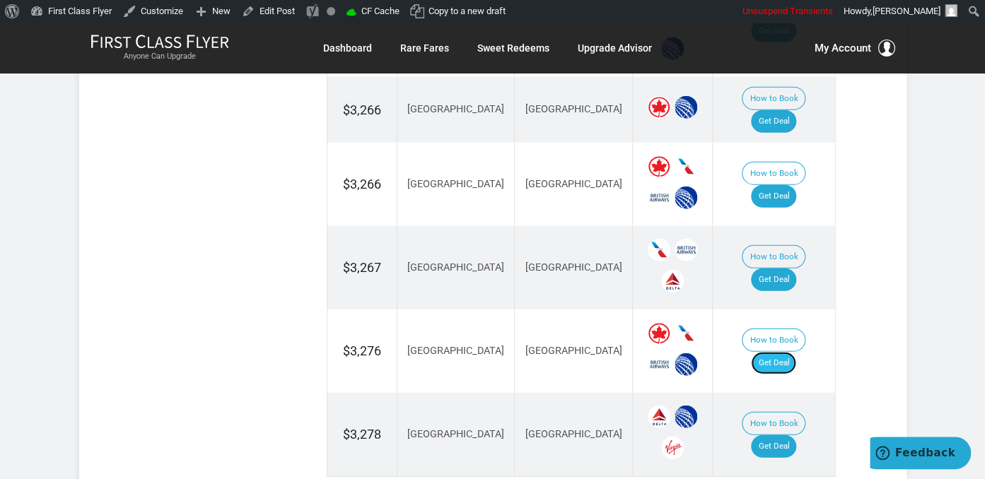
click at [794, 352] on link "Get Deal" at bounding box center [773, 363] width 45 height 23
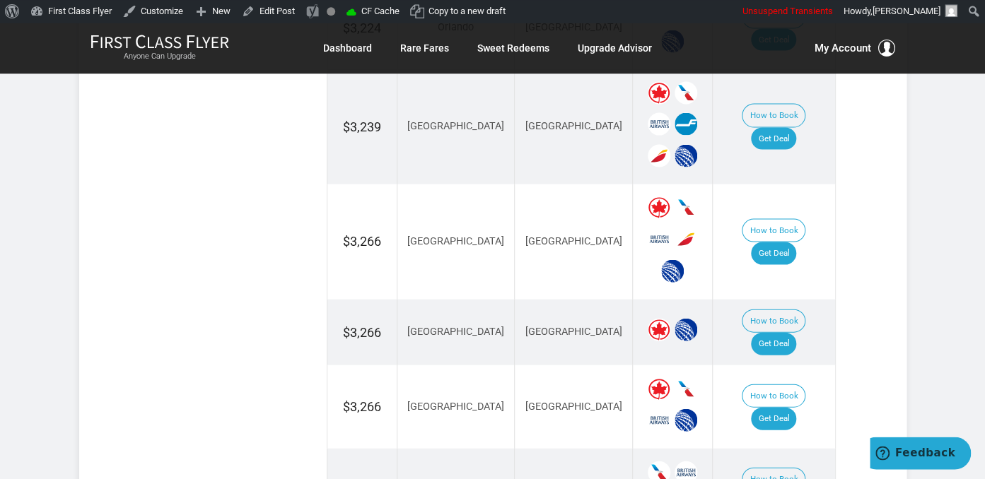
scroll to position [1269, 0]
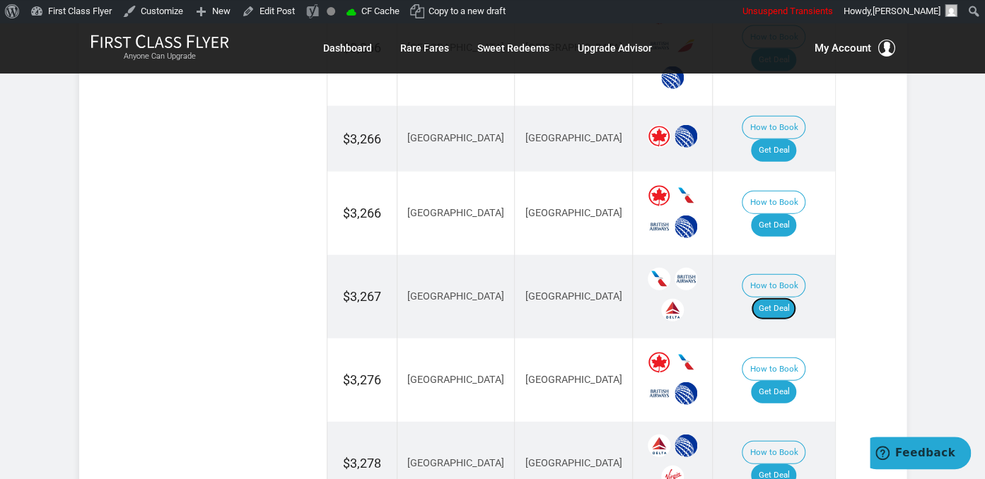
scroll to position [1493, 0]
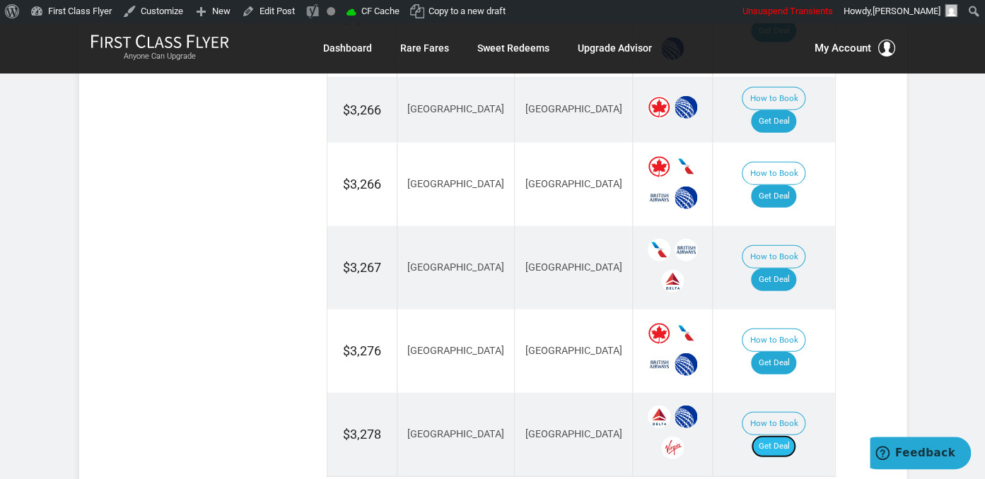
click at [785, 435] on link "Get Deal" at bounding box center [773, 446] width 45 height 23
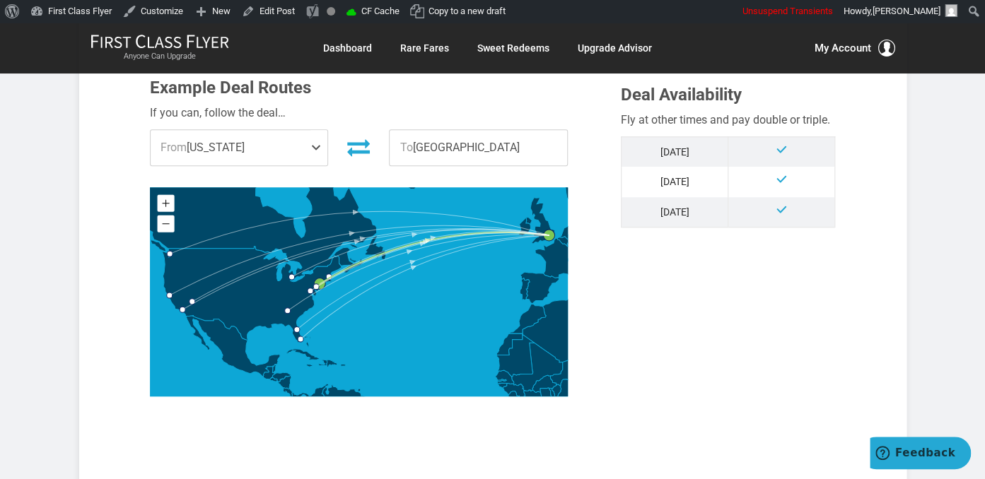
scroll to position [671, 0]
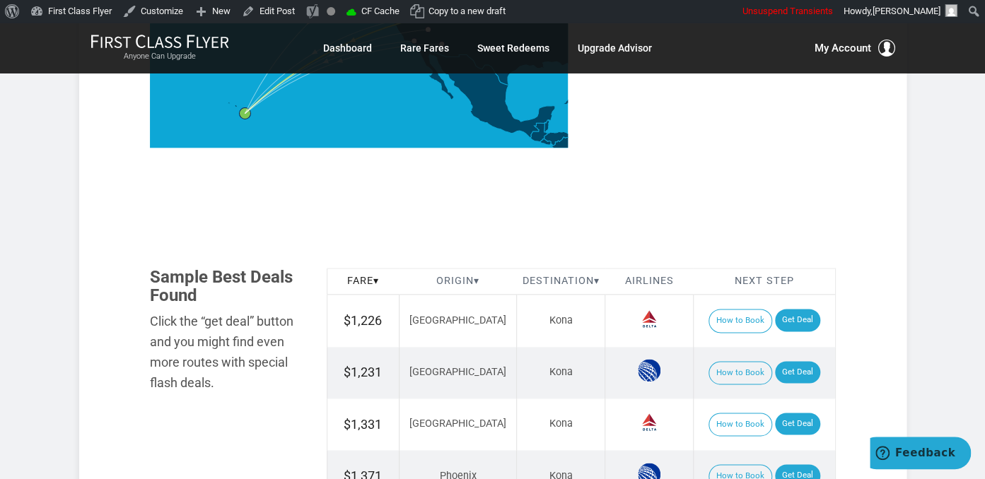
scroll to position [671, 0]
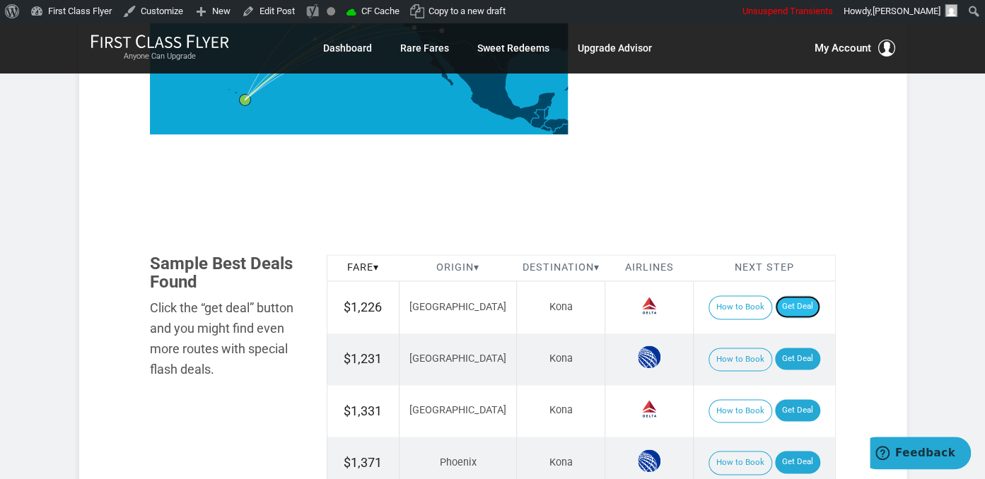
click at [785, 312] on link "Get Deal" at bounding box center [797, 306] width 45 height 23
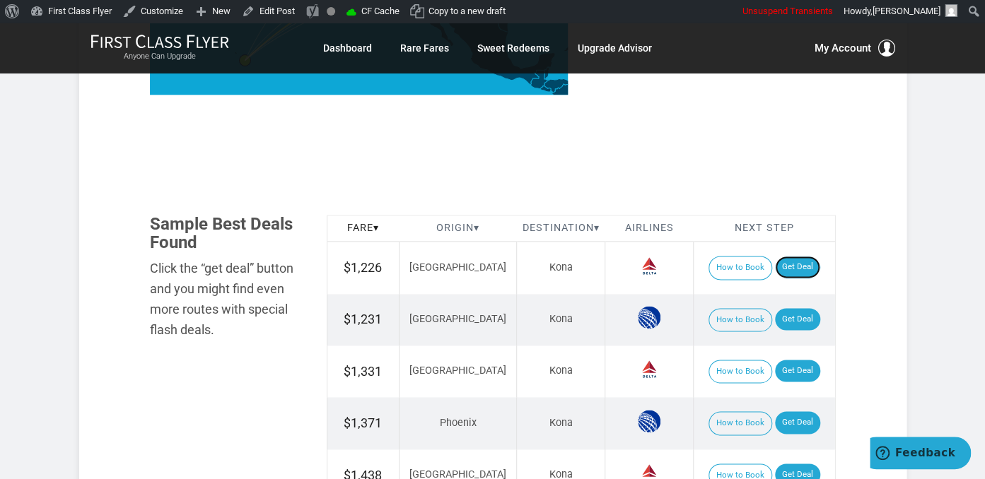
scroll to position [746, 0]
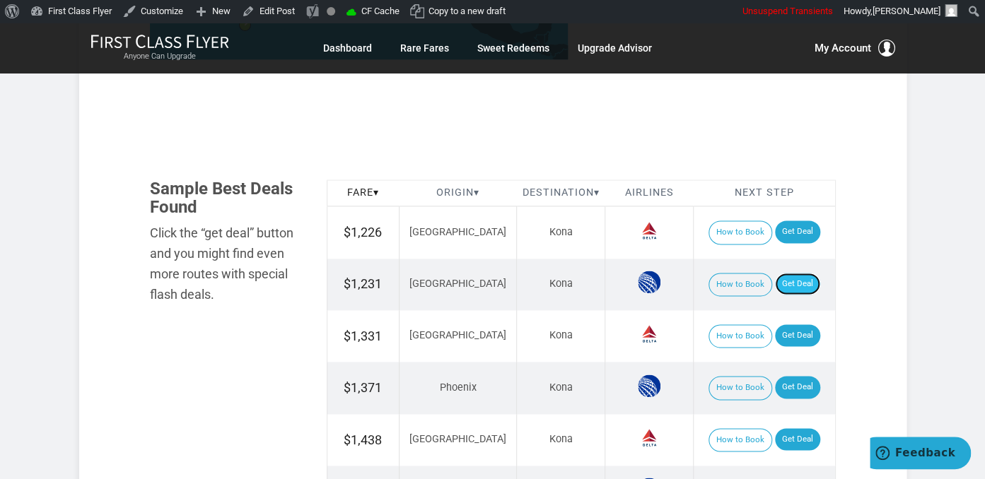
click at [795, 280] on link "Get Deal" at bounding box center [797, 284] width 45 height 23
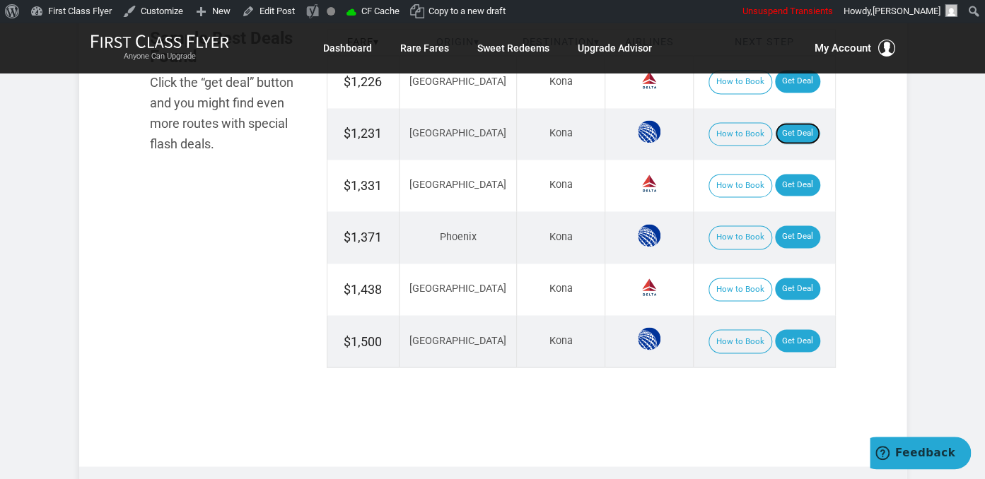
scroll to position [970, 0]
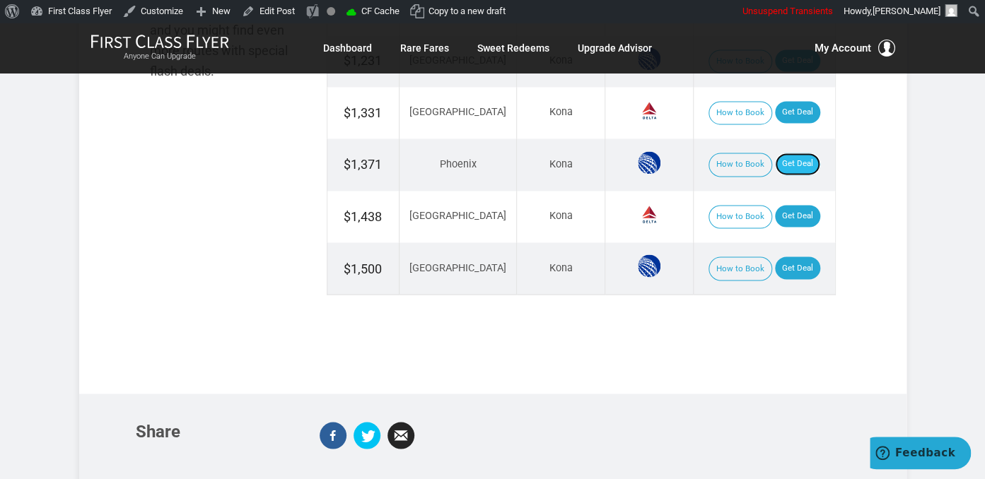
click at [782, 163] on link "Get Deal" at bounding box center [797, 164] width 45 height 23
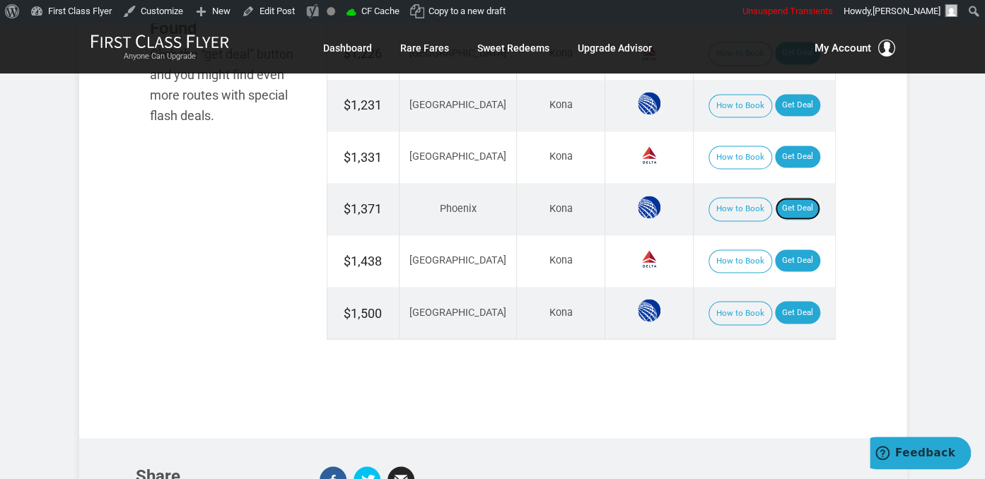
scroll to position [895, 0]
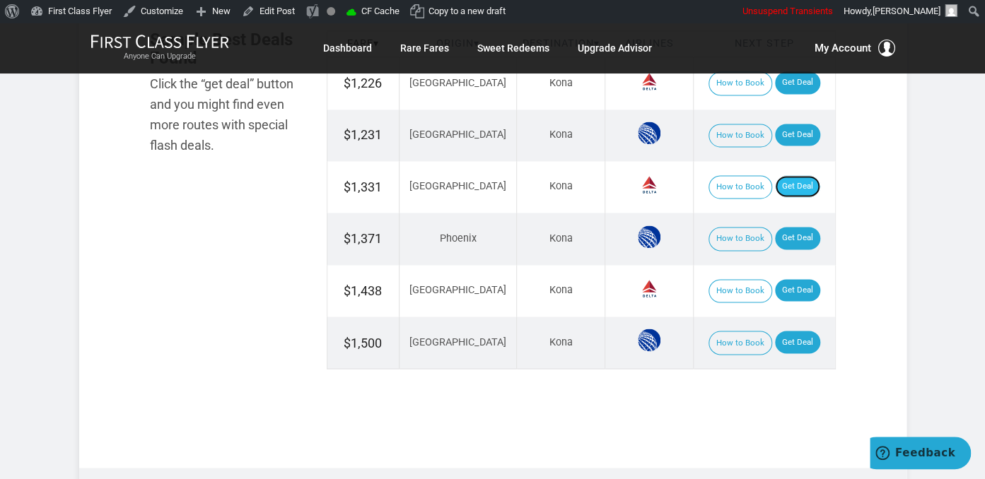
click at [796, 187] on link "Get Deal" at bounding box center [797, 186] width 45 height 23
click at [775, 281] on link "Get Deal" at bounding box center [797, 290] width 45 height 23
click at [783, 288] on link "Get Deal" at bounding box center [797, 290] width 45 height 23
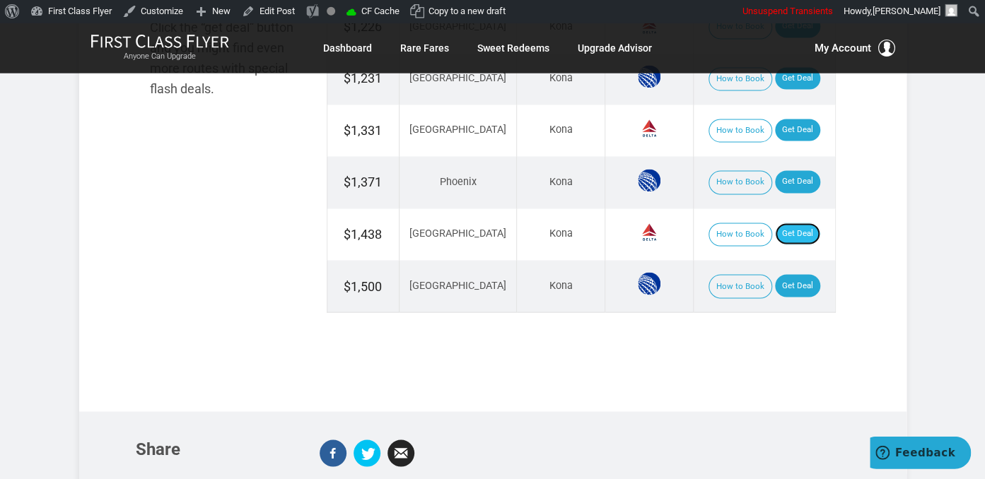
scroll to position [970, 0]
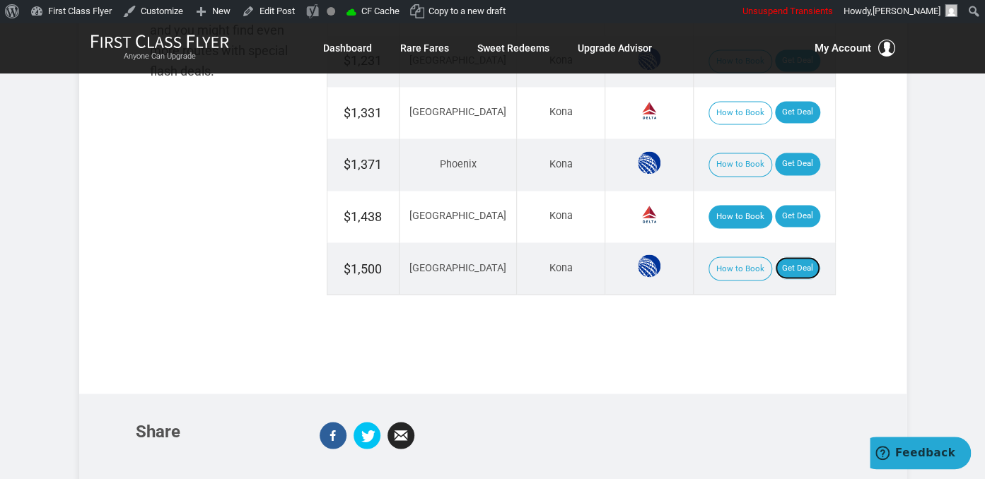
click at [776, 259] on link "Get Deal" at bounding box center [797, 268] width 45 height 23
click at [786, 268] on link "Get Deal" at bounding box center [797, 268] width 45 height 23
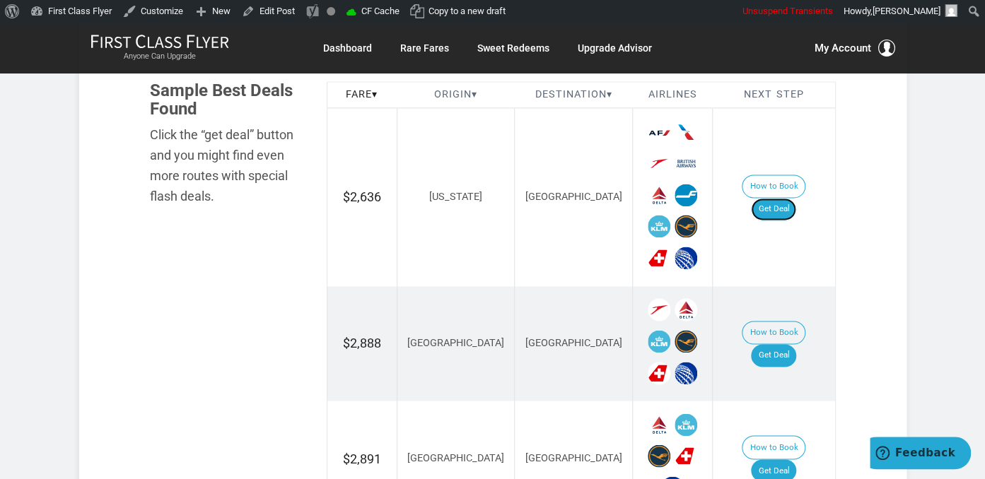
click at [772, 198] on link "Get Deal" at bounding box center [773, 209] width 45 height 23
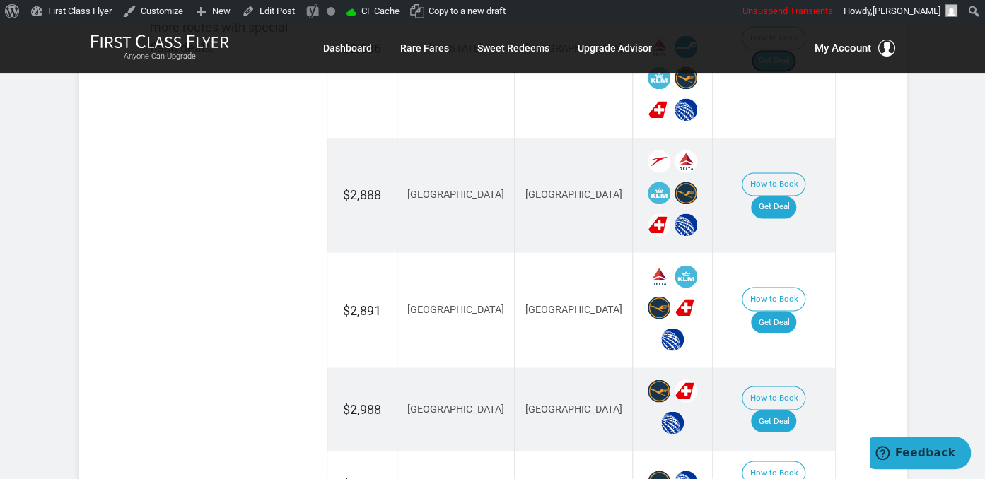
scroll to position [994, 0]
click at [773, 310] on link "Get Deal" at bounding box center [773, 321] width 45 height 23
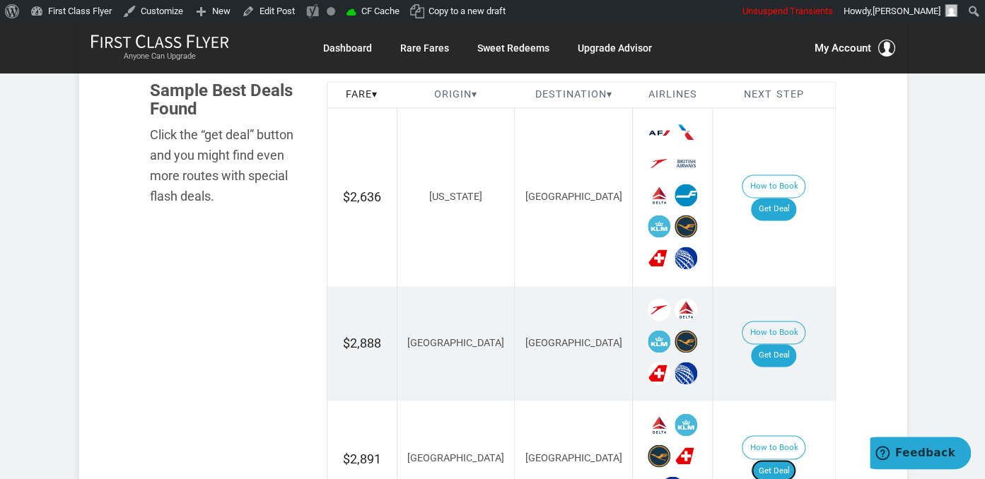
scroll to position [919, 0]
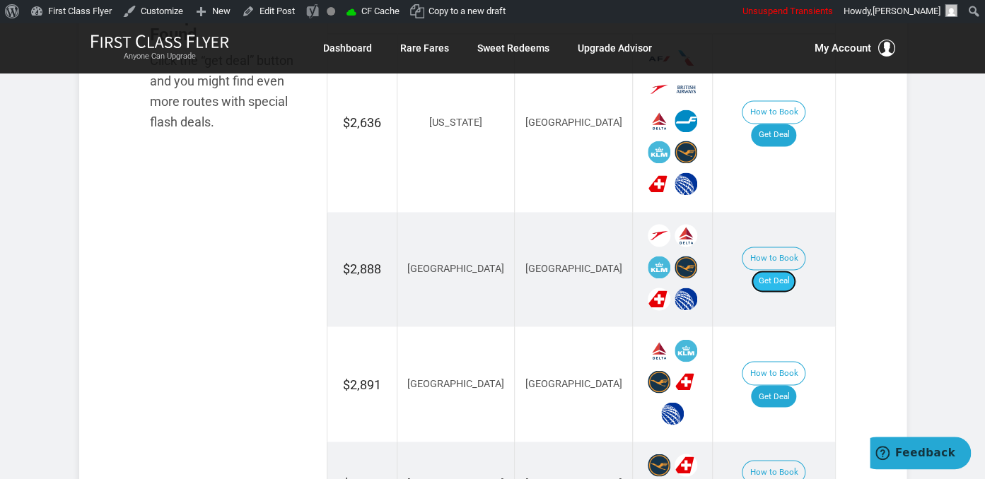
click at [772, 270] on link "Get Deal" at bounding box center [773, 281] width 45 height 23
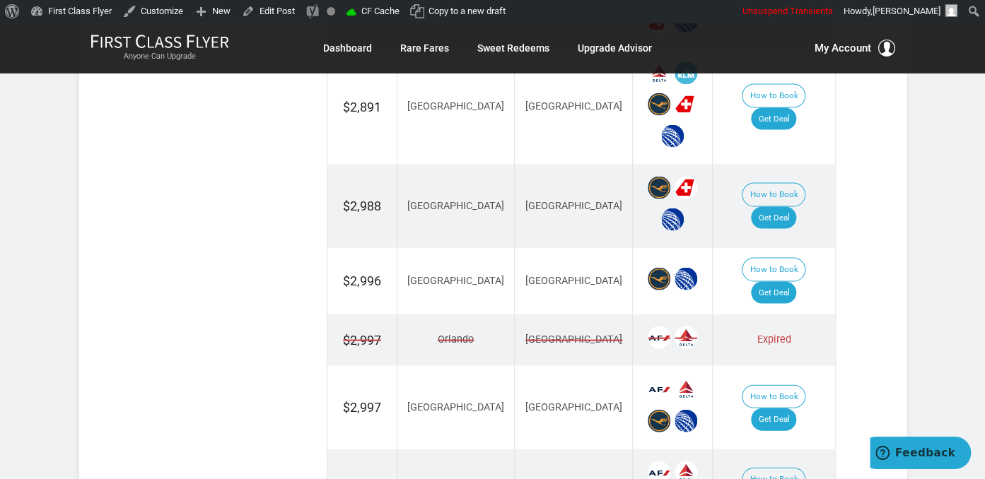
scroll to position [1218, 0]
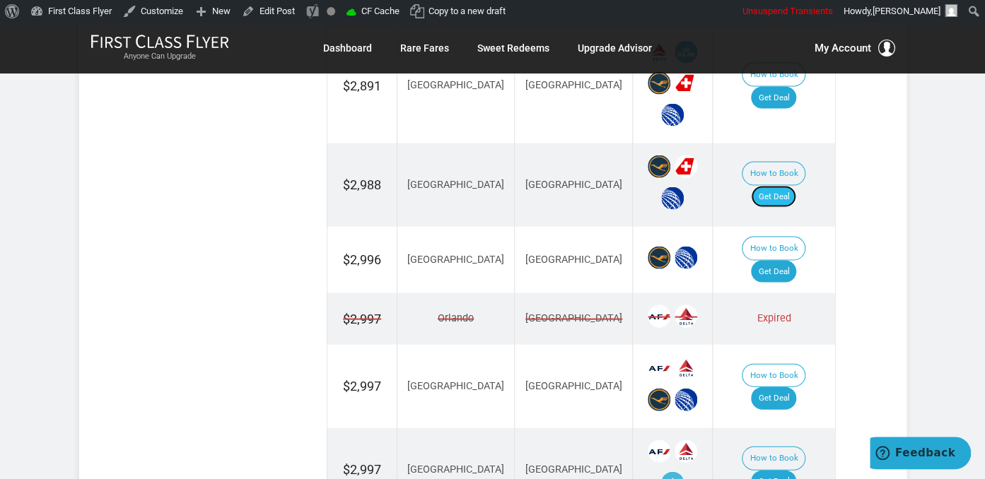
click at [778, 185] on link "Get Deal" at bounding box center [773, 196] width 45 height 23
click at [794, 387] on link "Get Deal" at bounding box center [773, 398] width 45 height 23
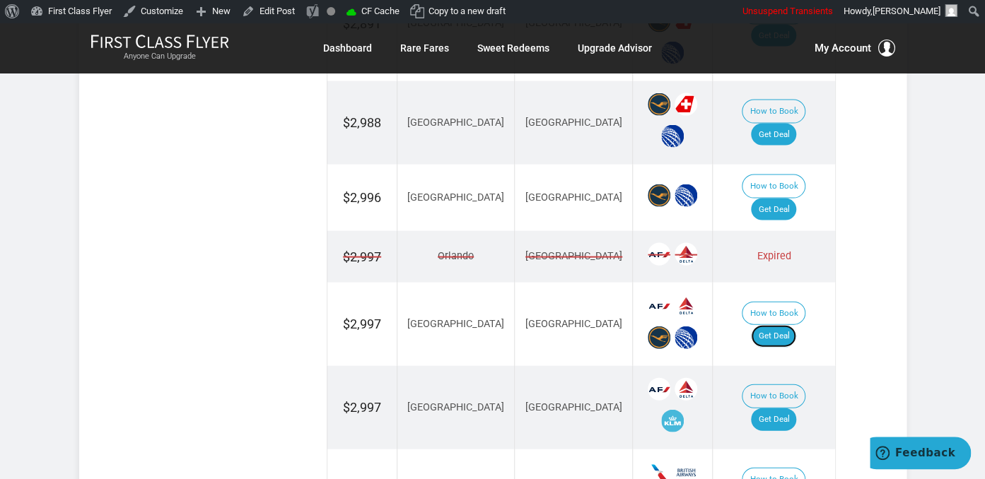
scroll to position [1367, 0]
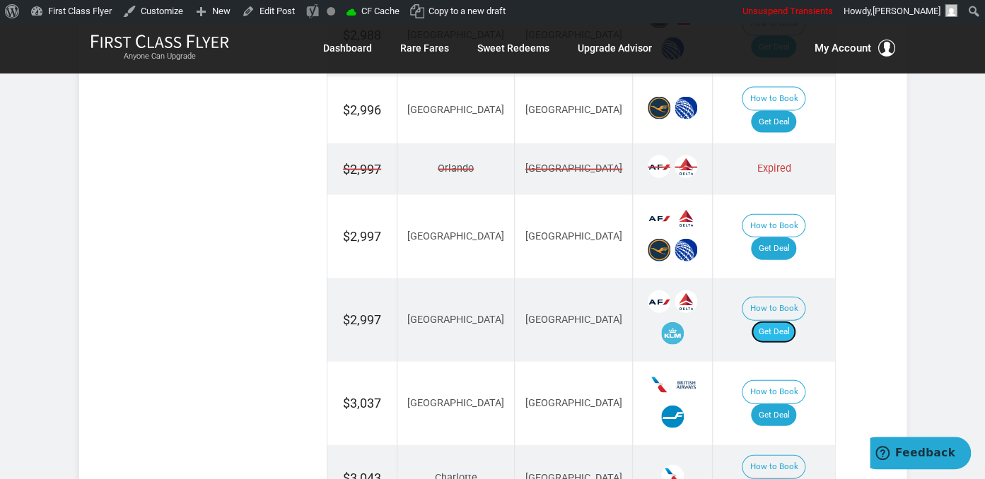
click at [795, 321] on link "Get Deal" at bounding box center [773, 332] width 45 height 23
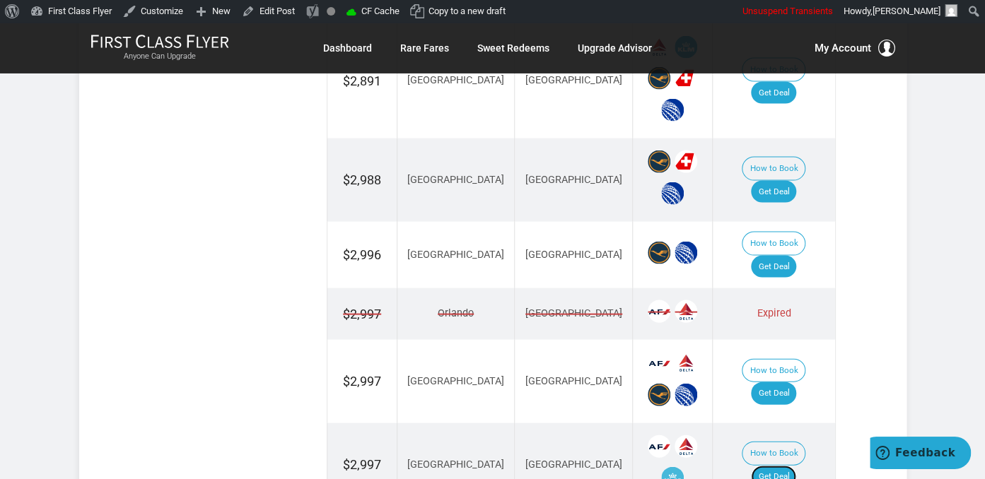
scroll to position [1218, 0]
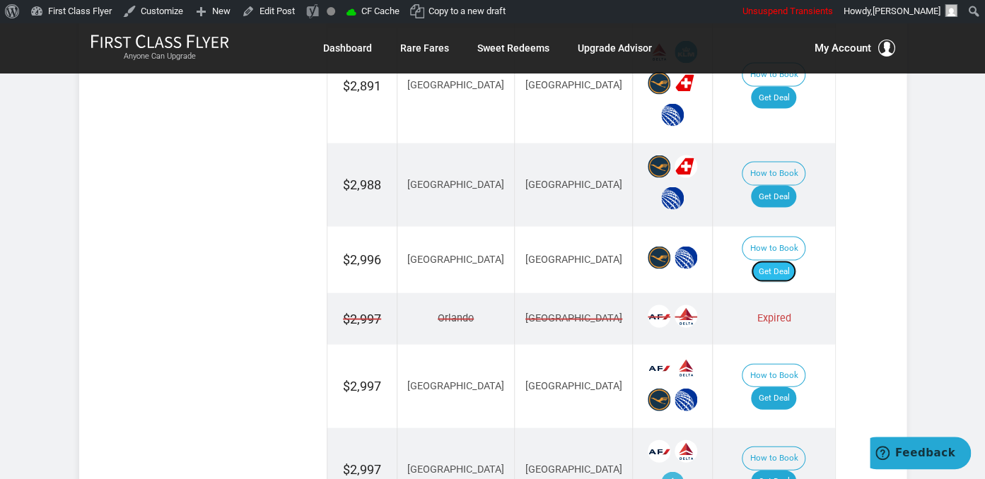
click at [796, 260] on link "Get Deal" at bounding box center [773, 271] width 45 height 23
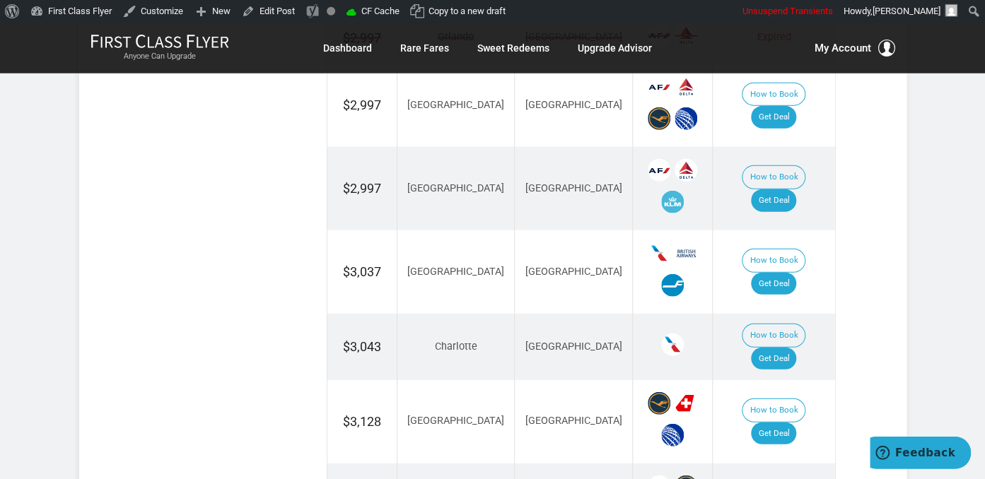
scroll to position [1516, 0]
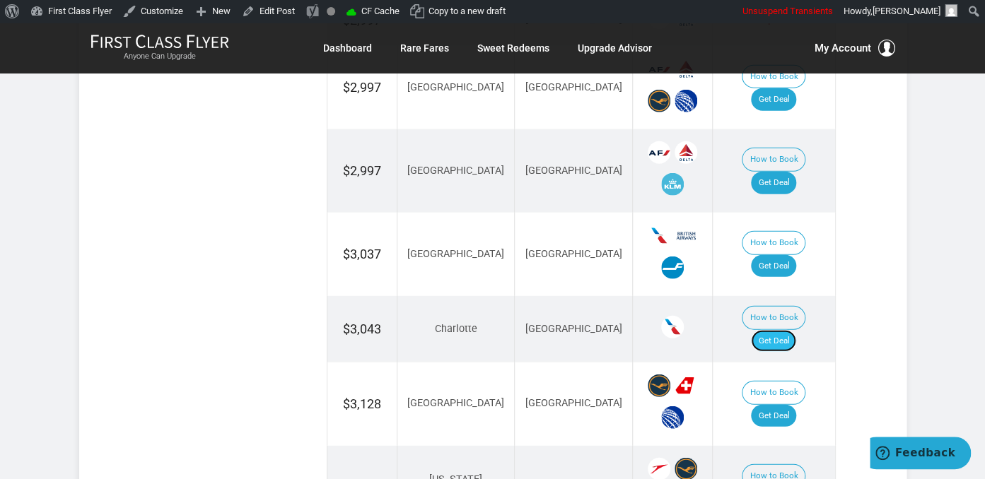
click at [772, 330] on link "Get Deal" at bounding box center [773, 341] width 45 height 23
click at [788, 255] on link "Get Deal" at bounding box center [773, 266] width 45 height 23
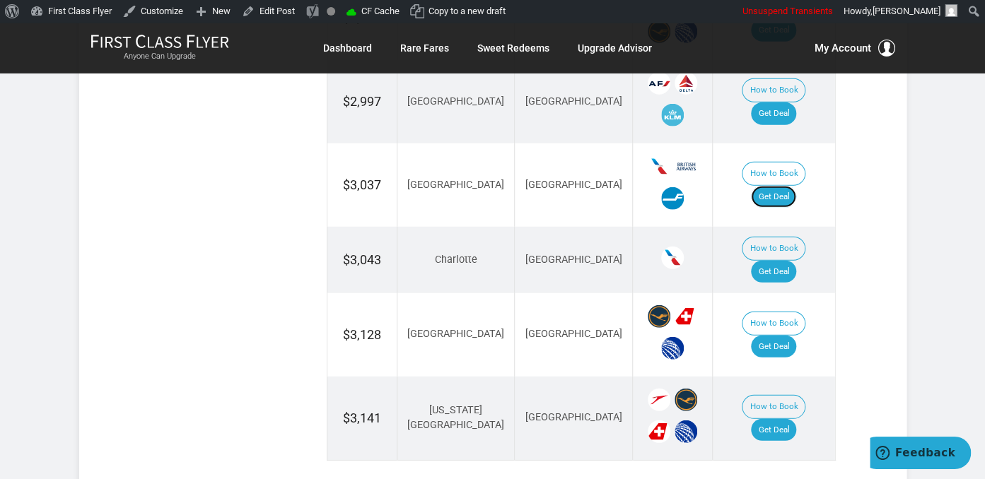
scroll to position [1665, 0]
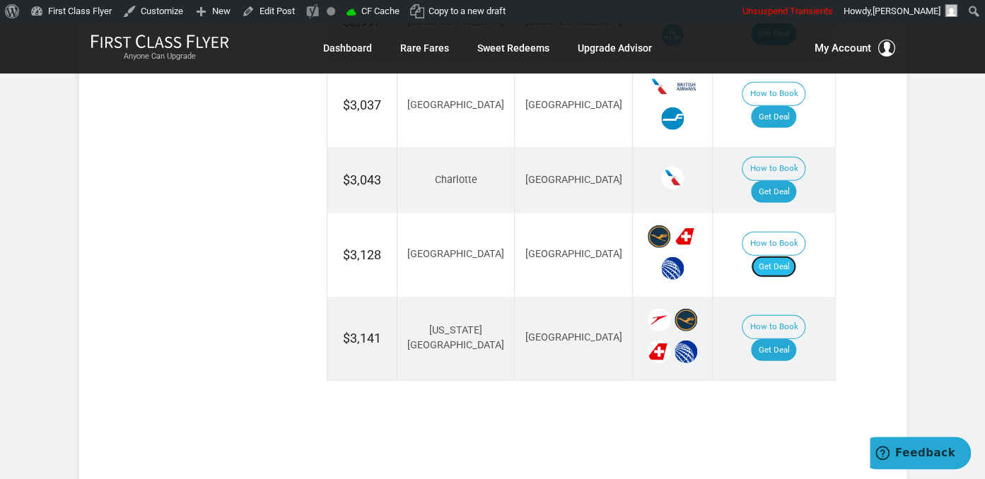
click at [792, 256] on link "Get Deal" at bounding box center [773, 267] width 45 height 23
click at [796, 339] on link "Get Deal" at bounding box center [773, 350] width 45 height 23
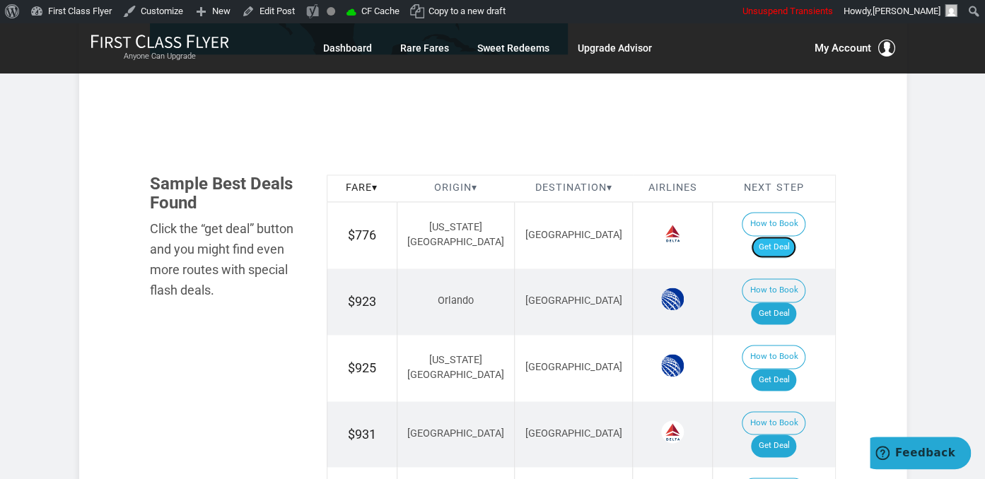
click at [782, 236] on link "Get Deal" at bounding box center [773, 247] width 45 height 23
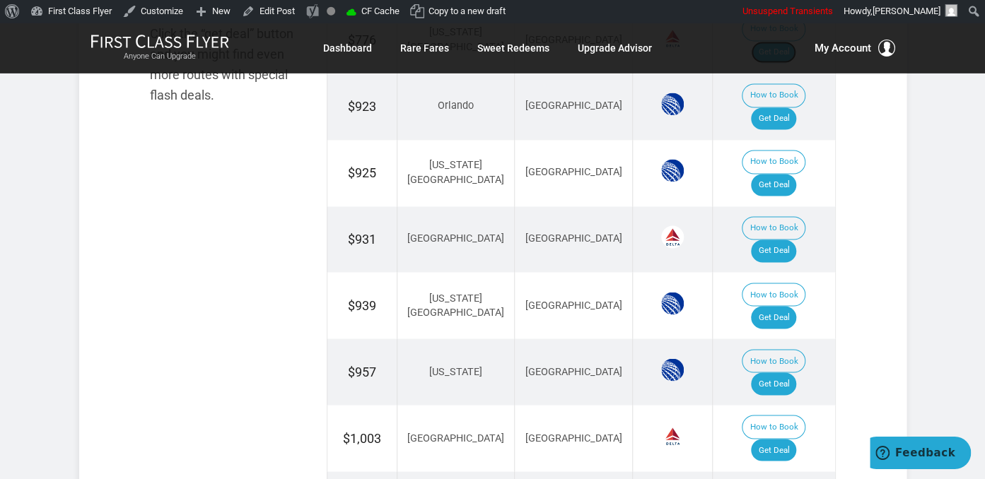
scroll to position [970, 0]
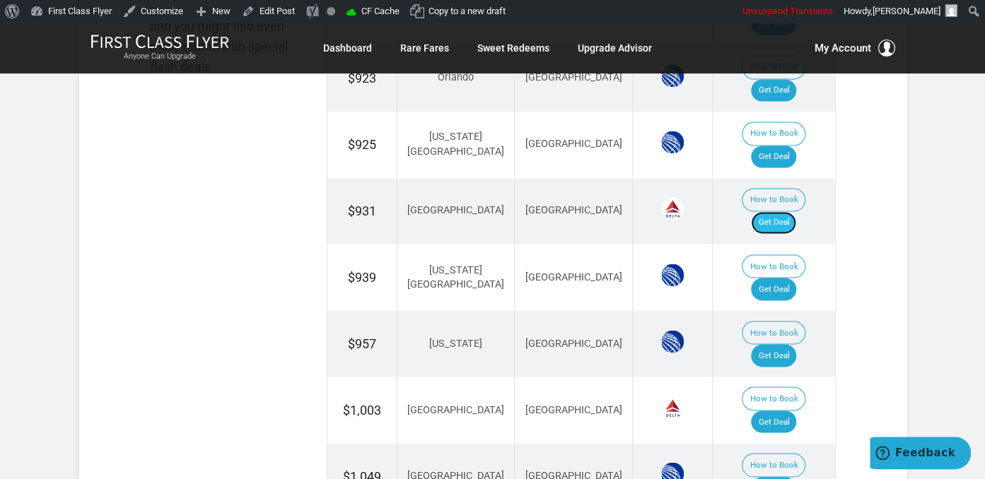
click at [785, 211] on link "Get Deal" at bounding box center [773, 222] width 45 height 23
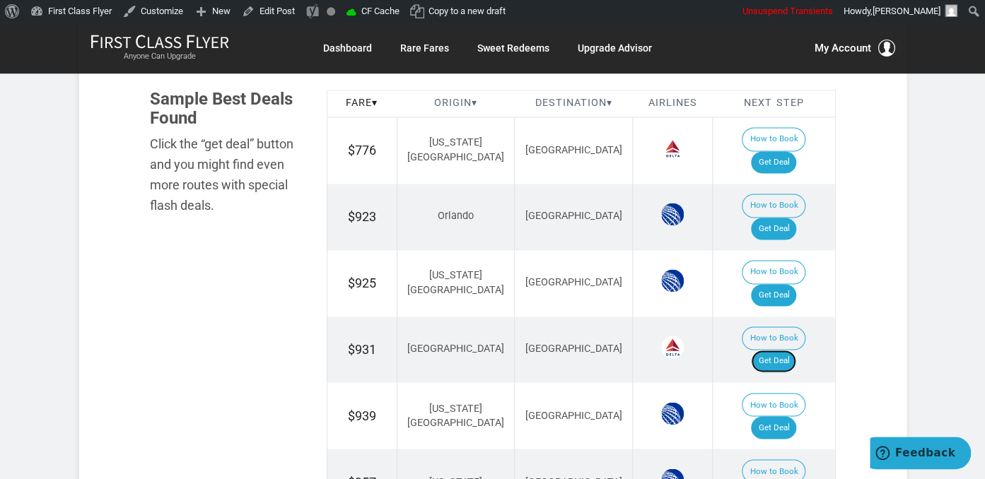
scroll to position [821, 0]
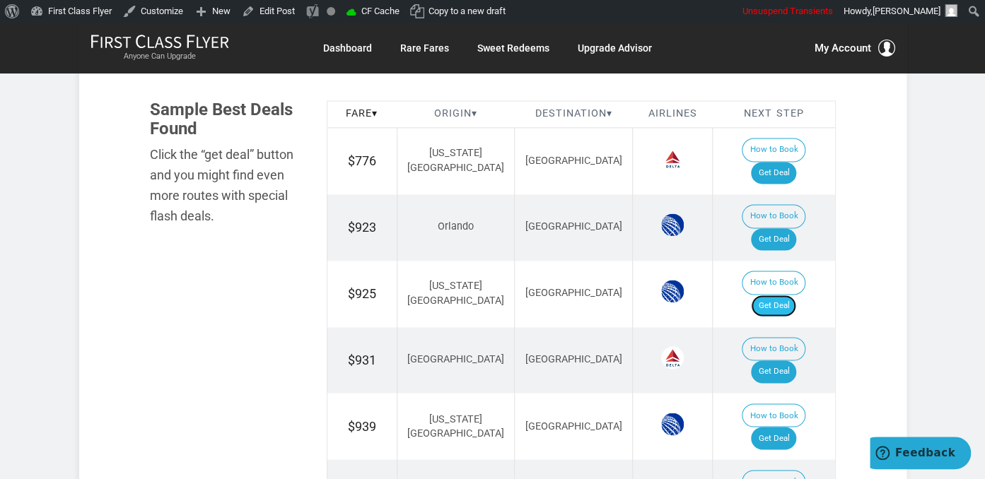
click at [781, 295] on link "Get Deal" at bounding box center [773, 306] width 45 height 23
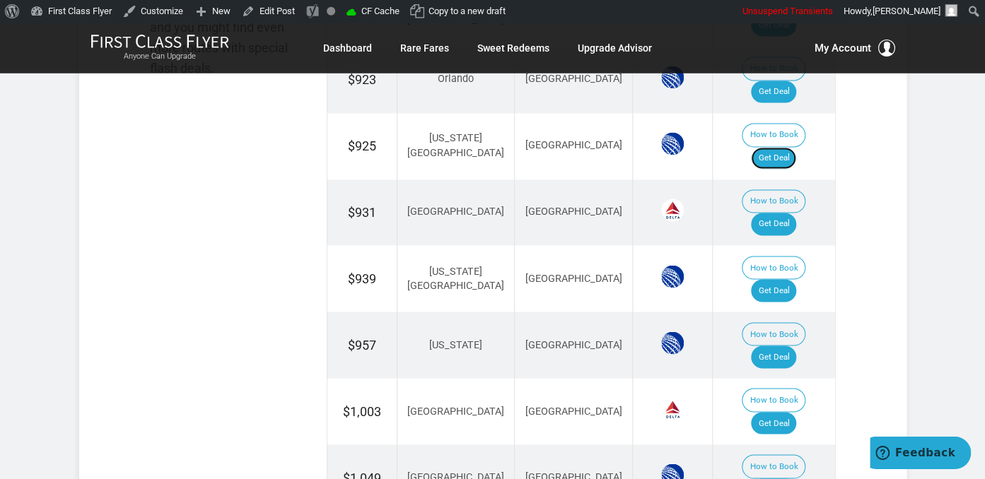
scroll to position [970, 0]
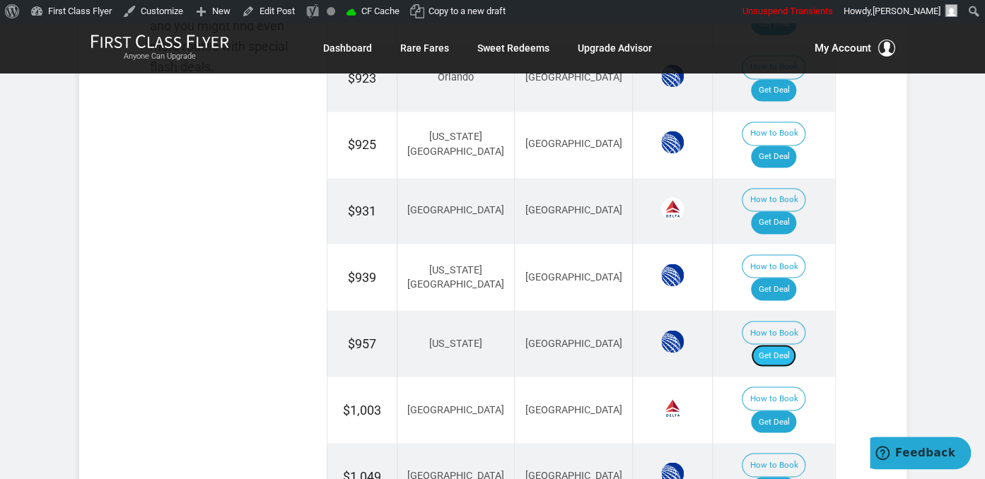
click at [785, 344] on link "Get Deal" at bounding box center [773, 355] width 45 height 23
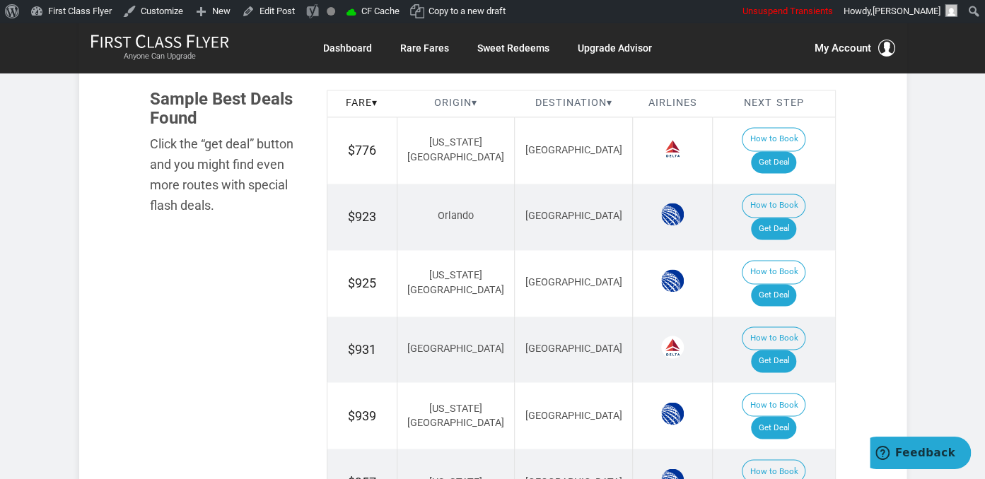
scroll to position [821, 0]
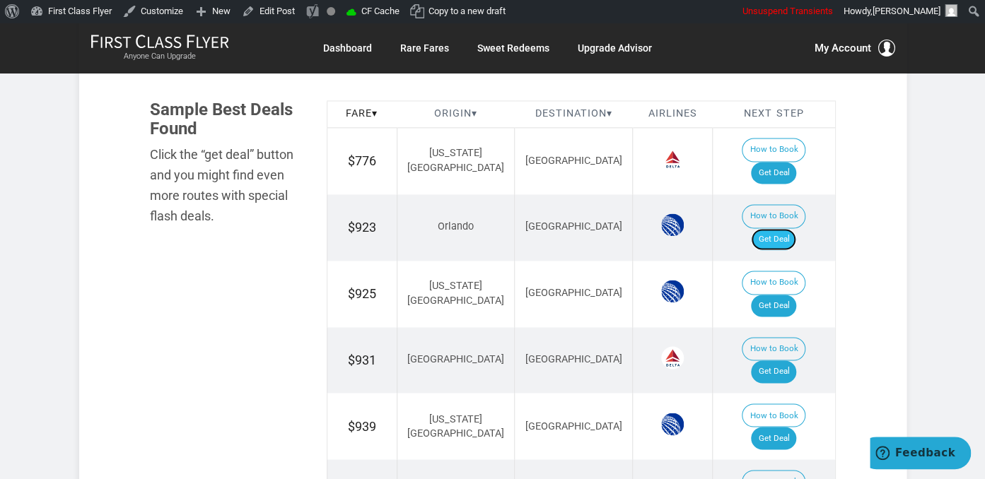
click at [785, 228] on link "Get Deal" at bounding box center [773, 239] width 45 height 23
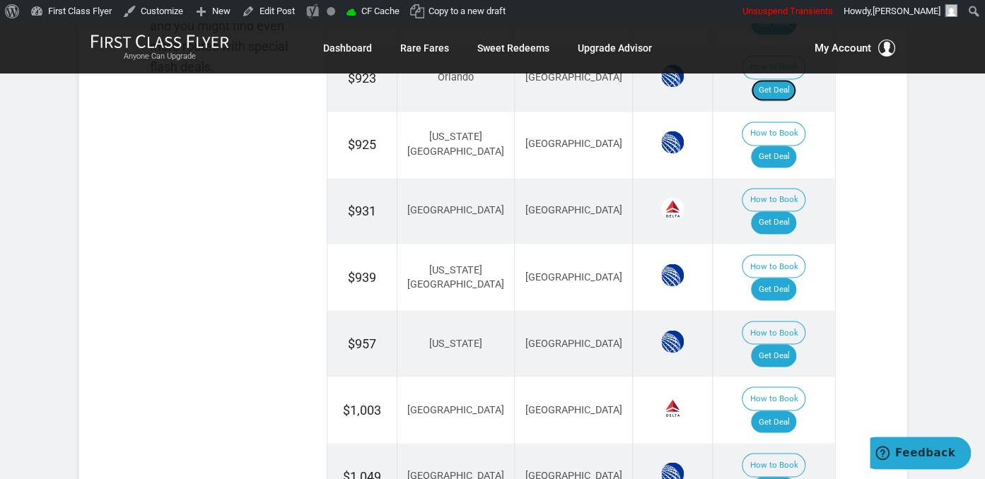
scroll to position [1045, 0]
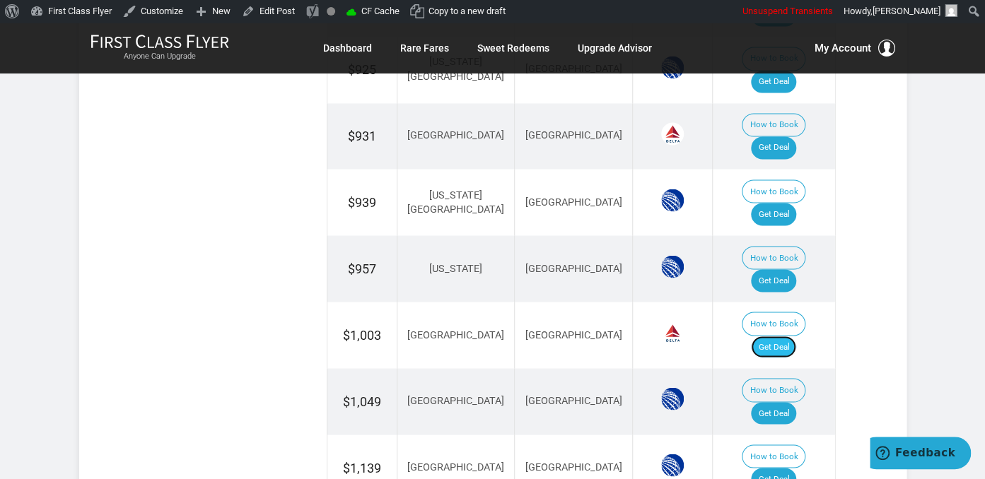
click at [796, 336] on link "Get Deal" at bounding box center [773, 347] width 45 height 23
click at [796, 402] on link "Get Deal" at bounding box center [773, 413] width 45 height 23
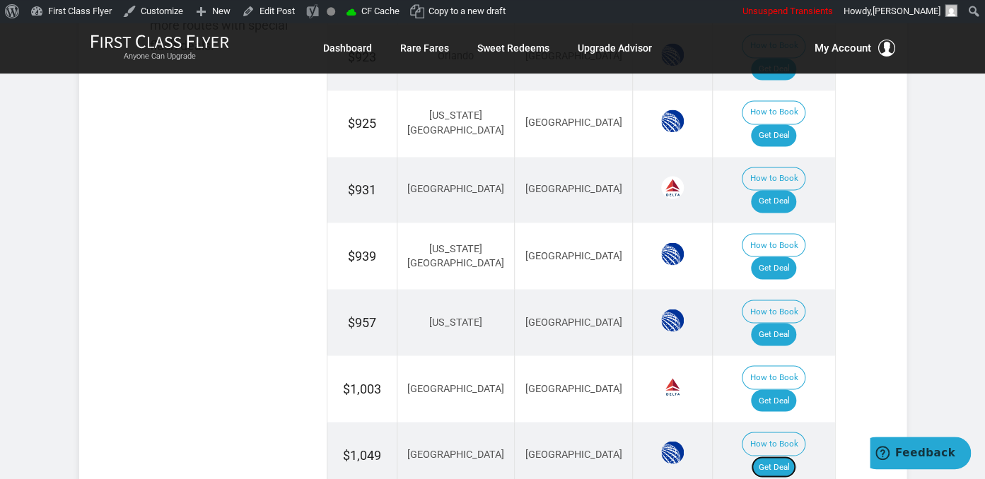
scroll to position [970, 0]
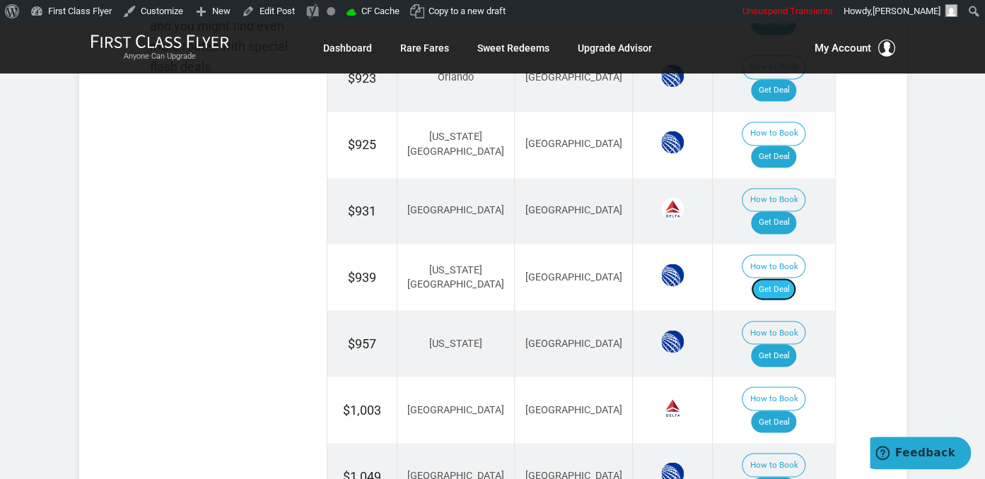
click at [792, 278] on link "Get Deal" at bounding box center [773, 289] width 45 height 23
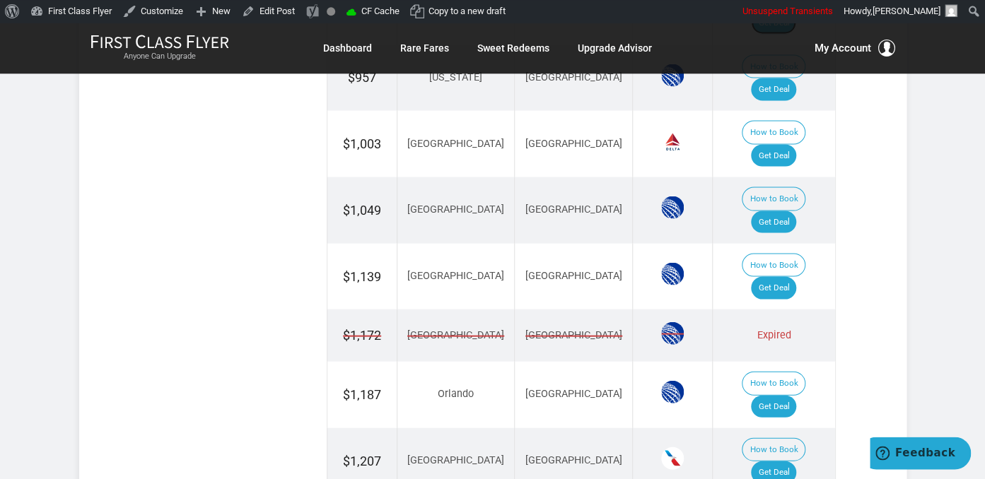
scroll to position [1269, 0]
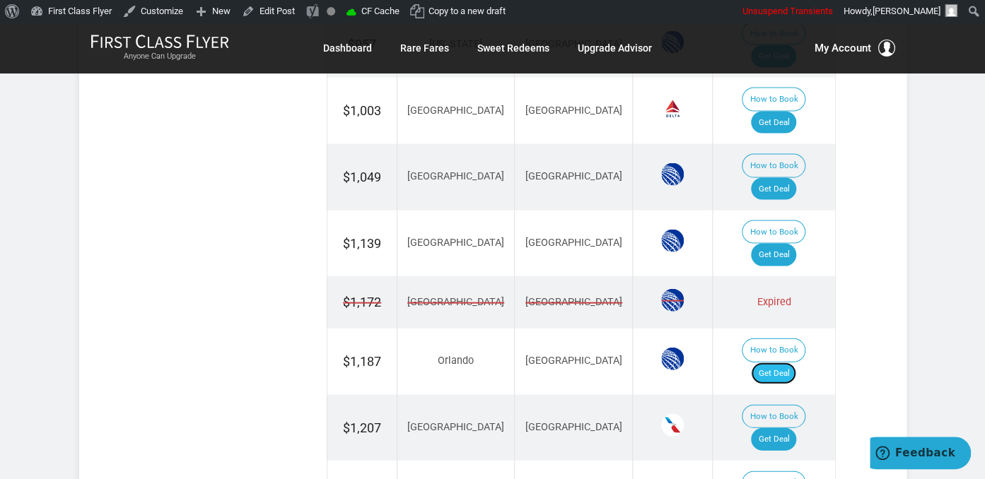
click at [792, 363] on link "Get Deal" at bounding box center [773, 374] width 45 height 23
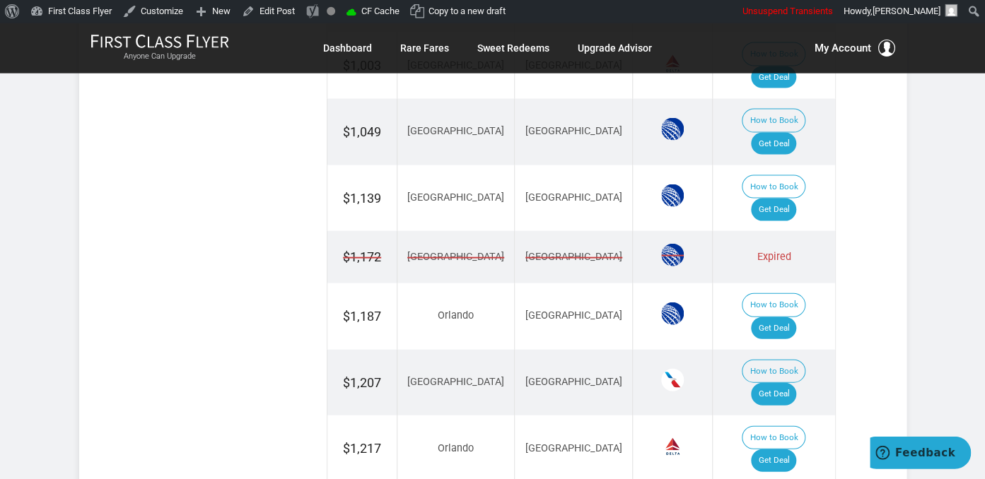
scroll to position [1343, 0]
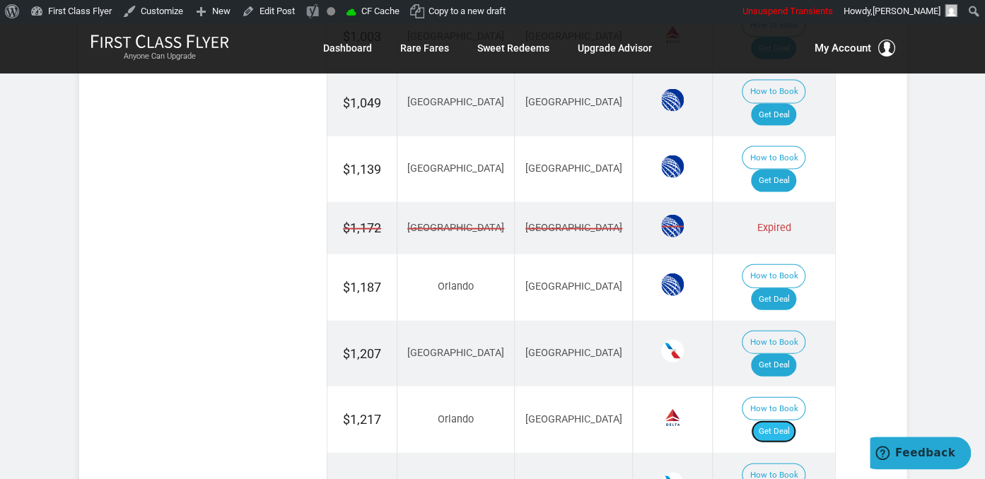
click at [769, 421] on link "Get Deal" at bounding box center [773, 432] width 45 height 23
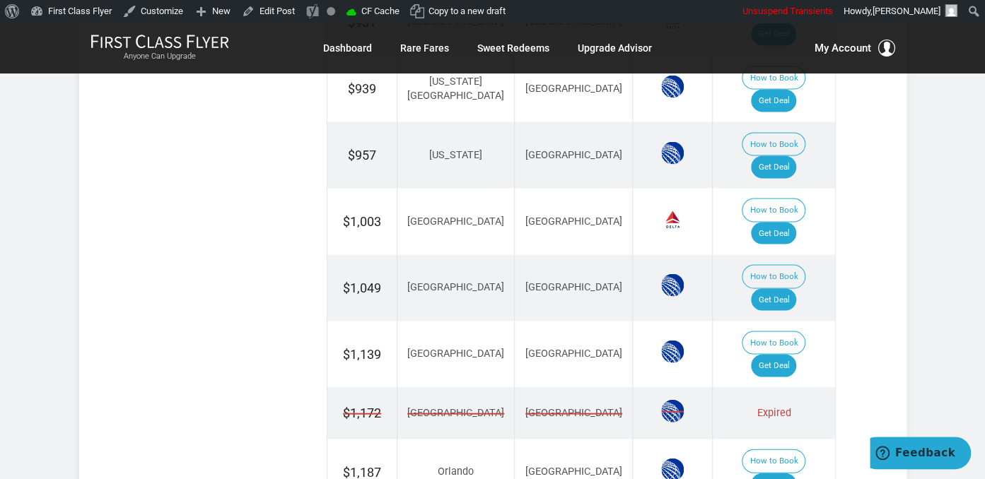
scroll to position [1120, 0]
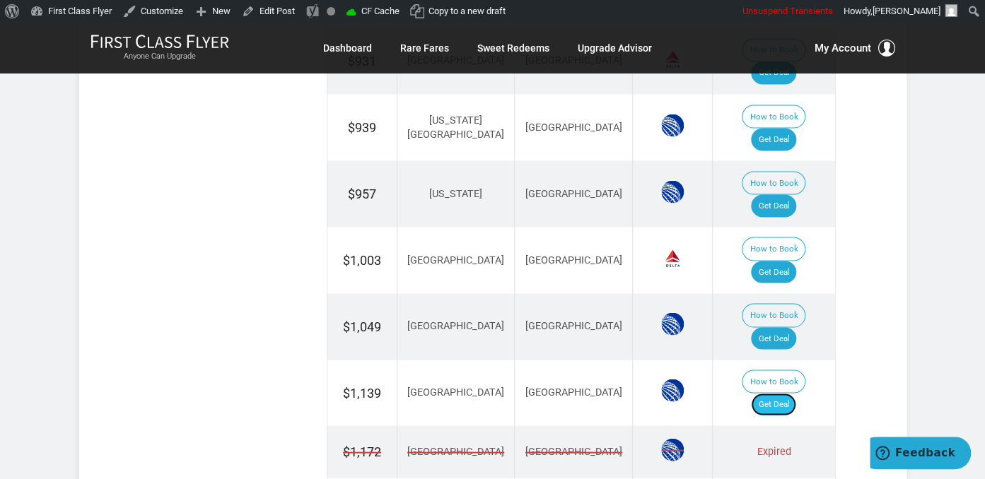
click at [779, 393] on link "Get Deal" at bounding box center [773, 404] width 45 height 23
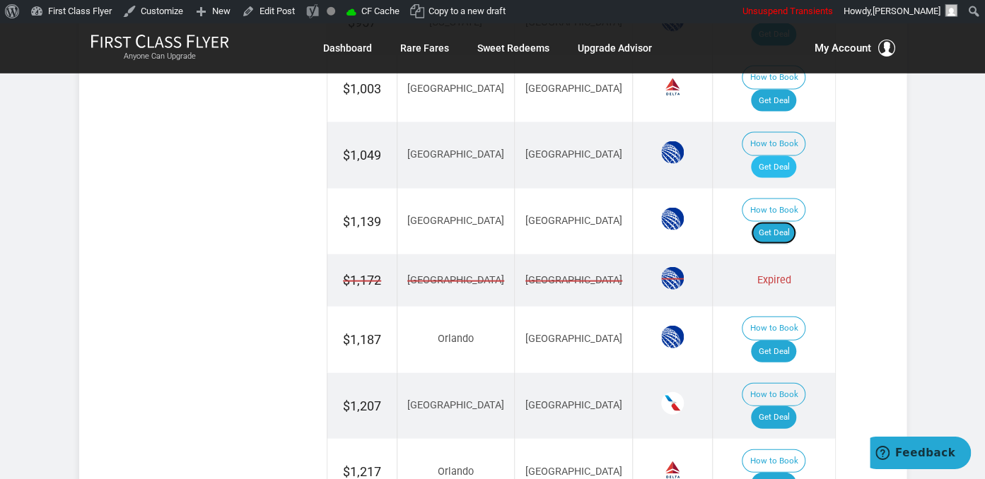
scroll to position [1343, 0]
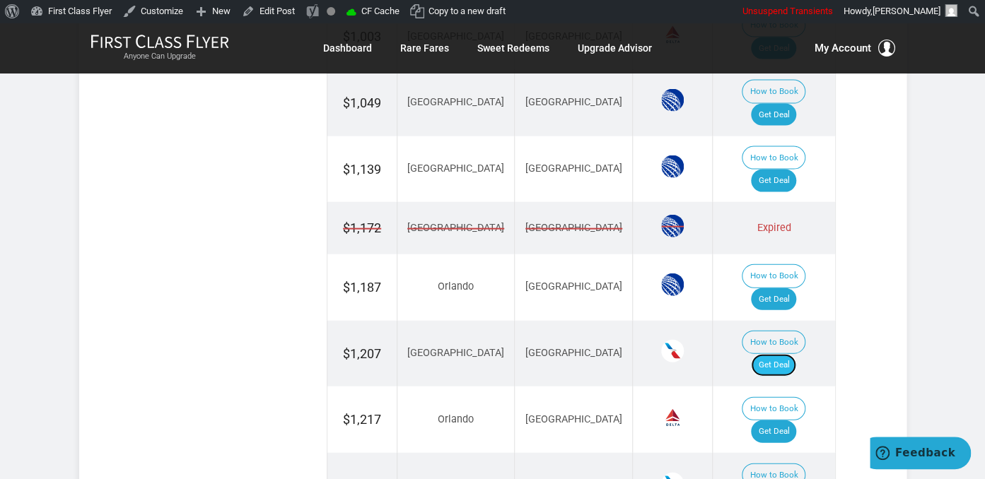
click at [789, 354] on link "Get Deal" at bounding box center [773, 365] width 45 height 23
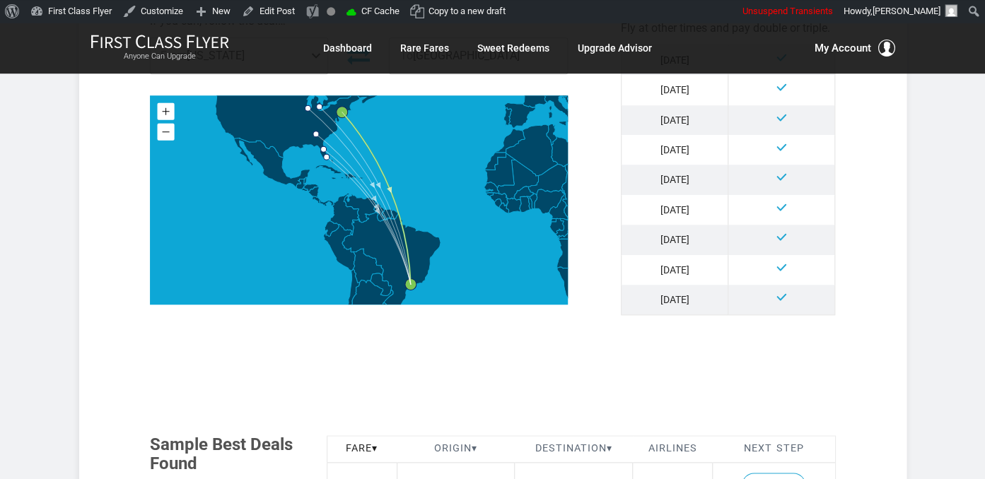
scroll to position [821, 0]
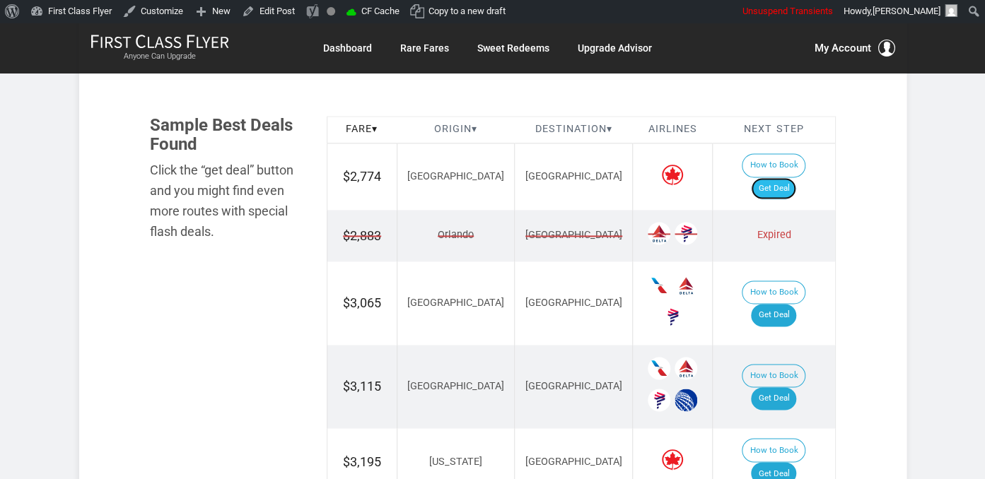
click at [778, 177] on link "Get Deal" at bounding box center [773, 188] width 45 height 23
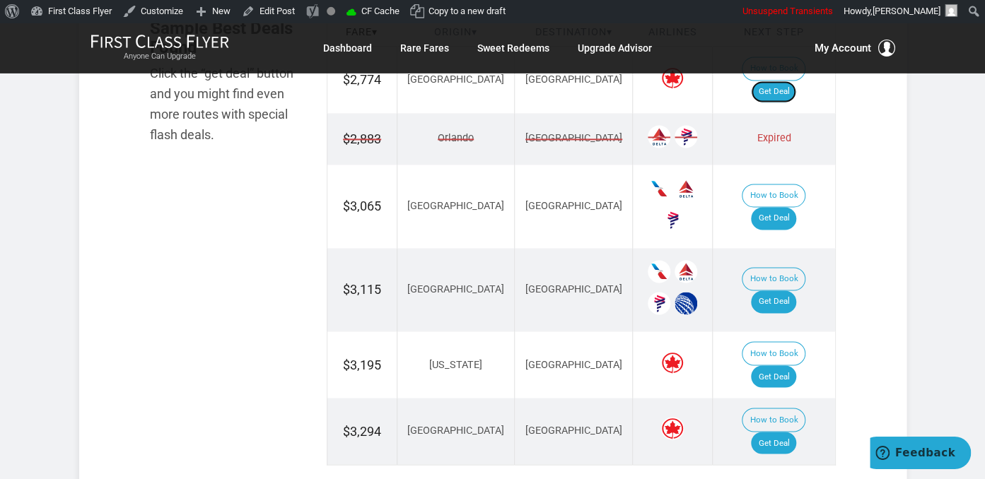
scroll to position [970, 0]
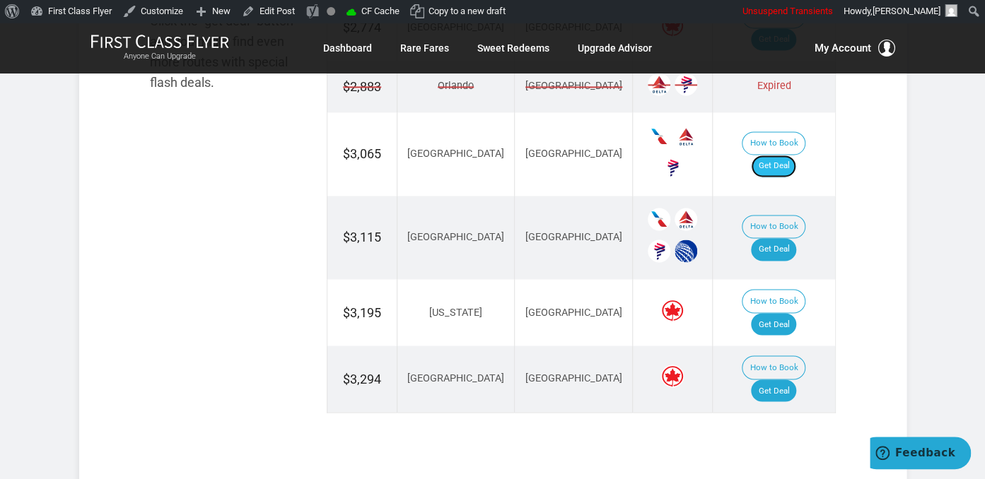
click at [785, 155] on link "Get Deal" at bounding box center [773, 166] width 45 height 23
click at [796, 313] on link "Get Deal" at bounding box center [773, 324] width 45 height 23
drag, startPoint x: 787, startPoint y: 214, endPoint x: 775, endPoint y: 211, distance: 11.7
click at [786, 238] on link "Get Deal" at bounding box center [773, 249] width 45 height 23
click at [770, 380] on link "Get Deal" at bounding box center [773, 391] width 45 height 23
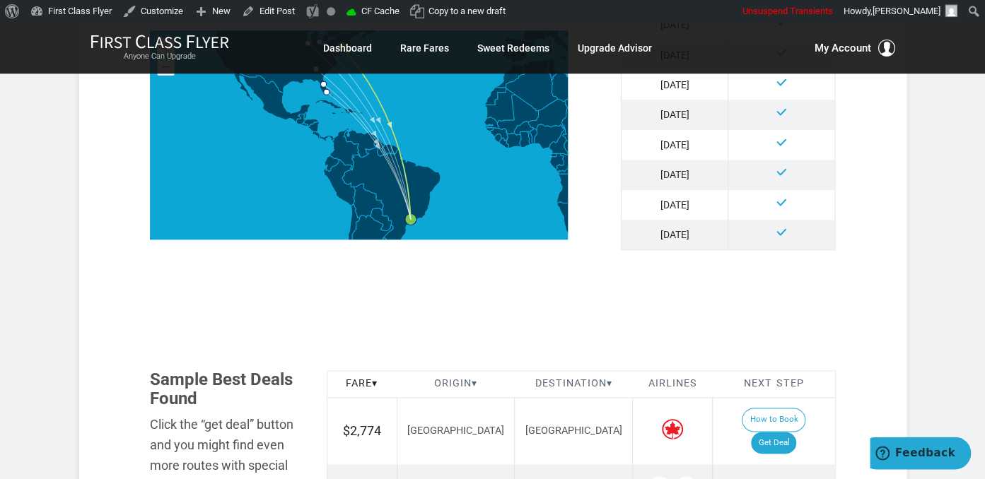
scroll to position [671, 0]
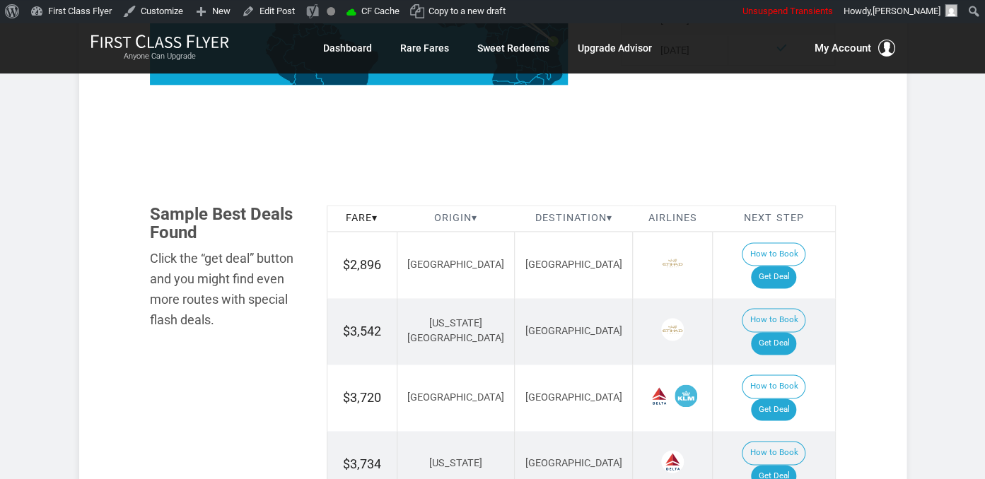
scroll to position [746, 0]
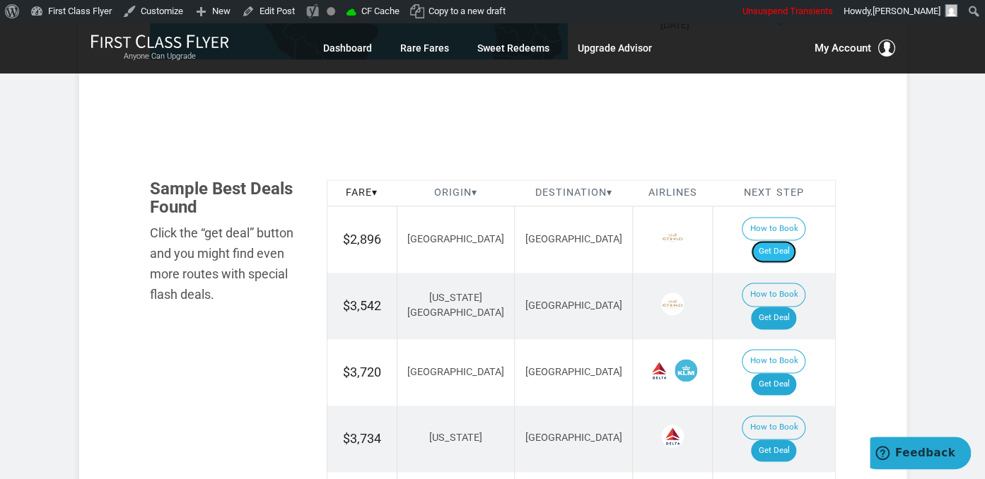
click at [790, 240] on link "Get Deal" at bounding box center [773, 251] width 45 height 23
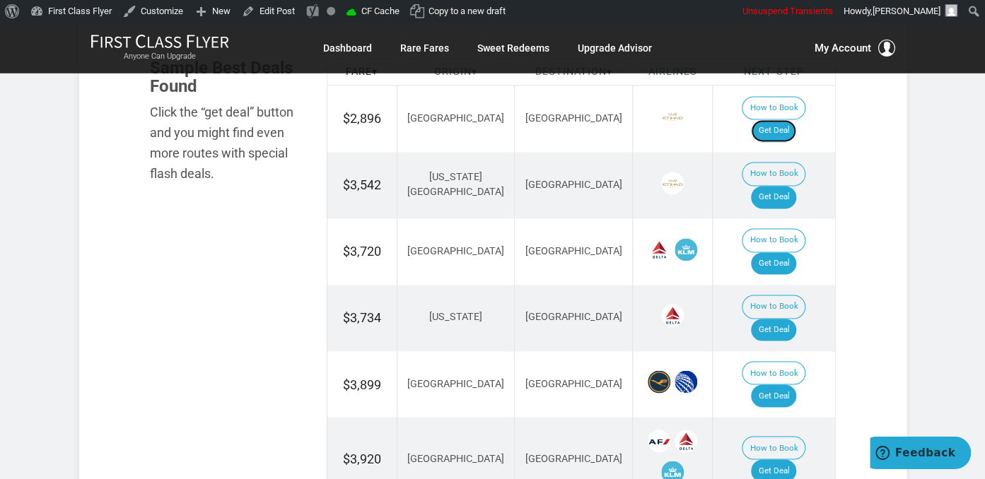
scroll to position [895, 0]
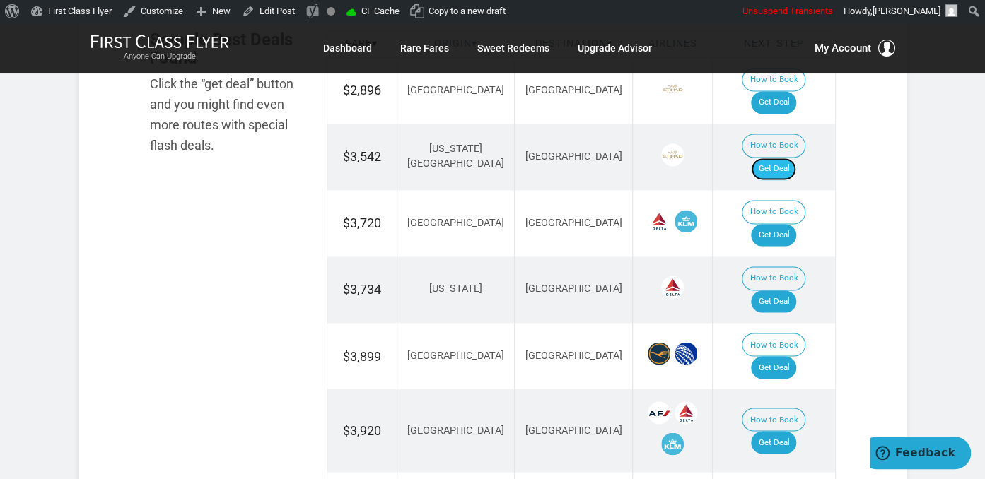
click at [791, 158] on link "Get Deal" at bounding box center [773, 169] width 45 height 23
click at [790, 224] on link "Get Deal" at bounding box center [773, 235] width 45 height 23
click at [791, 290] on link "Get Deal" at bounding box center [773, 301] width 45 height 23
click at [792, 356] on link "Get Deal" at bounding box center [773, 367] width 45 height 23
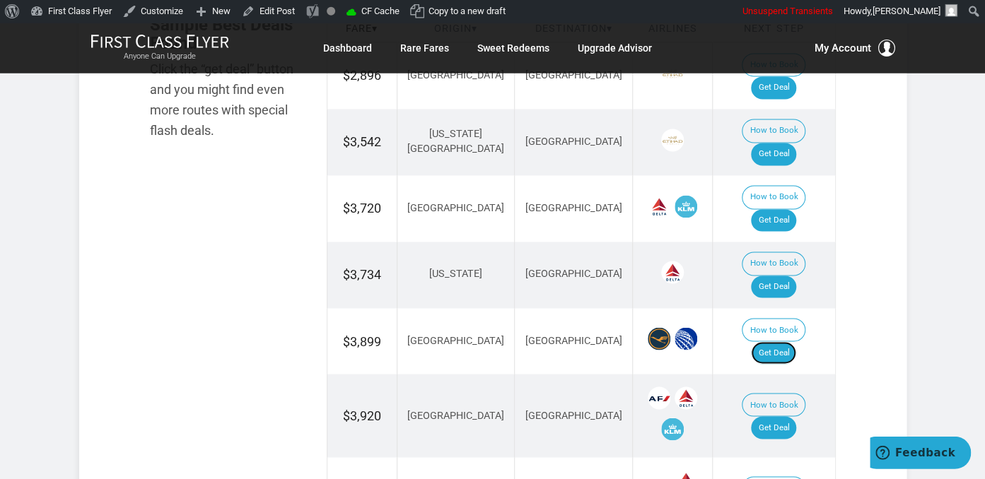
scroll to position [1045, 0]
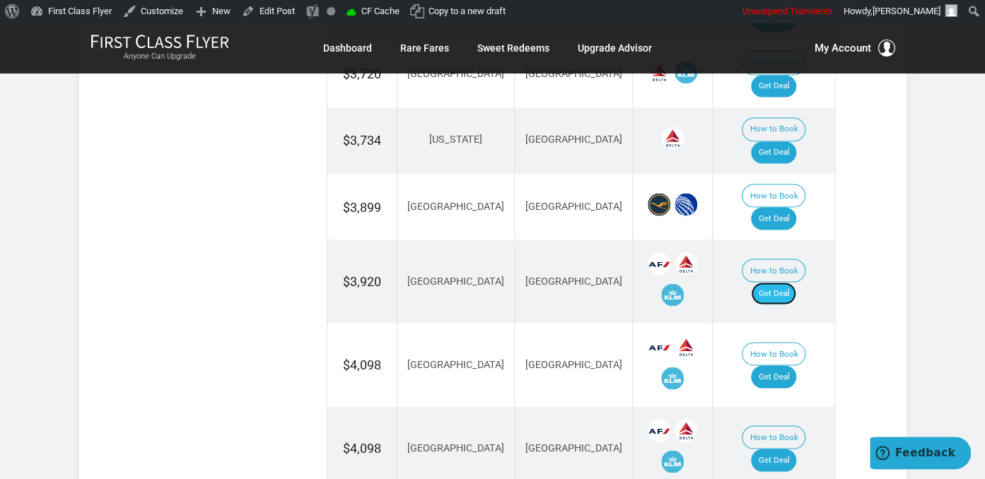
click at [796, 282] on link "Get Deal" at bounding box center [773, 293] width 45 height 23
click at [786, 365] on link "Get Deal" at bounding box center [773, 376] width 45 height 23
click at [794, 365] on link "Get Deal" at bounding box center [773, 376] width 45 height 23
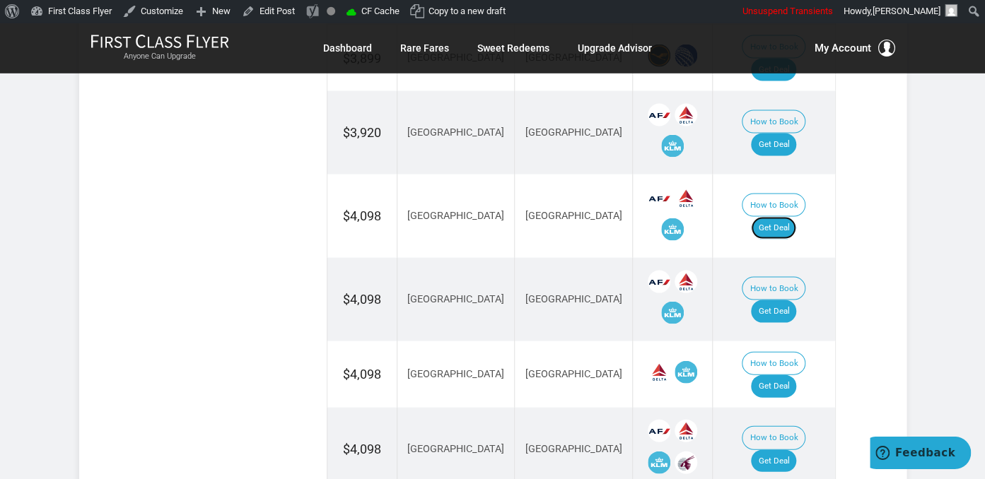
scroll to position [1194, 0]
click at [785, 257] on td "How to Book Get Deal" at bounding box center [773, 298] width 122 height 83
click at [784, 300] on link "Get Deal" at bounding box center [773, 311] width 45 height 23
click at [779, 300] on link "Get Deal" at bounding box center [773, 311] width 45 height 23
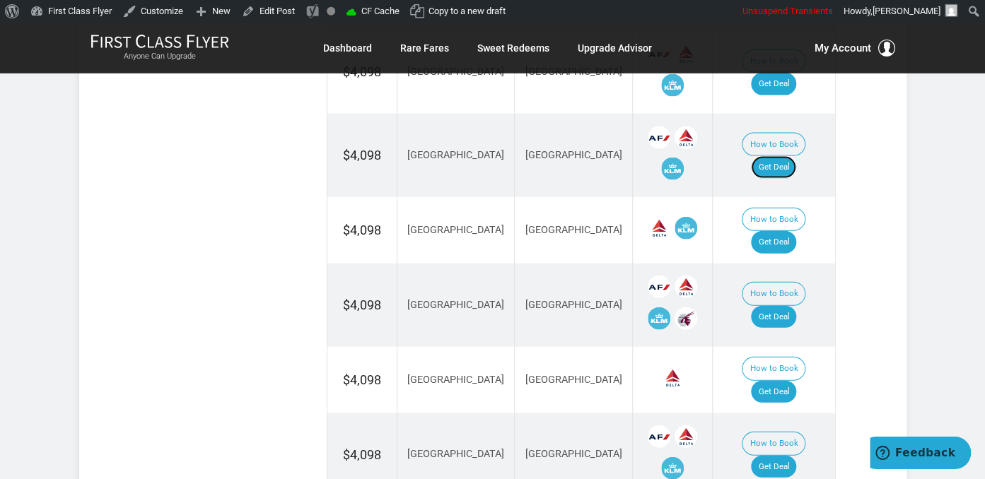
scroll to position [1343, 0]
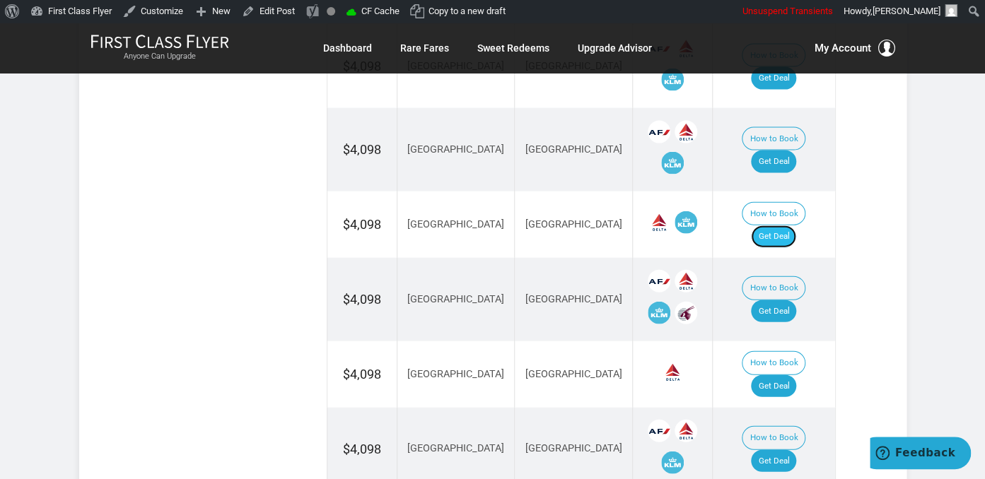
click at [782, 225] on link "Get Deal" at bounding box center [773, 236] width 45 height 23
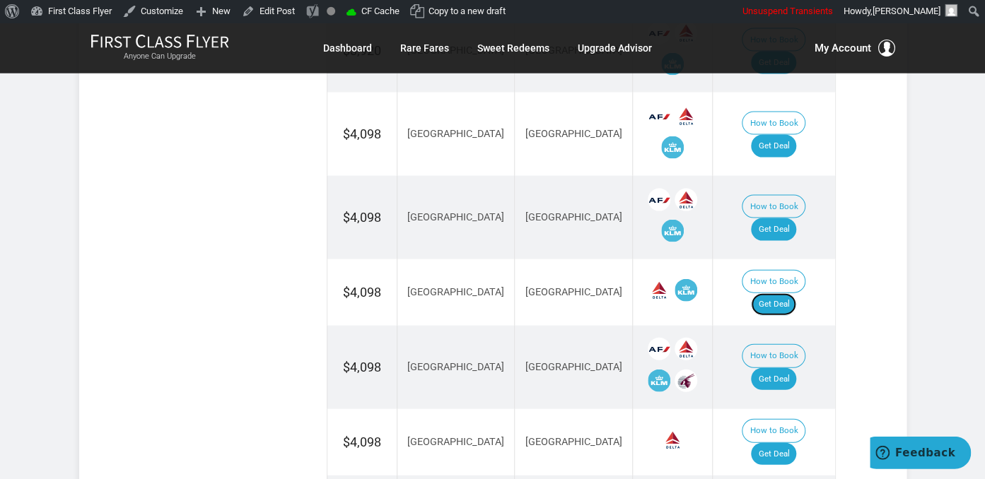
scroll to position [1269, 0]
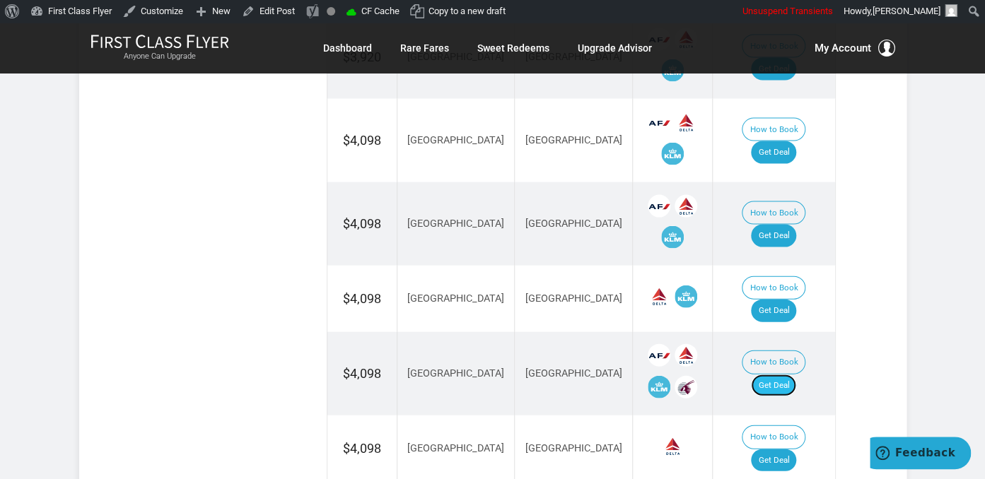
click at [784, 375] on link "Get Deal" at bounding box center [773, 386] width 45 height 23
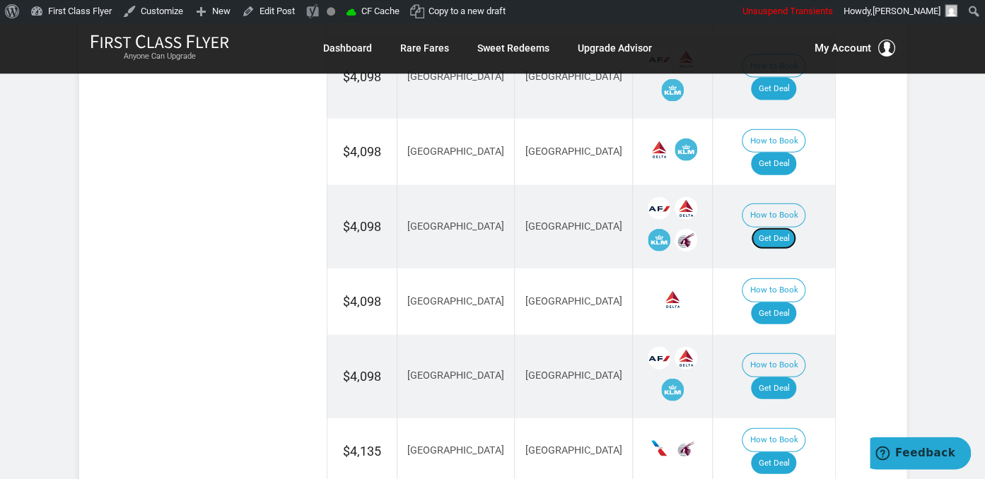
scroll to position [1418, 0]
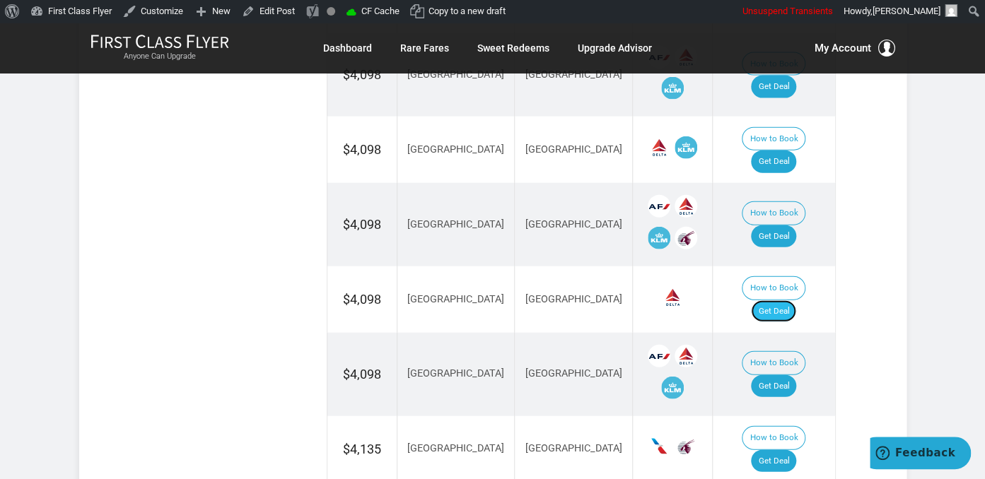
drag, startPoint x: 767, startPoint y: 187, endPoint x: 772, endPoint y: 182, distance: 7.5
click at [768, 300] on link "Get Deal" at bounding box center [773, 311] width 45 height 23
click at [796, 375] on link "Get Deal" at bounding box center [773, 386] width 45 height 23
click at [779, 450] on link "Get Deal" at bounding box center [773, 461] width 45 height 23
click at [796, 450] on link "Get Deal" at bounding box center [773, 461] width 45 height 23
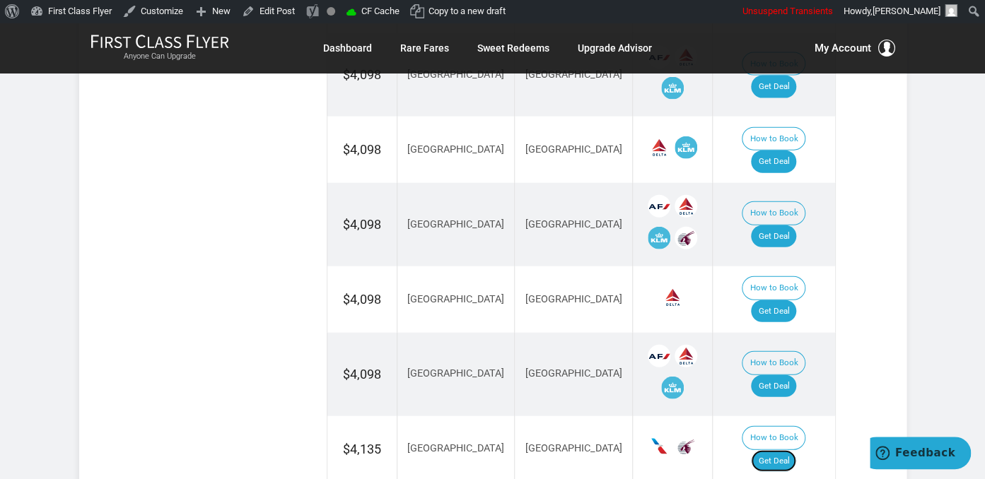
scroll to position [1407, 0]
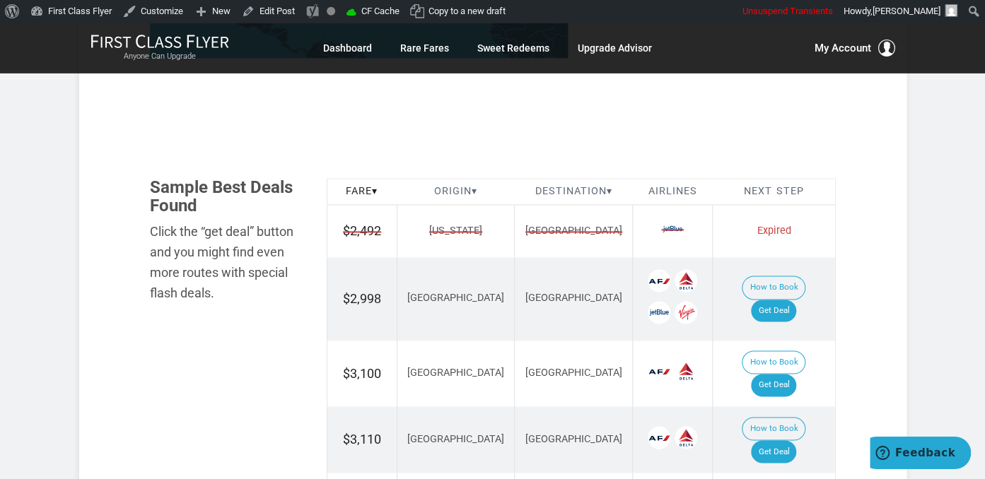
scroll to position [821, 0]
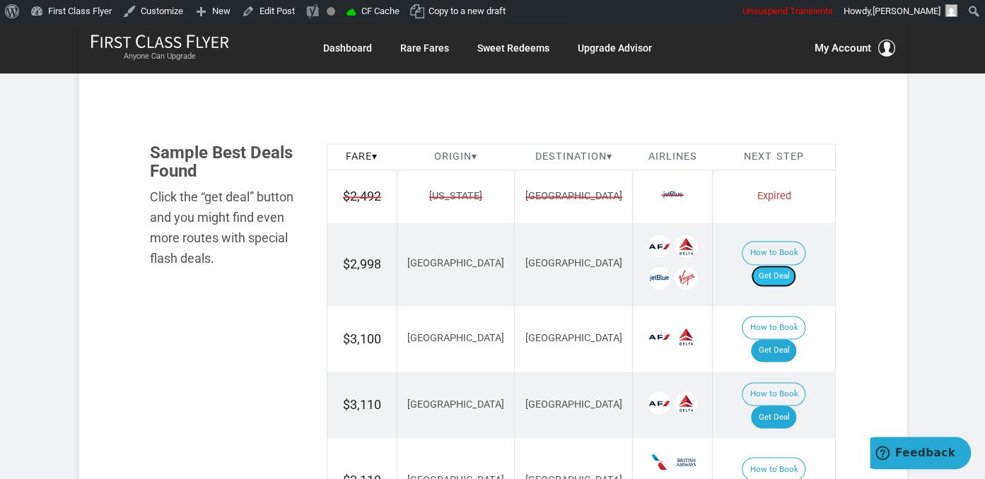
click at [770, 265] on link "Get Deal" at bounding box center [773, 276] width 45 height 23
click at [792, 339] on link "Get Deal" at bounding box center [773, 350] width 45 height 23
click at [777, 406] on link "Get Deal" at bounding box center [773, 417] width 45 height 23
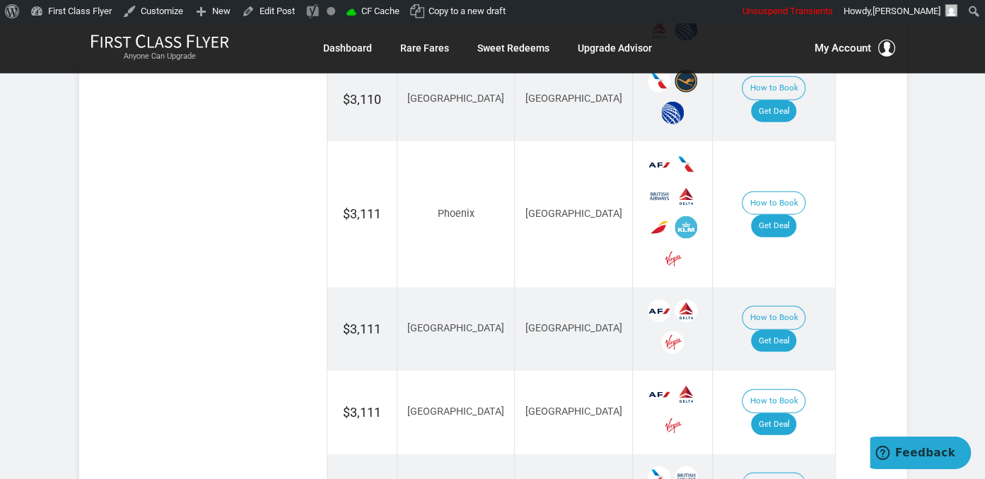
scroll to position [1567, 0]
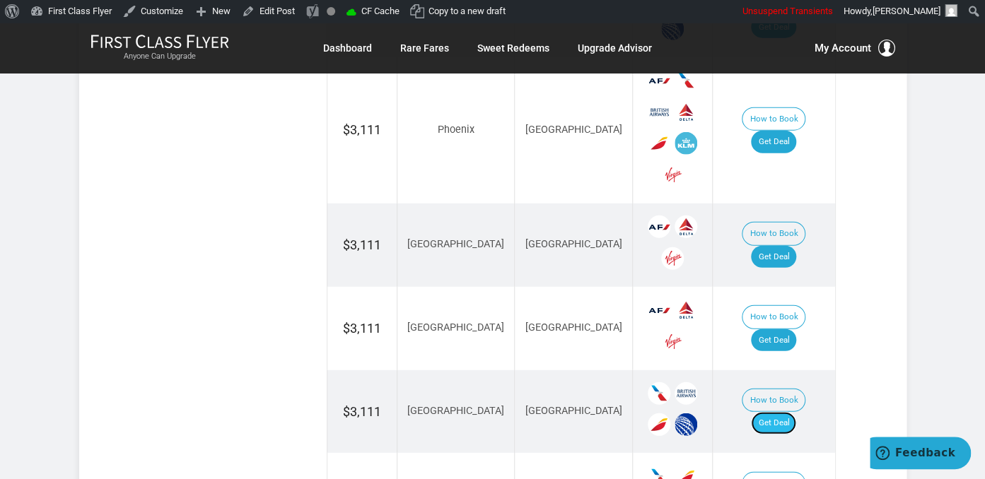
click at [770, 412] on link "Get Deal" at bounding box center [773, 423] width 45 height 23
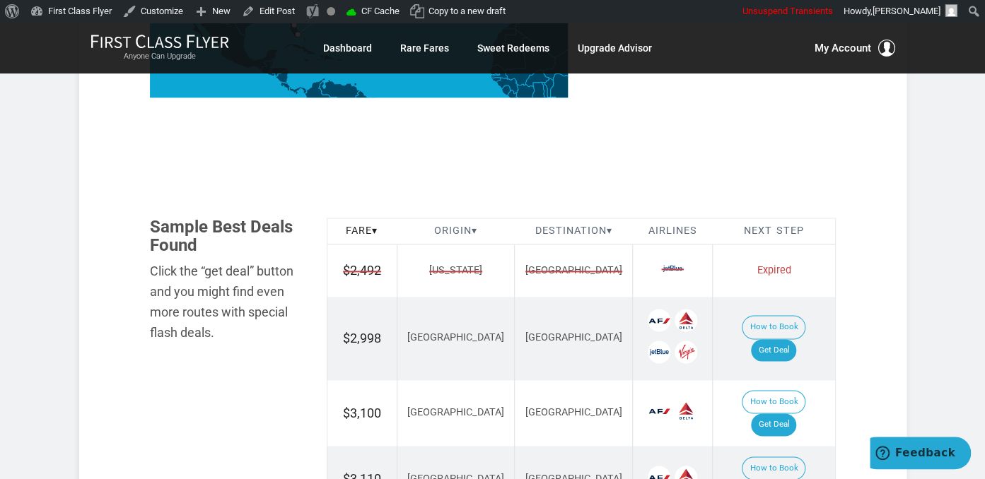
scroll to position [1045, 0]
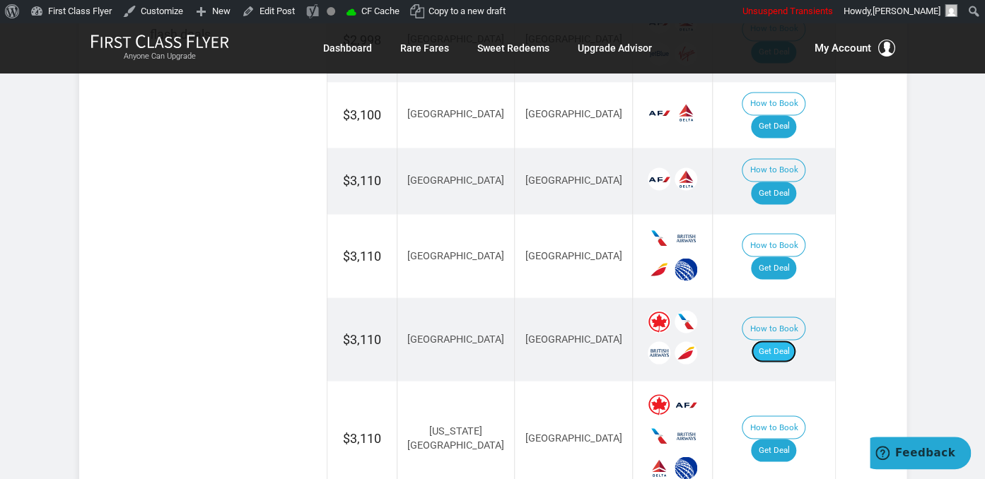
click at [786, 340] on link "Get Deal" at bounding box center [773, 351] width 45 height 23
click at [796, 340] on link "Get Deal" at bounding box center [773, 351] width 45 height 23
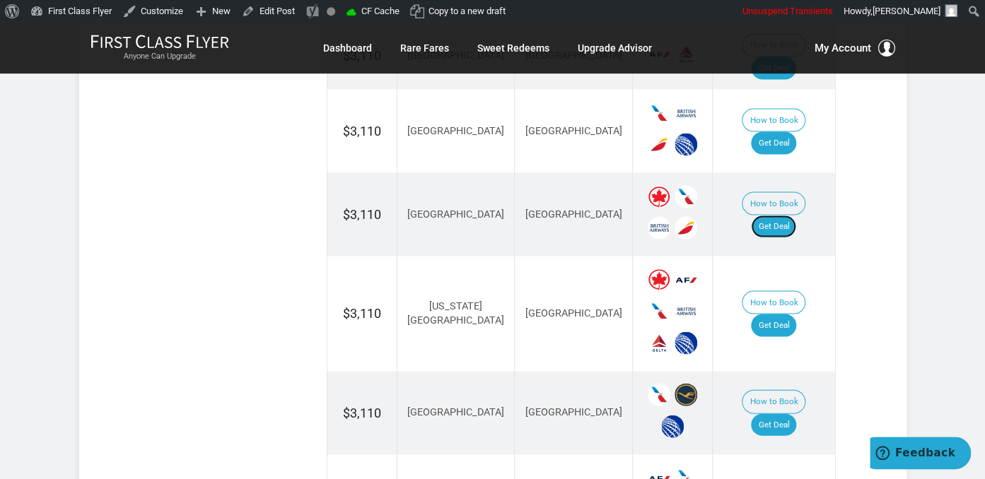
scroll to position [1194, 0]
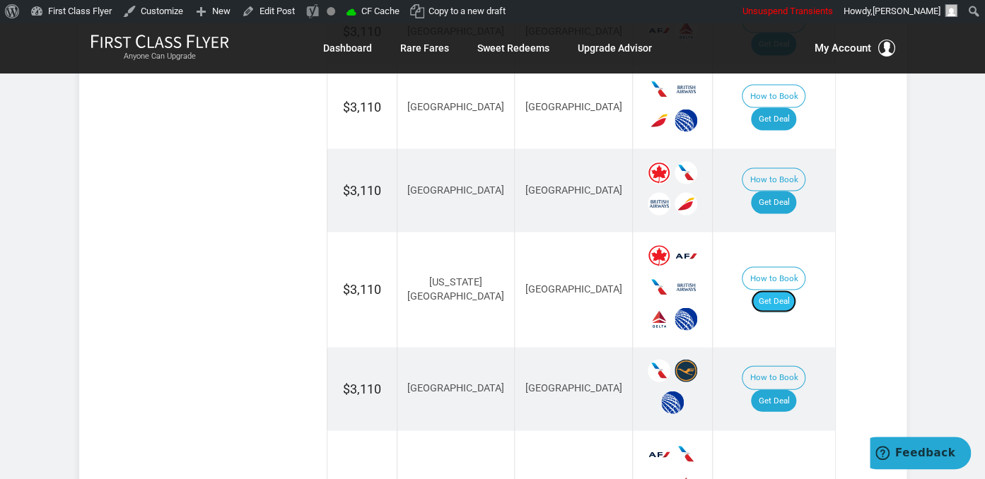
click at [782, 290] on link "Get Deal" at bounding box center [773, 301] width 45 height 23
click at [783, 389] on link "Get Deal" at bounding box center [773, 400] width 45 height 23
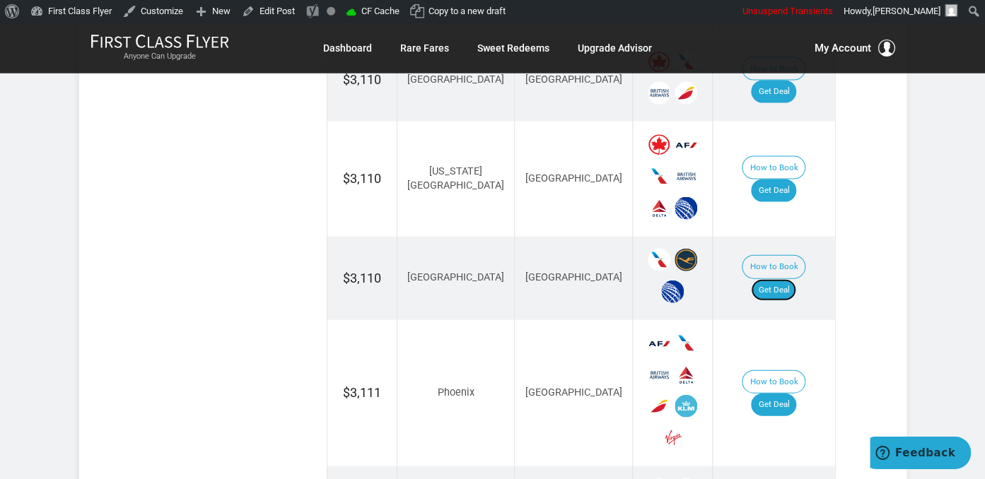
scroll to position [1493, 0]
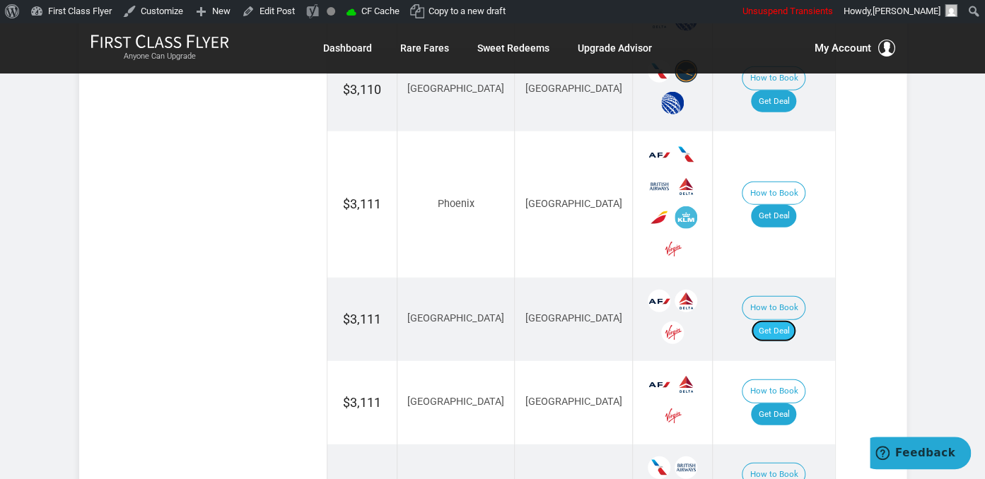
click at [792, 320] on link "Get Deal" at bounding box center [773, 331] width 45 height 23
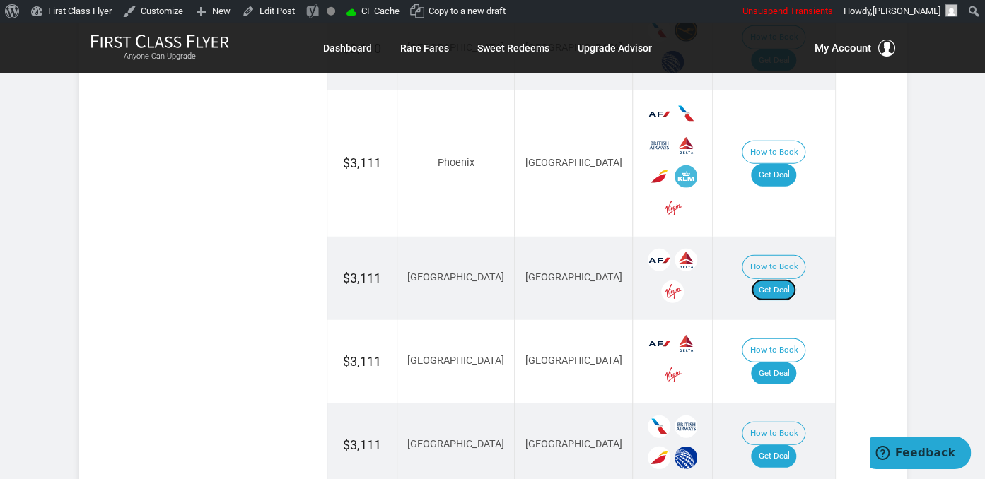
scroll to position [1642, 0]
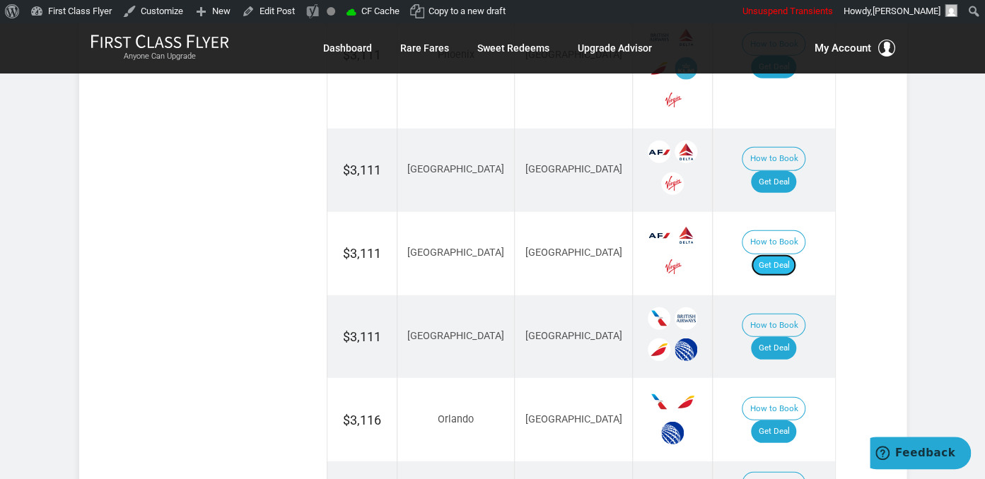
click at [783, 254] on link "Get Deal" at bounding box center [773, 265] width 45 height 23
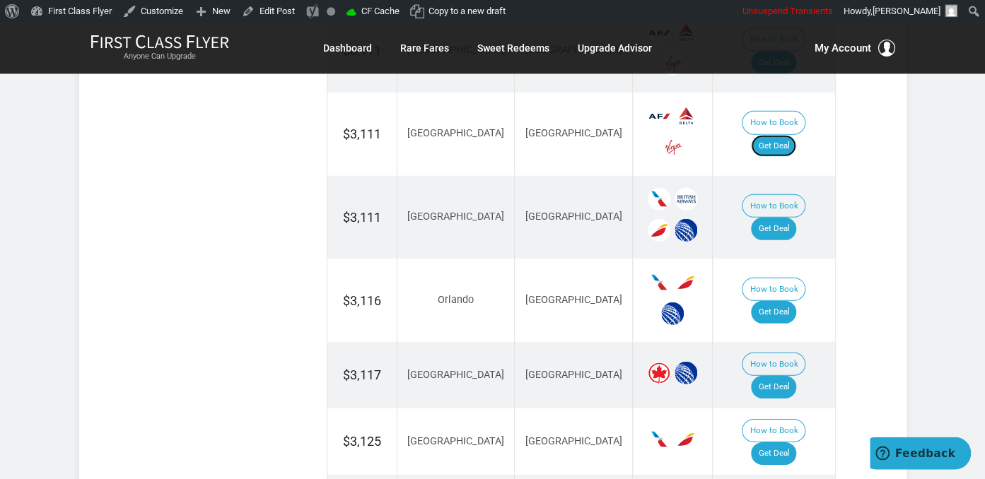
scroll to position [1791, 0]
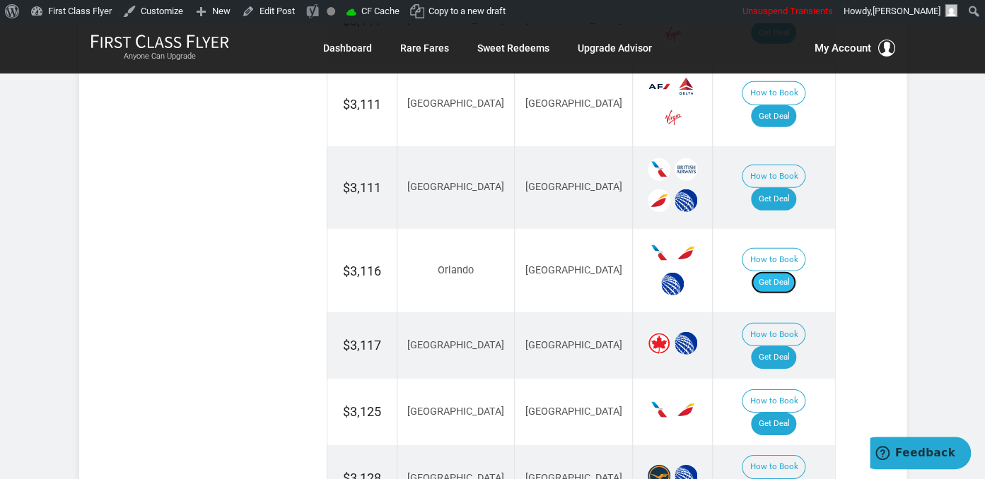
click at [783, 271] on link "Get Deal" at bounding box center [773, 282] width 45 height 23
click at [775, 413] on link "Get Deal" at bounding box center [773, 424] width 45 height 23
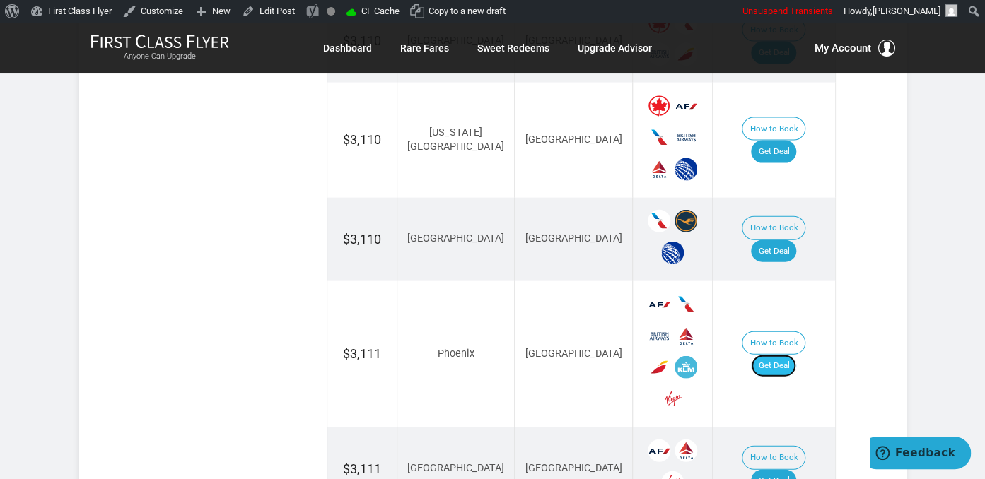
click at [787, 355] on link "Get Deal" at bounding box center [773, 366] width 45 height 23
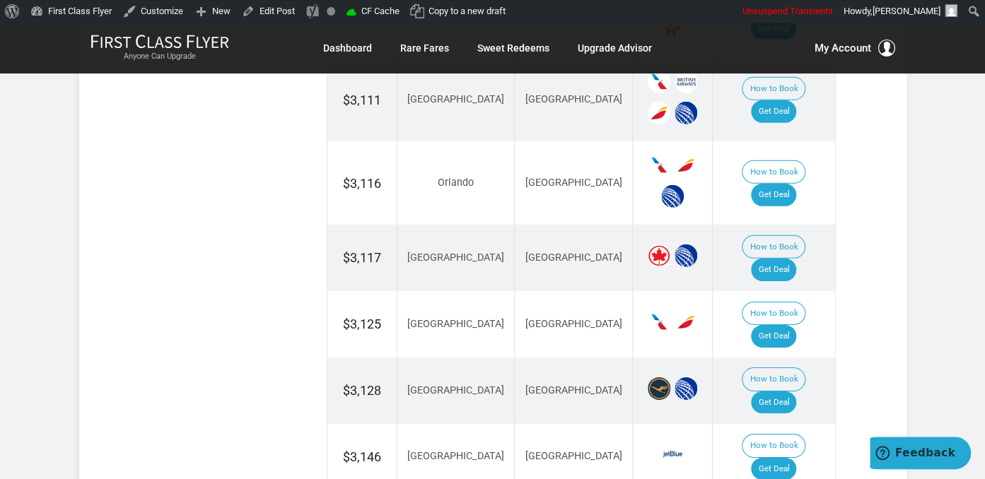
scroll to position [1908, 0]
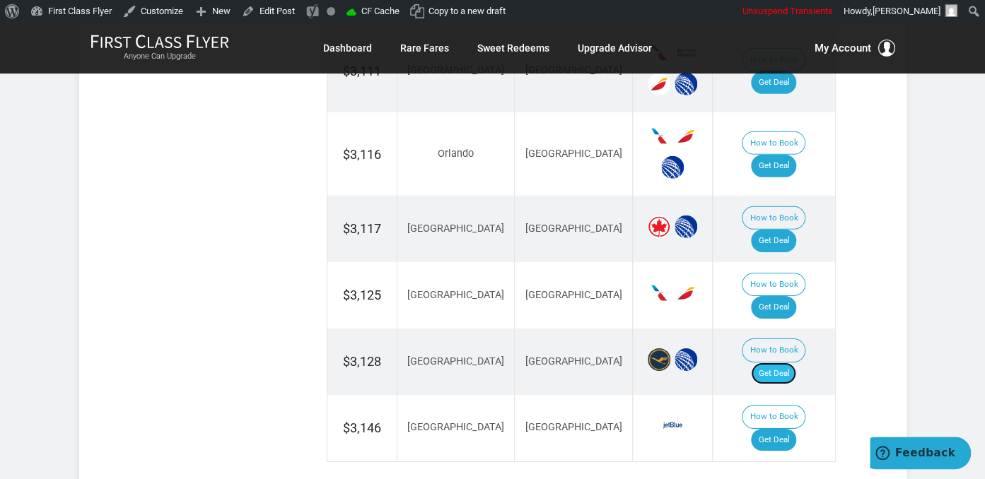
click at [792, 363] on link "Get Deal" at bounding box center [773, 374] width 45 height 23
click at [796, 363] on link "Get Deal" at bounding box center [773, 374] width 45 height 23
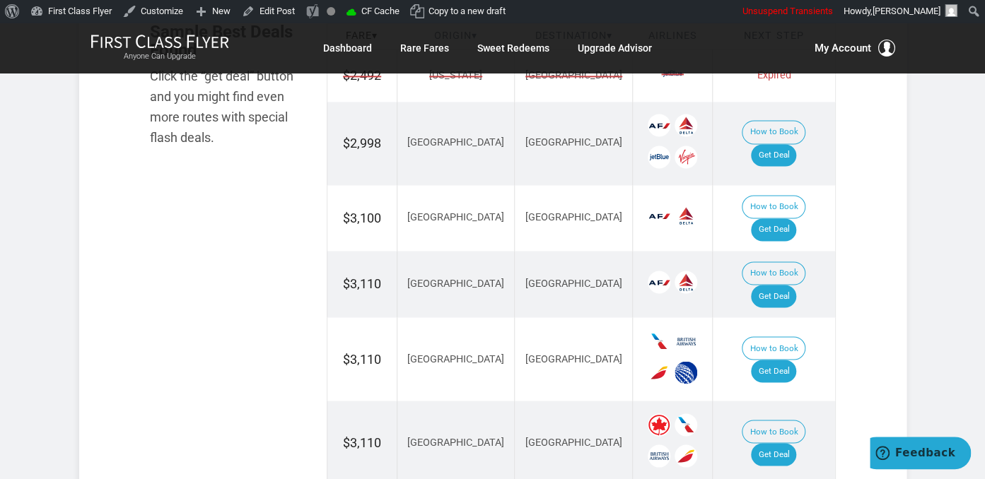
scroll to position [937, 0]
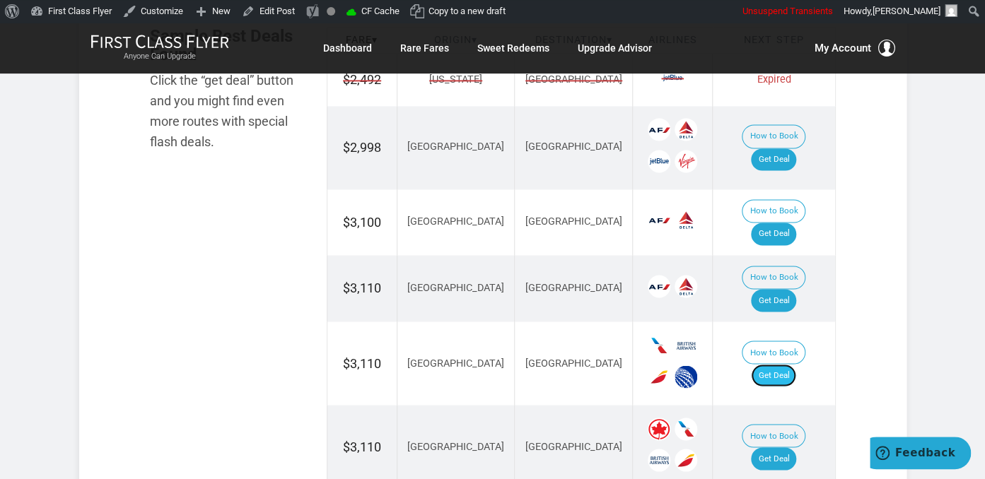
click at [796, 364] on link "Get Deal" at bounding box center [773, 375] width 45 height 23
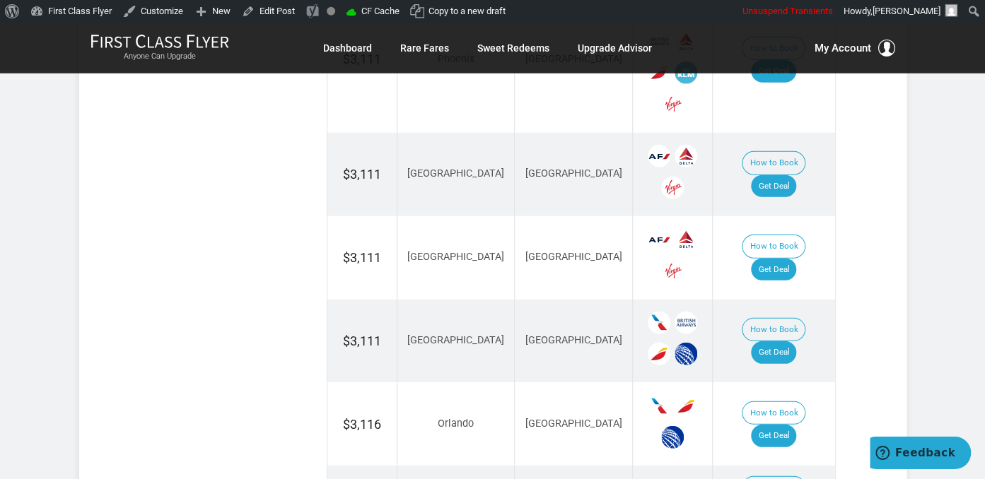
scroll to position [1758, 0]
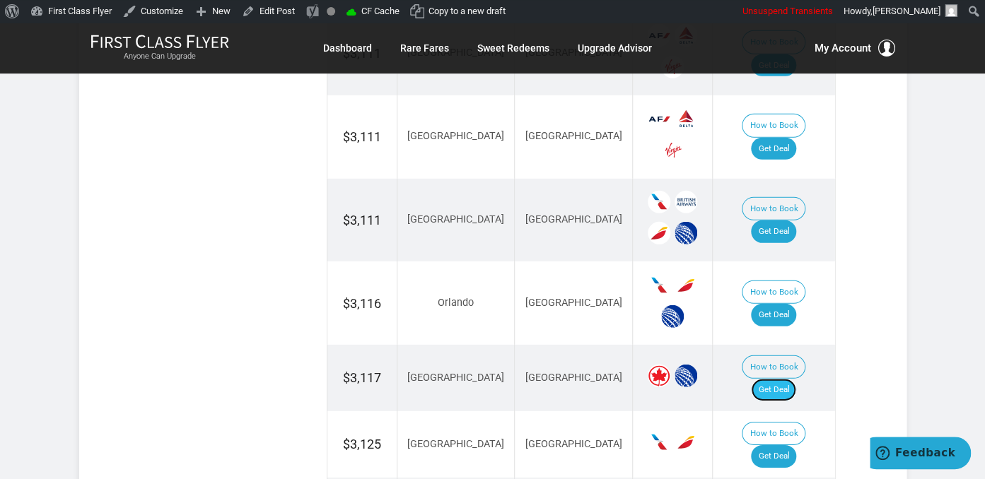
click at [784, 379] on link "Get Deal" at bounding box center [773, 390] width 45 height 23
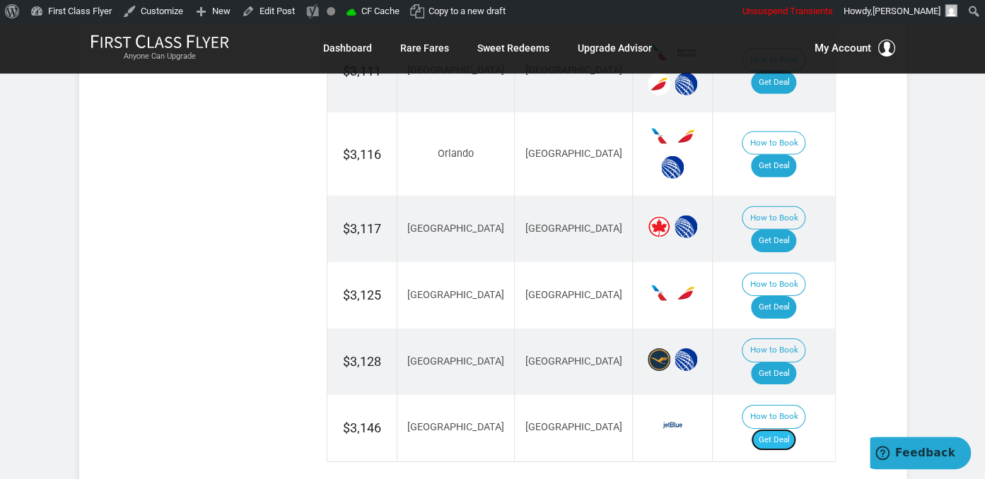
click at [779, 429] on link "Get Deal" at bounding box center [773, 440] width 45 height 23
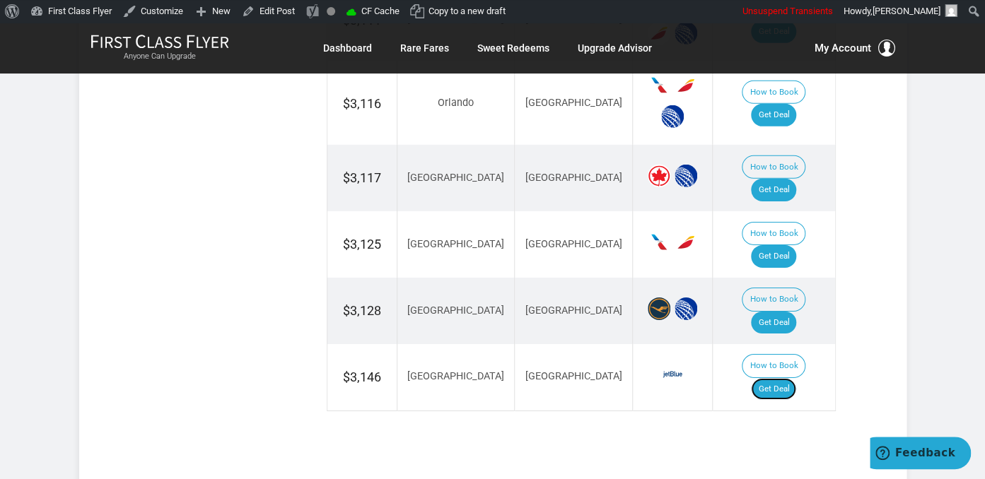
scroll to position [1982, 0]
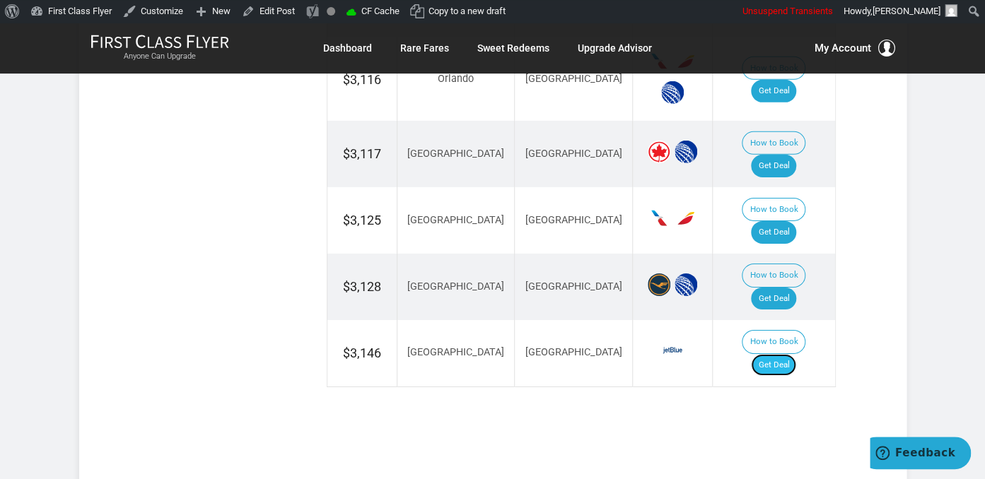
click at [785, 354] on link "Get Deal" at bounding box center [773, 365] width 45 height 23
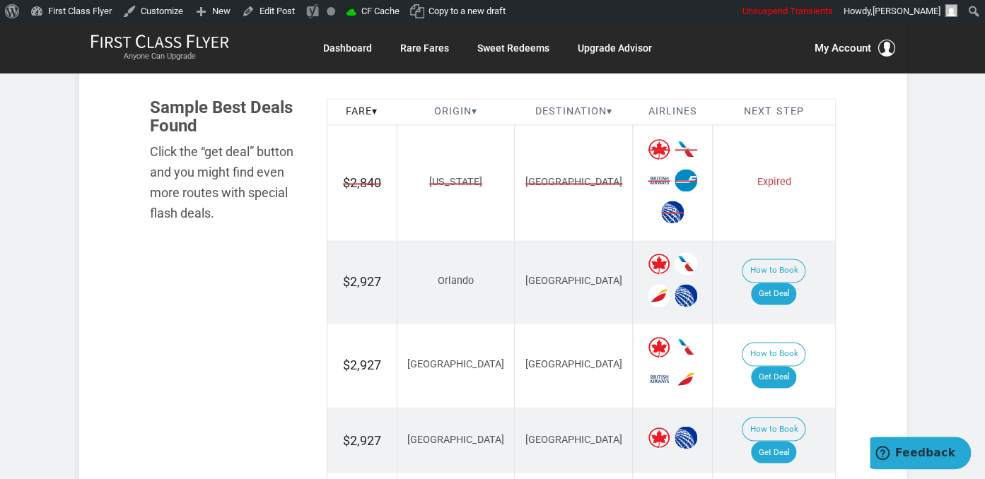
scroll to position [821, 0]
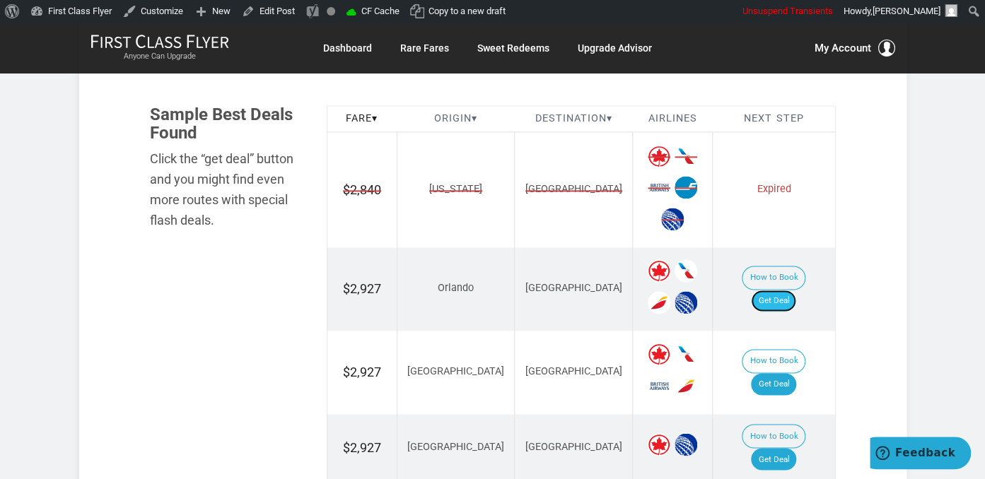
click at [792, 290] on link "Get Deal" at bounding box center [773, 301] width 45 height 23
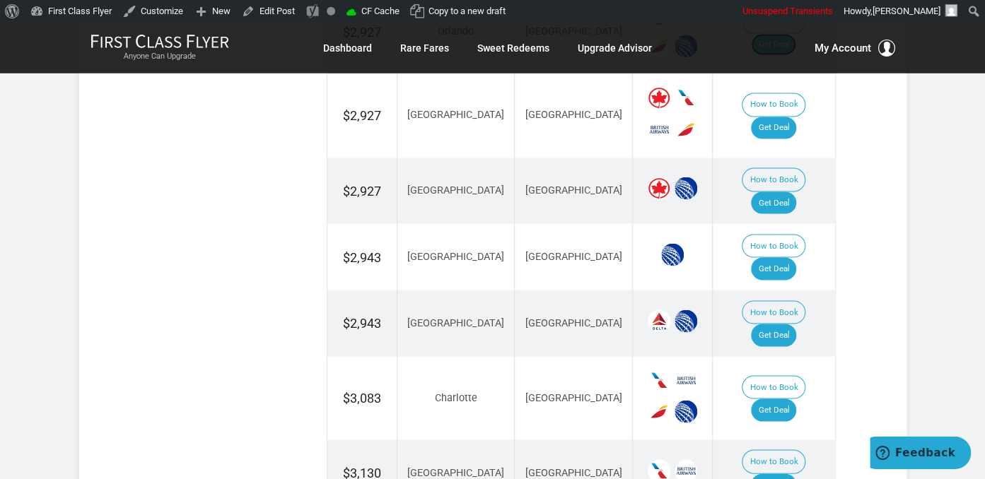
scroll to position [1045, 0]
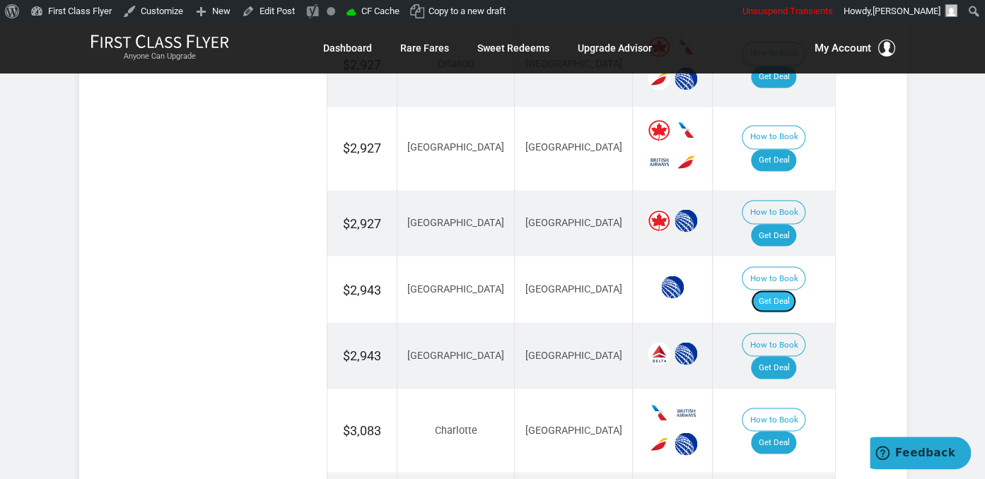
click at [796, 290] on link "Get Deal" at bounding box center [773, 301] width 45 height 23
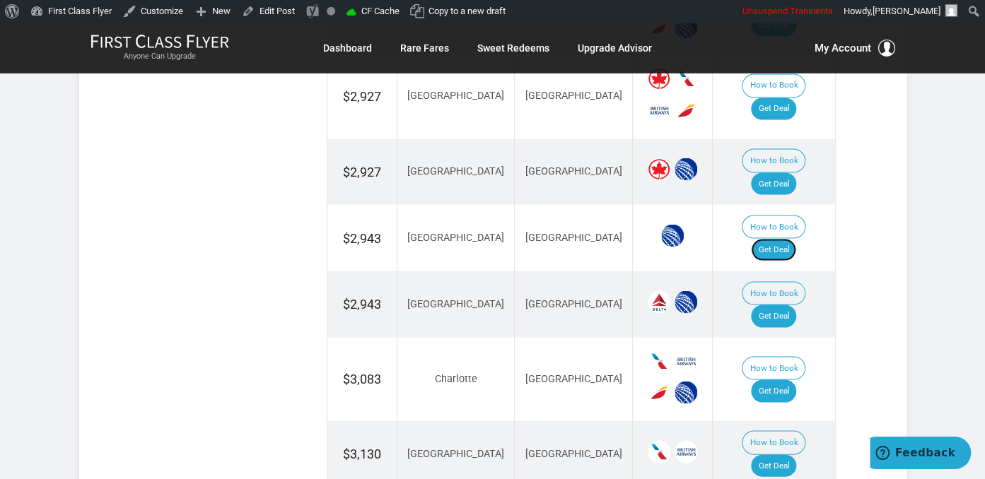
scroll to position [1120, 0]
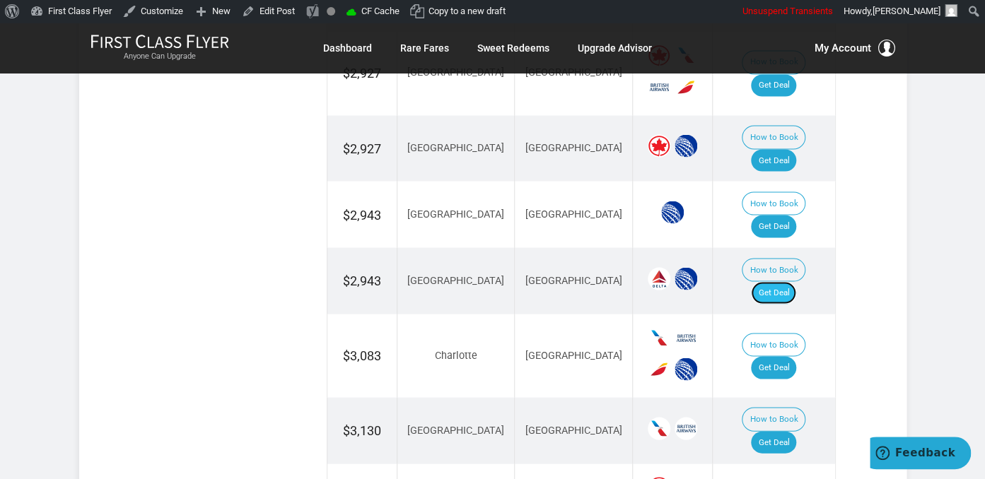
click at [779, 281] on link "Get Deal" at bounding box center [773, 292] width 45 height 23
click at [780, 215] on link "Get Deal" at bounding box center [773, 226] width 45 height 23
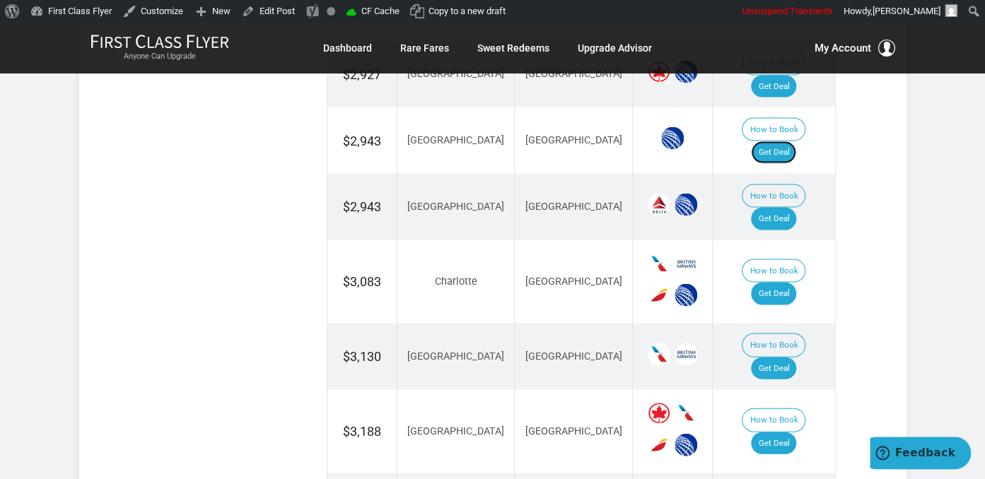
scroll to position [970, 0]
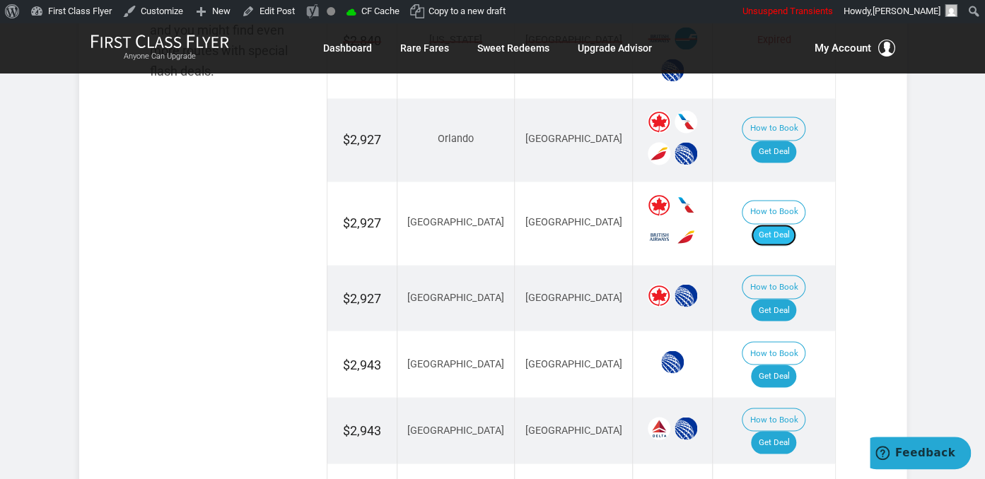
click at [794, 224] on link "Get Deal" at bounding box center [773, 235] width 45 height 23
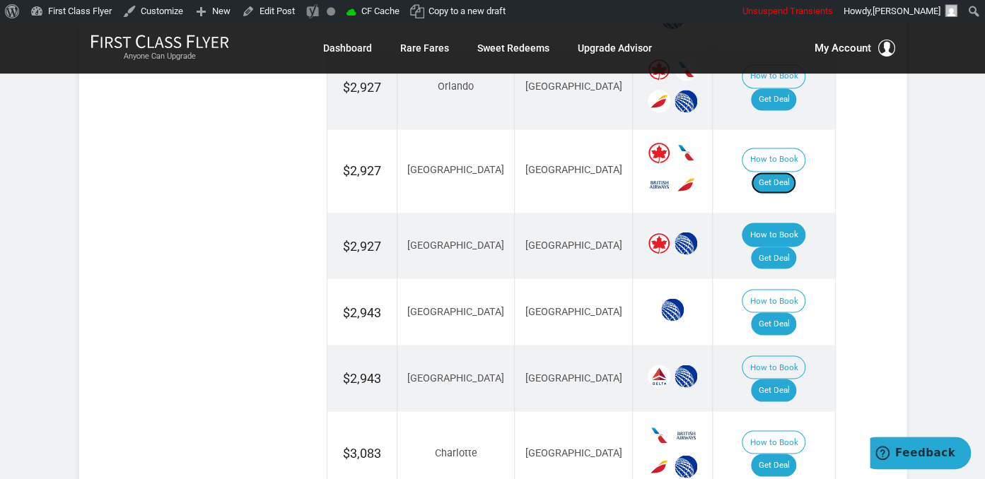
scroll to position [1045, 0]
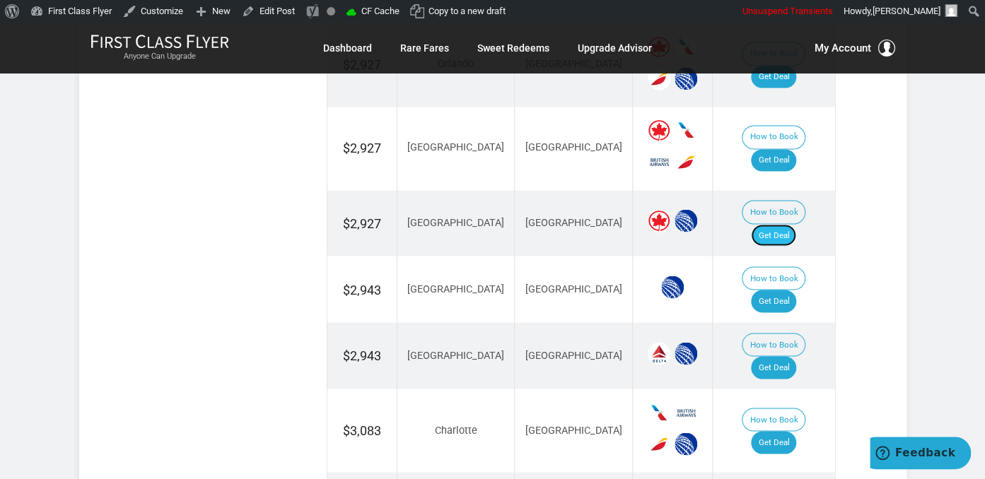
click at [785, 224] on link "Get Deal" at bounding box center [773, 235] width 45 height 23
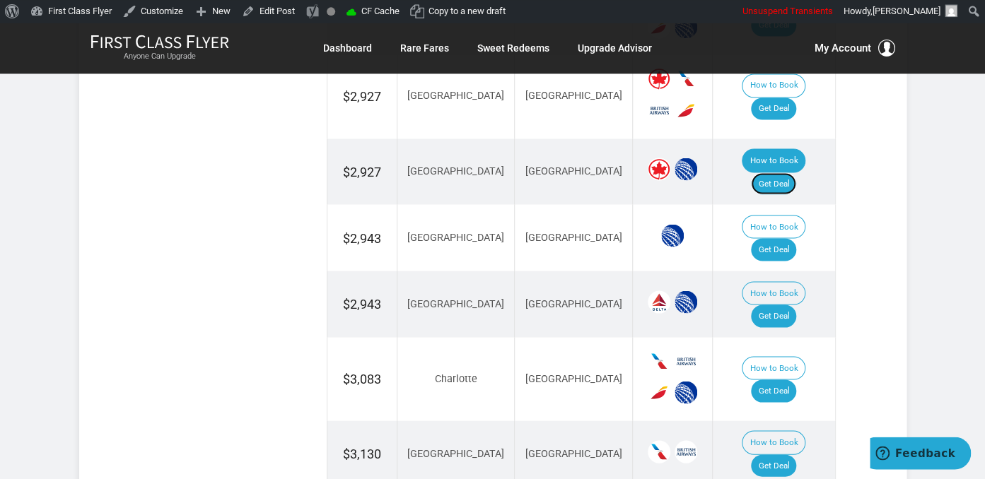
scroll to position [1120, 0]
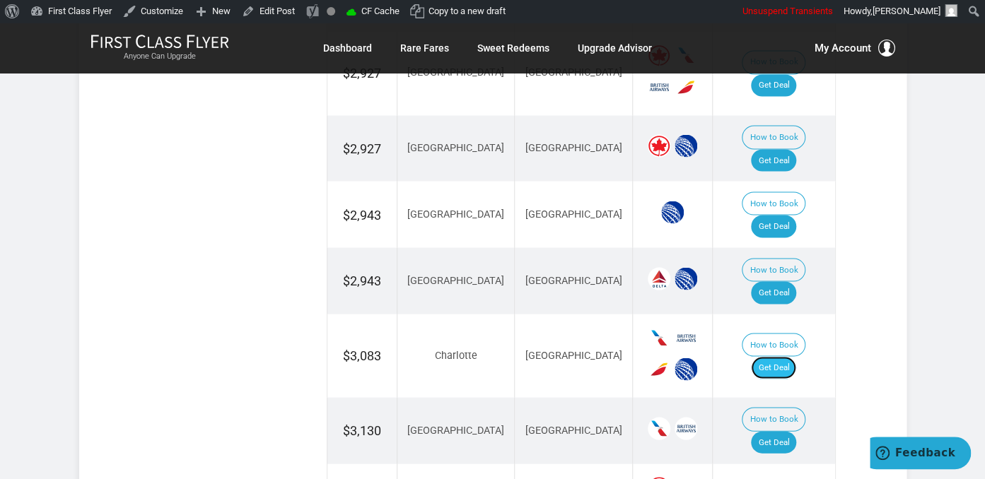
click at [785, 356] on link "Get Deal" at bounding box center [773, 367] width 45 height 23
click at [789, 356] on link "Get Deal" at bounding box center [773, 367] width 45 height 23
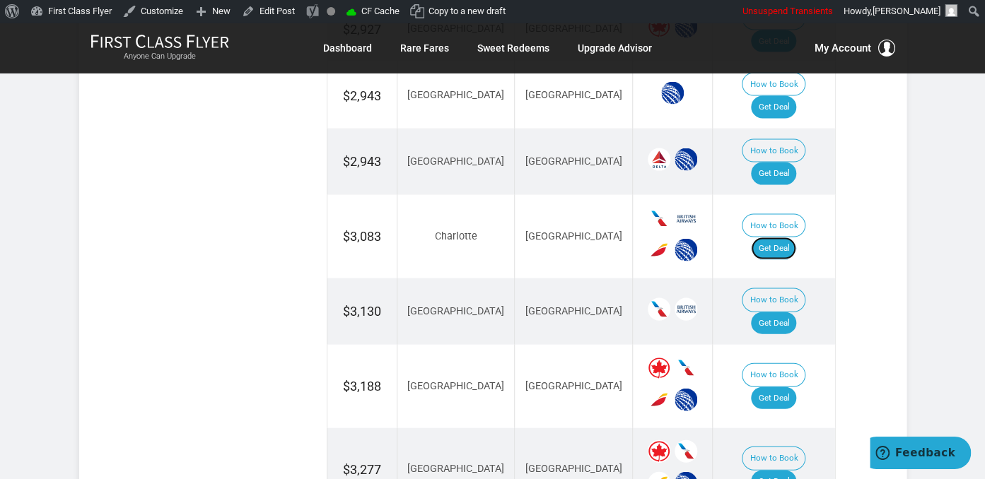
scroll to position [1269, 0]
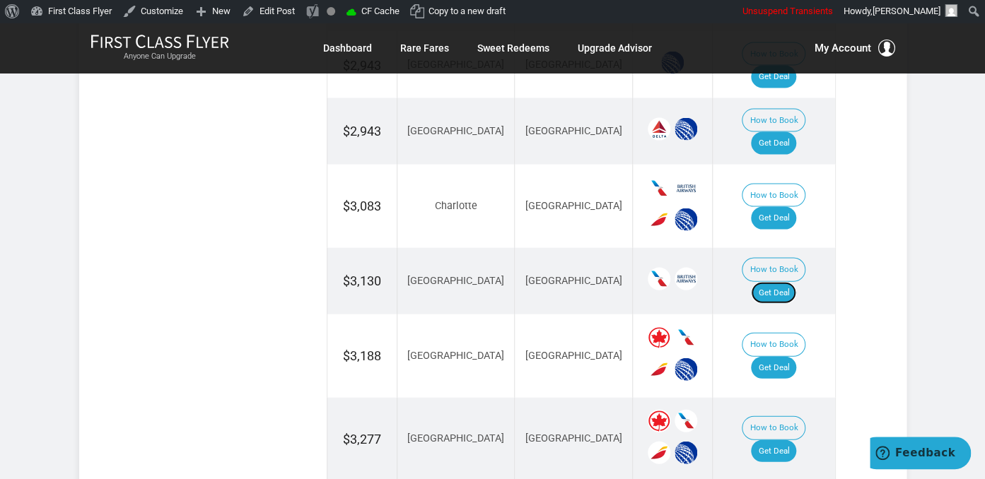
drag, startPoint x: 795, startPoint y: 227, endPoint x: 775, endPoint y: 205, distance: 29.5
click at [795, 282] on link "Get Deal" at bounding box center [773, 293] width 45 height 23
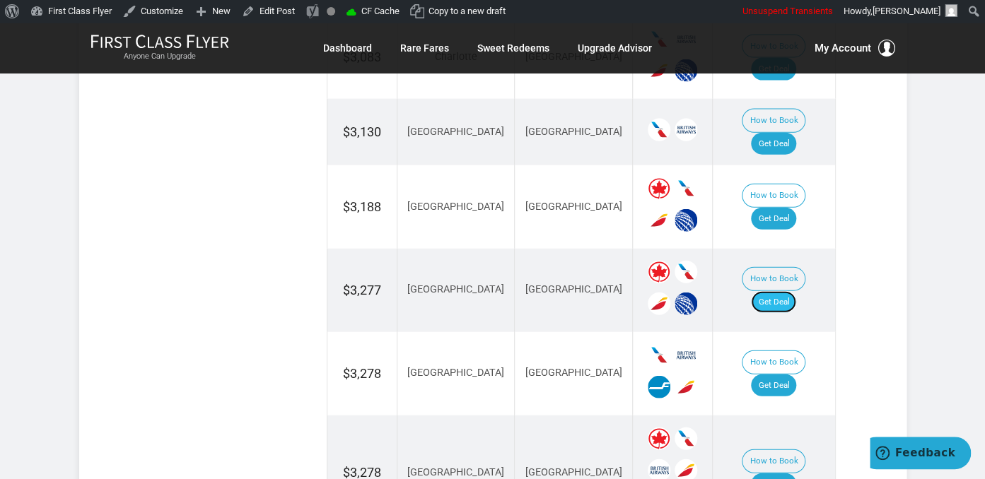
click at [787, 291] on link "Get Deal" at bounding box center [773, 302] width 45 height 23
click at [785, 375] on link "Get Deal" at bounding box center [773, 386] width 45 height 23
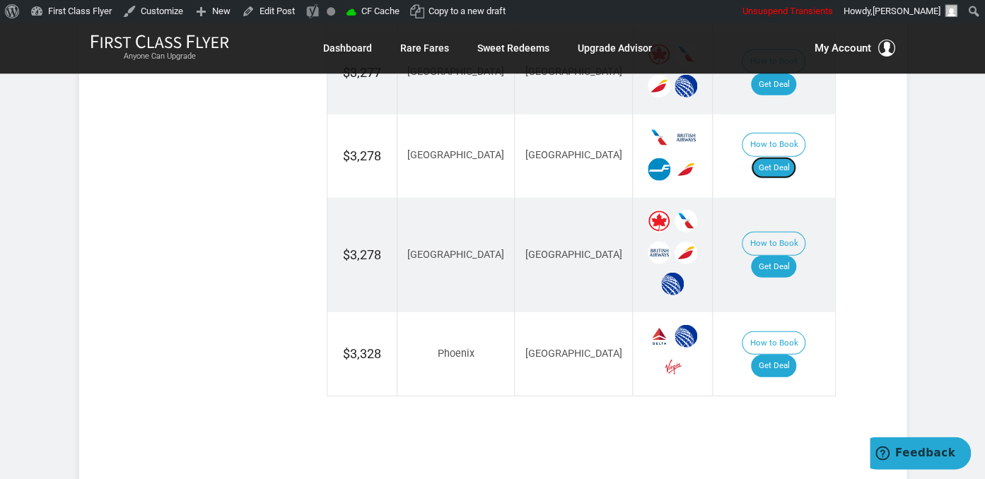
scroll to position [1642, 0]
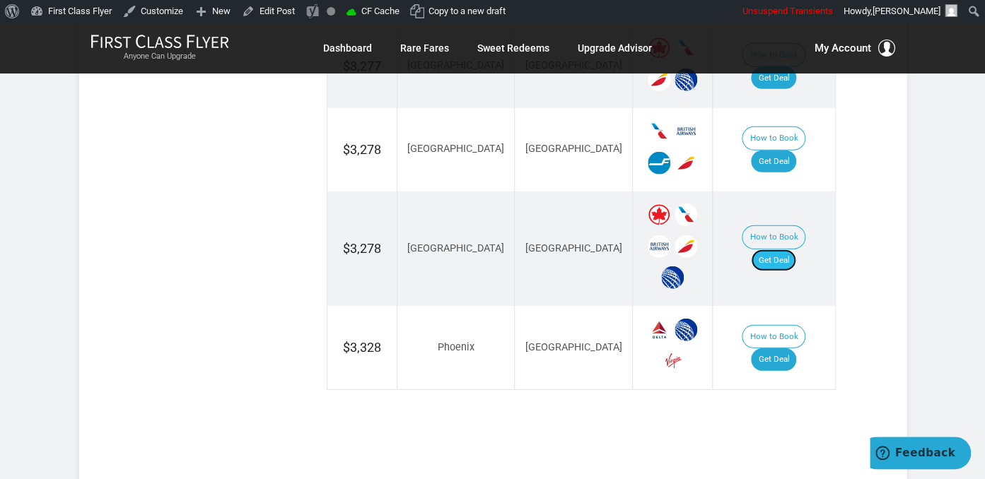
click at [785, 249] on link "Get Deal" at bounding box center [773, 260] width 45 height 23
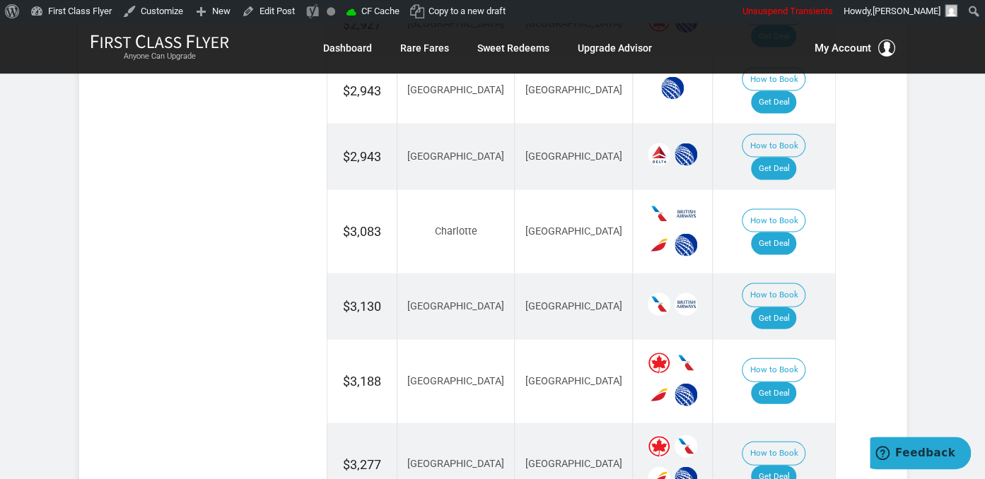
scroll to position [1269, 0]
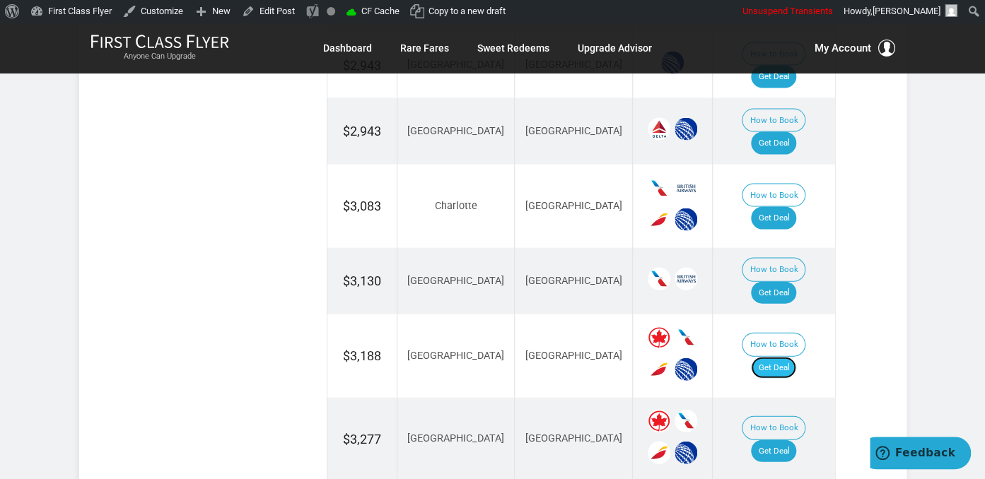
click at [790, 357] on link "Get Deal" at bounding box center [773, 368] width 45 height 23
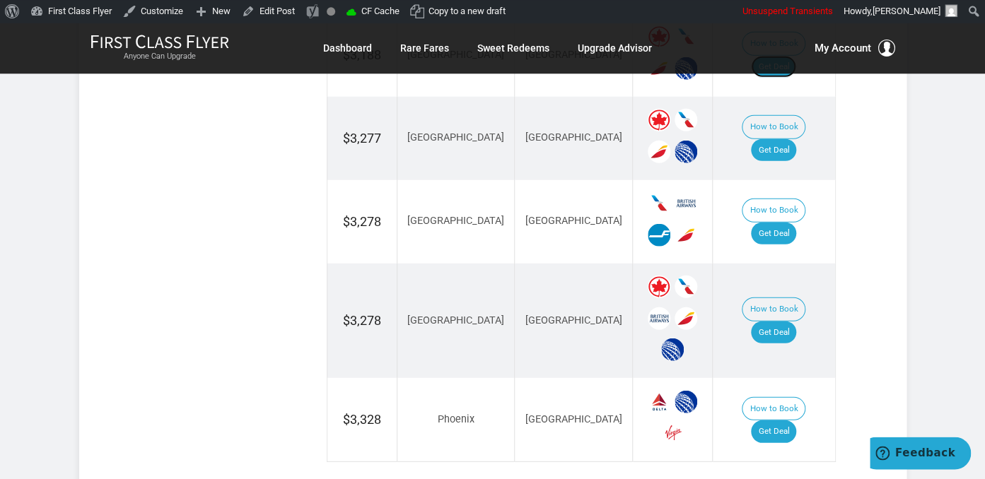
scroll to position [1642, 0]
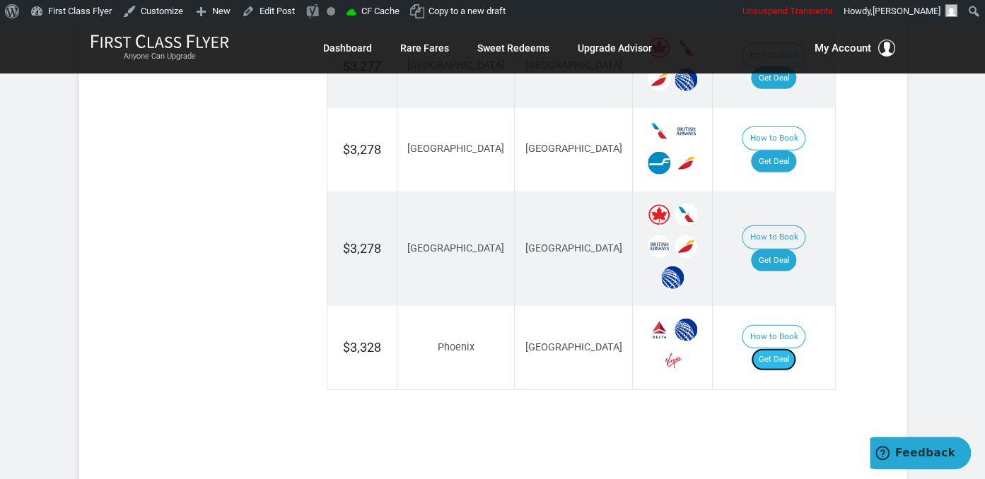
click at [775, 348] on link "Get Deal" at bounding box center [773, 359] width 45 height 23
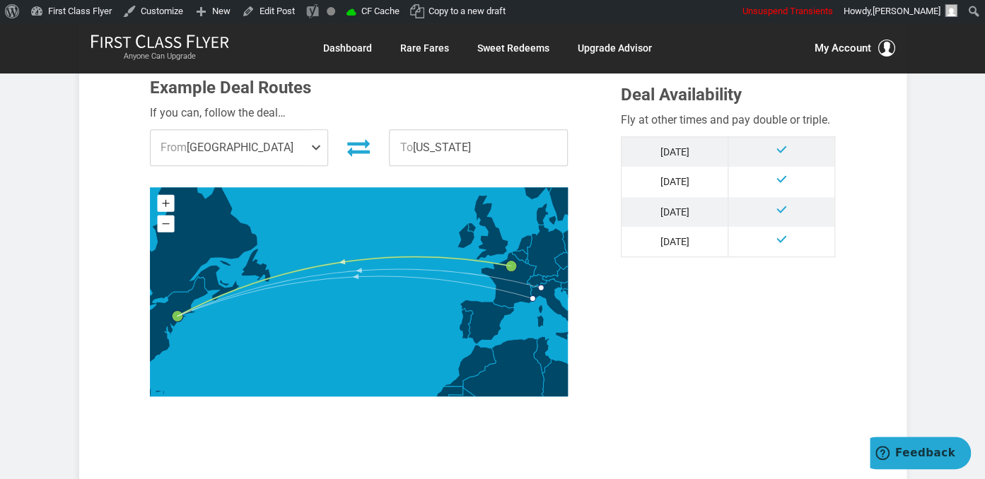
scroll to position [746, 0]
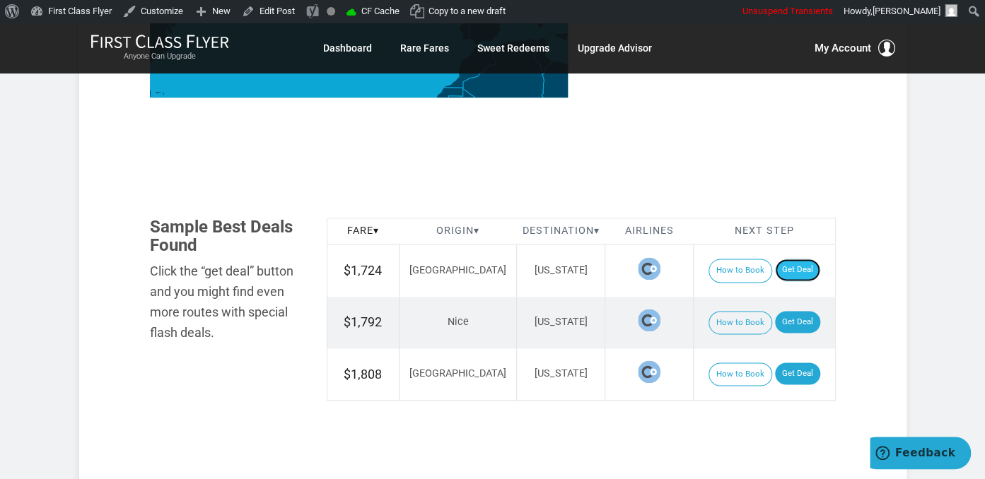
click at [796, 262] on link "Get Deal" at bounding box center [797, 270] width 45 height 23
click at [779, 315] on link "Get Deal" at bounding box center [797, 322] width 45 height 23
drag, startPoint x: 777, startPoint y: 316, endPoint x: 780, endPoint y: 287, distance: 29.1
click at [777, 316] on link "Get Deal" at bounding box center [797, 322] width 45 height 23
click at [775, 372] on link "Get Deal" at bounding box center [797, 374] width 45 height 23
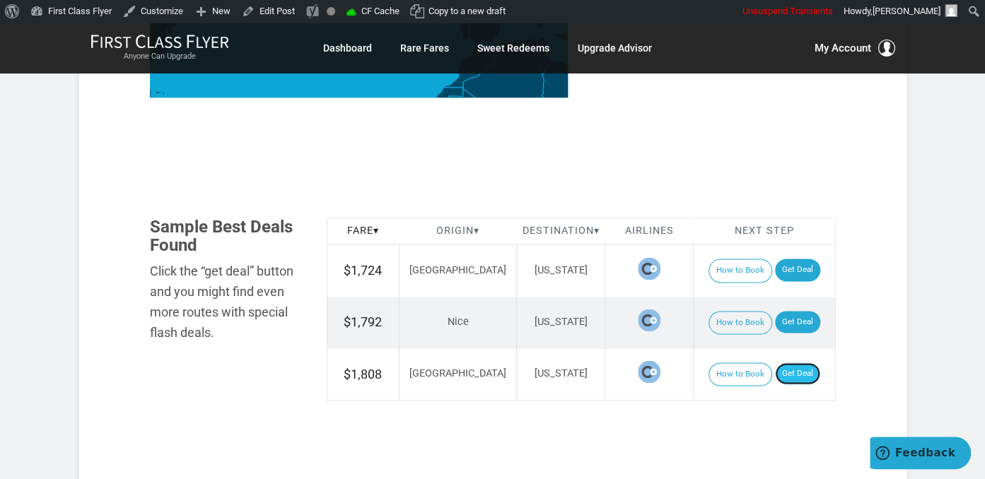
click at [775, 369] on link "Get Deal" at bounding box center [797, 374] width 45 height 23
